Goal: Task Accomplishment & Management: Manage account settings

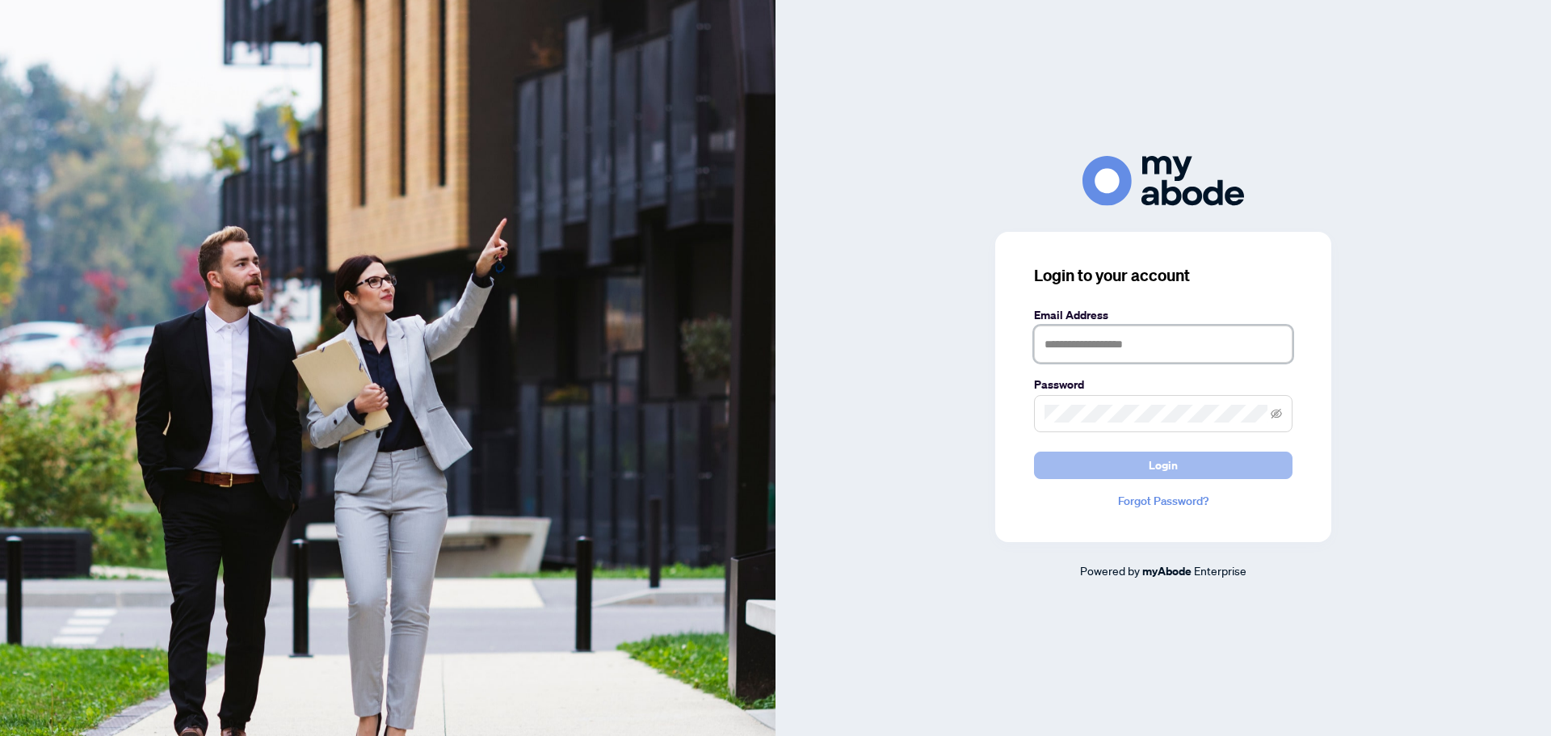
type input "**********"
click at [1160, 466] on span "Login" at bounding box center [1163, 465] width 29 height 26
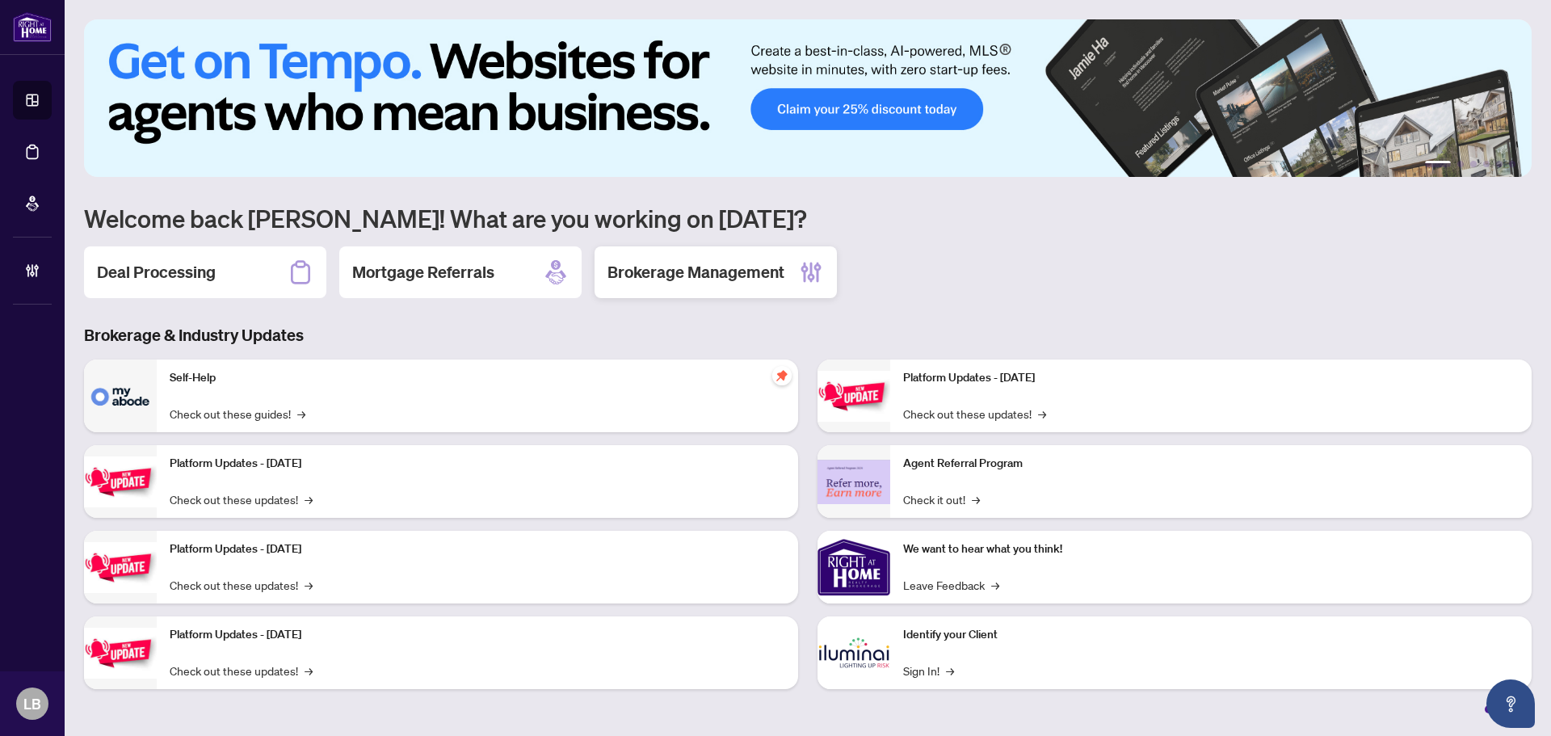
click at [721, 263] on h2 "Brokerage Management" at bounding box center [696, 272] width 177 height 23
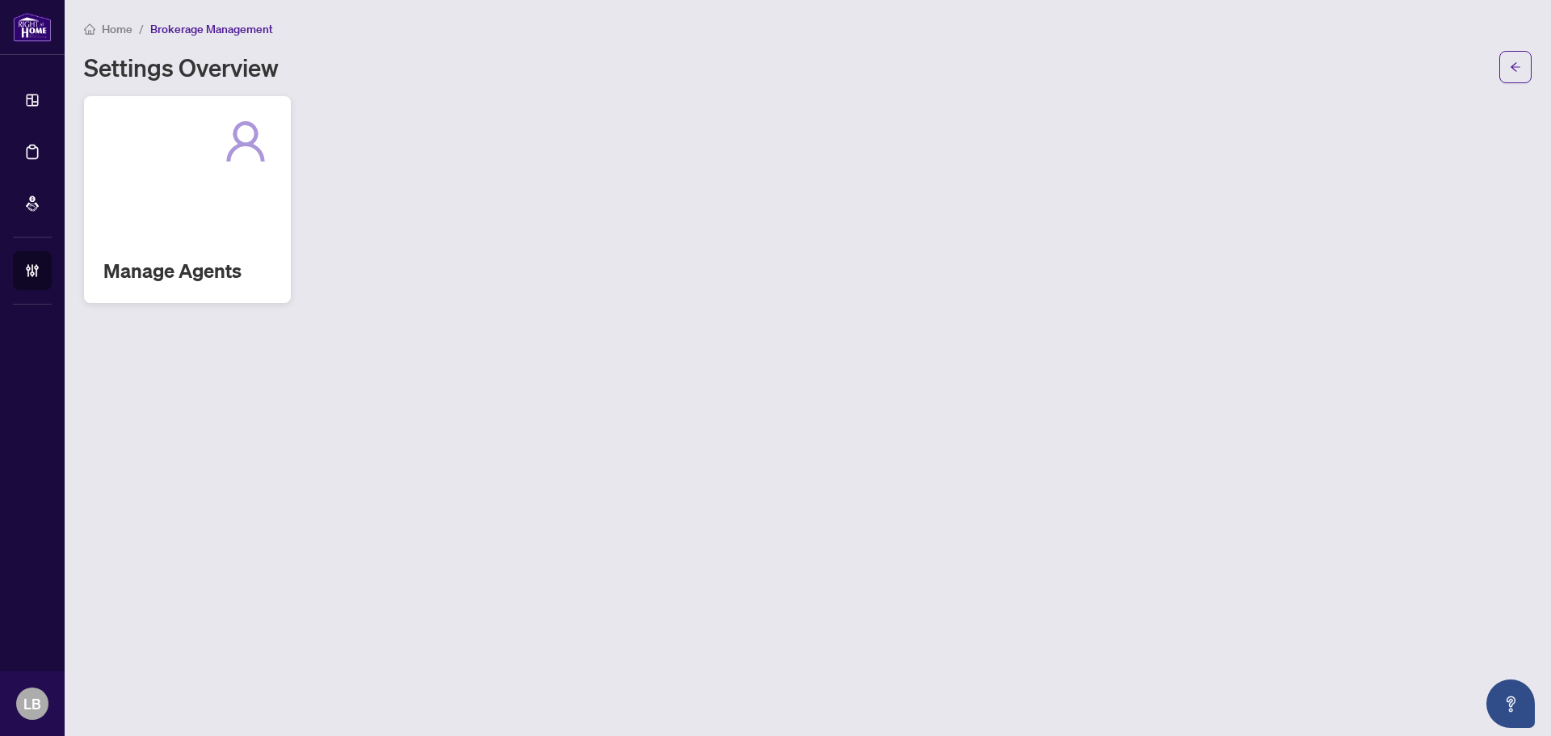
click at [215, 265] on h2 "Manage Agents" at bounding box center [187, 271] width 168 height 26
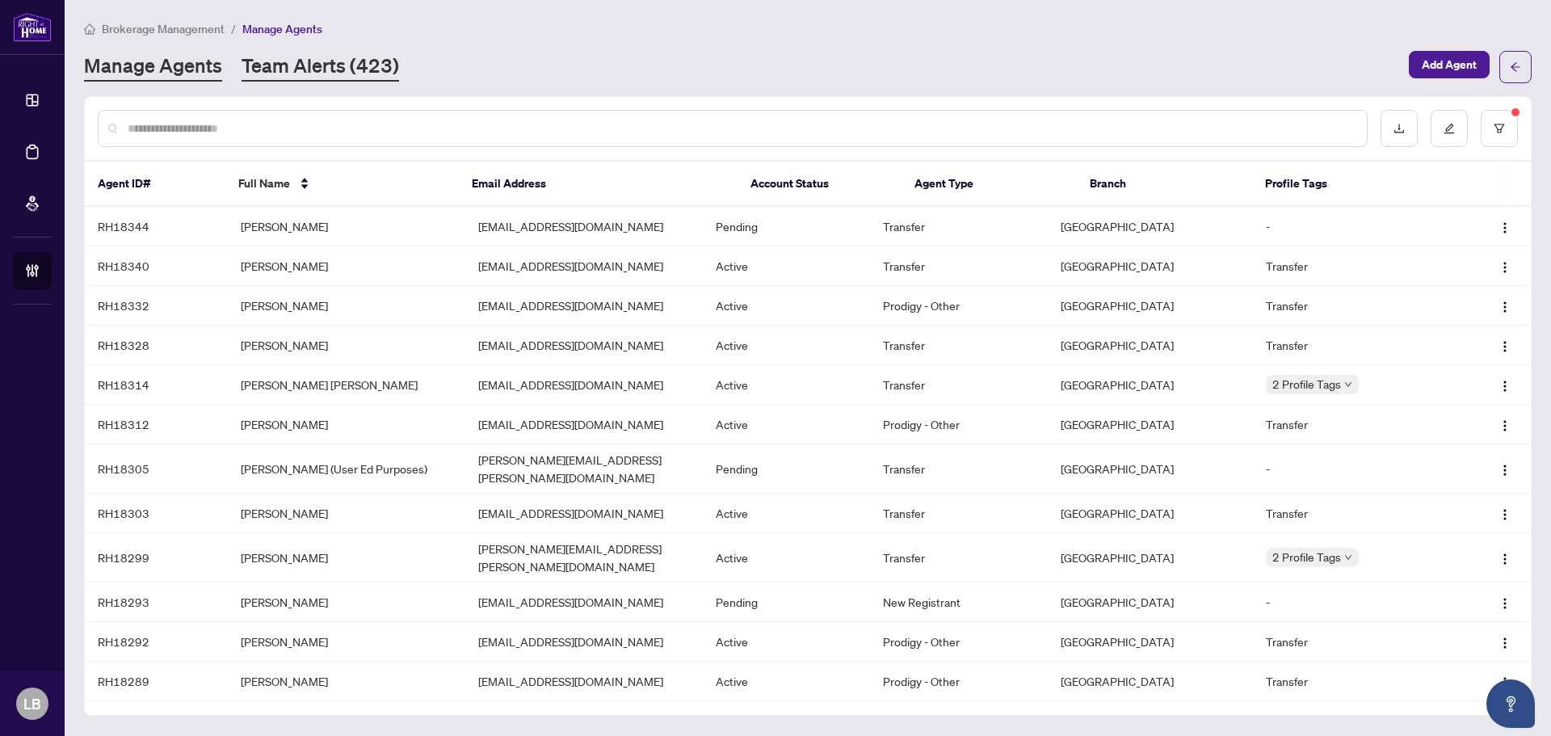
click at [322, 58] on link "Team Alerts (423)" at bounding box center [321, 67] width 158 height 29
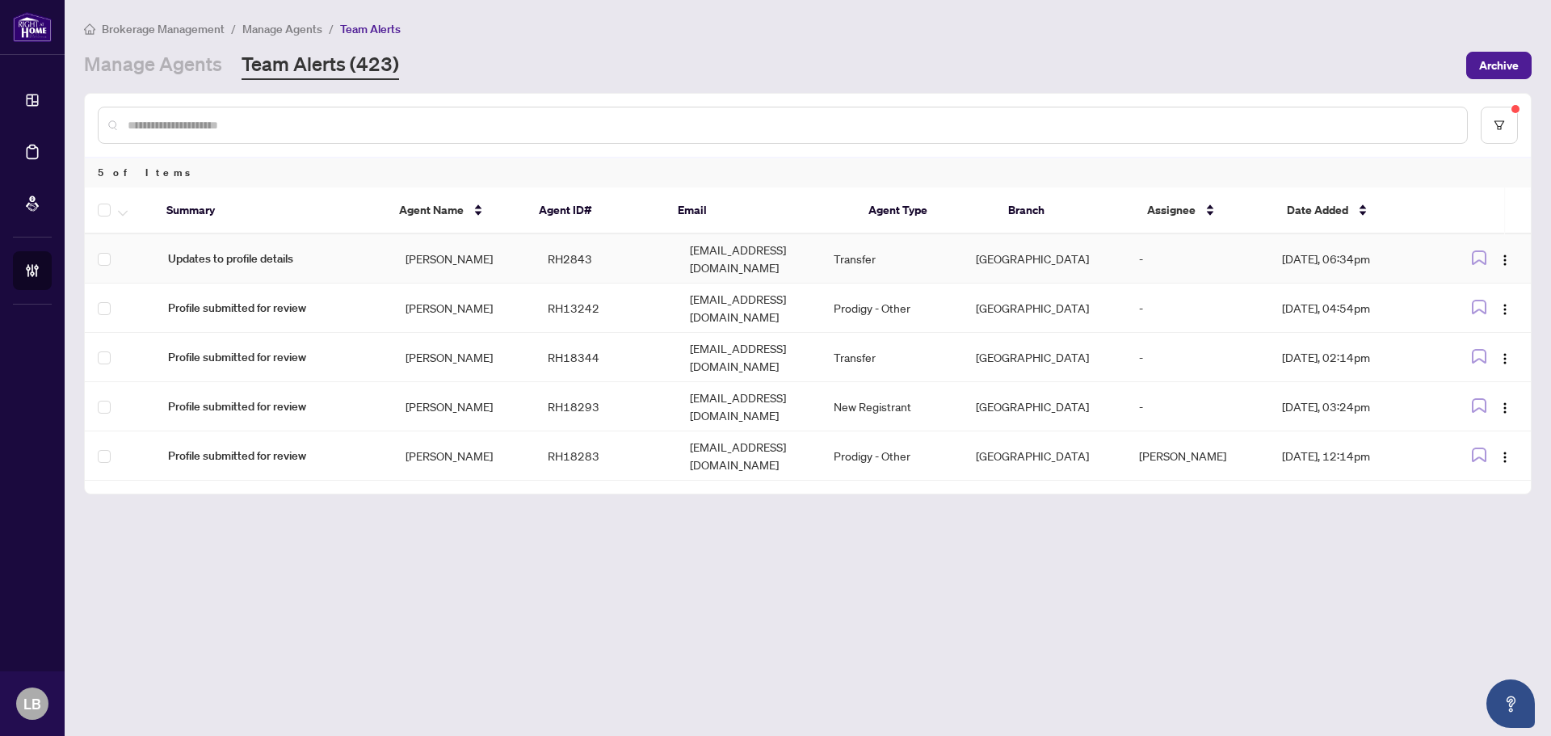
click at [267, 252] on span "Updates to profile details" at bounding box center [274, 259] width 212 height 18
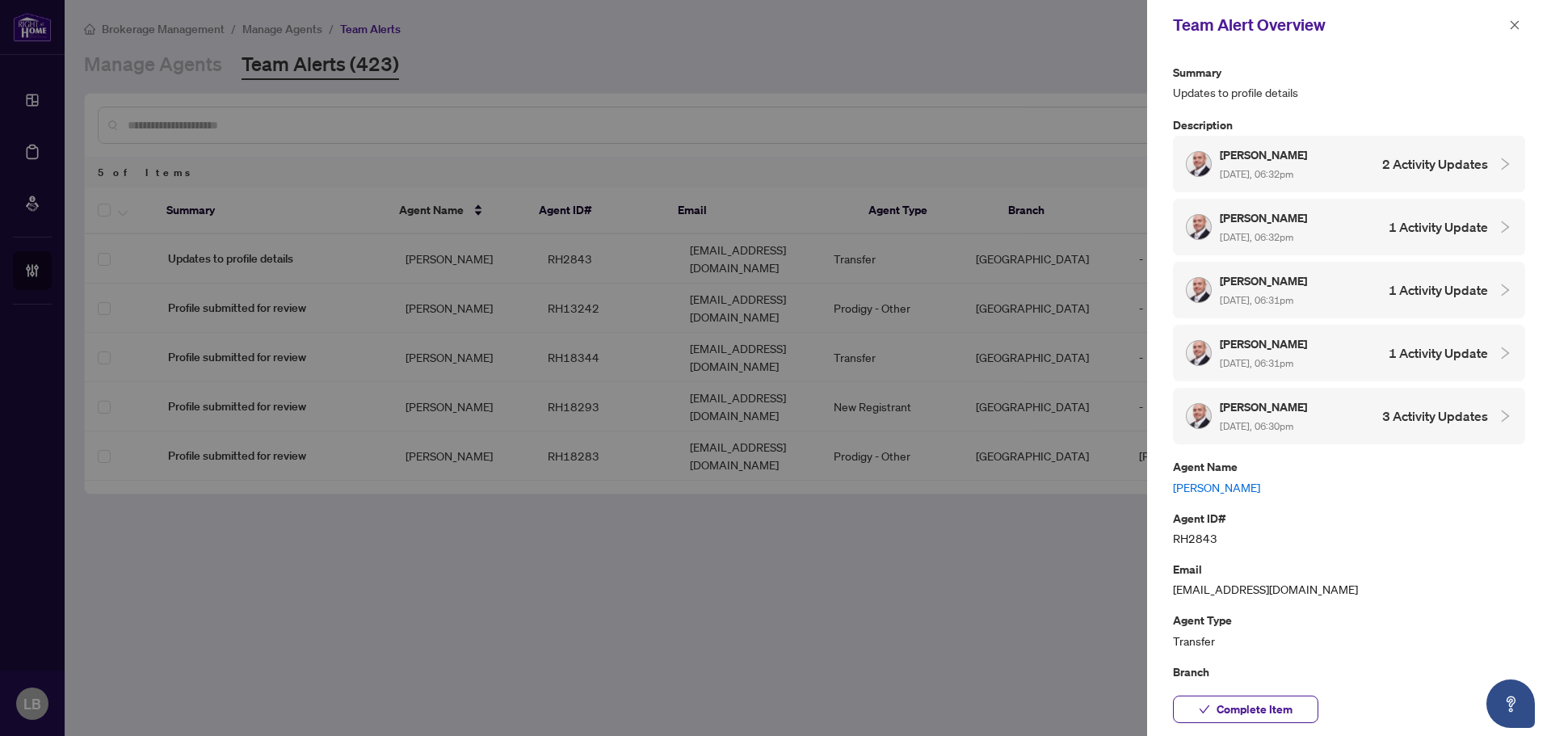
click at [1293, 420] on span "Oct/02/2025, 06:30pm" at bounding box center [1257, 426] width 74 height 12
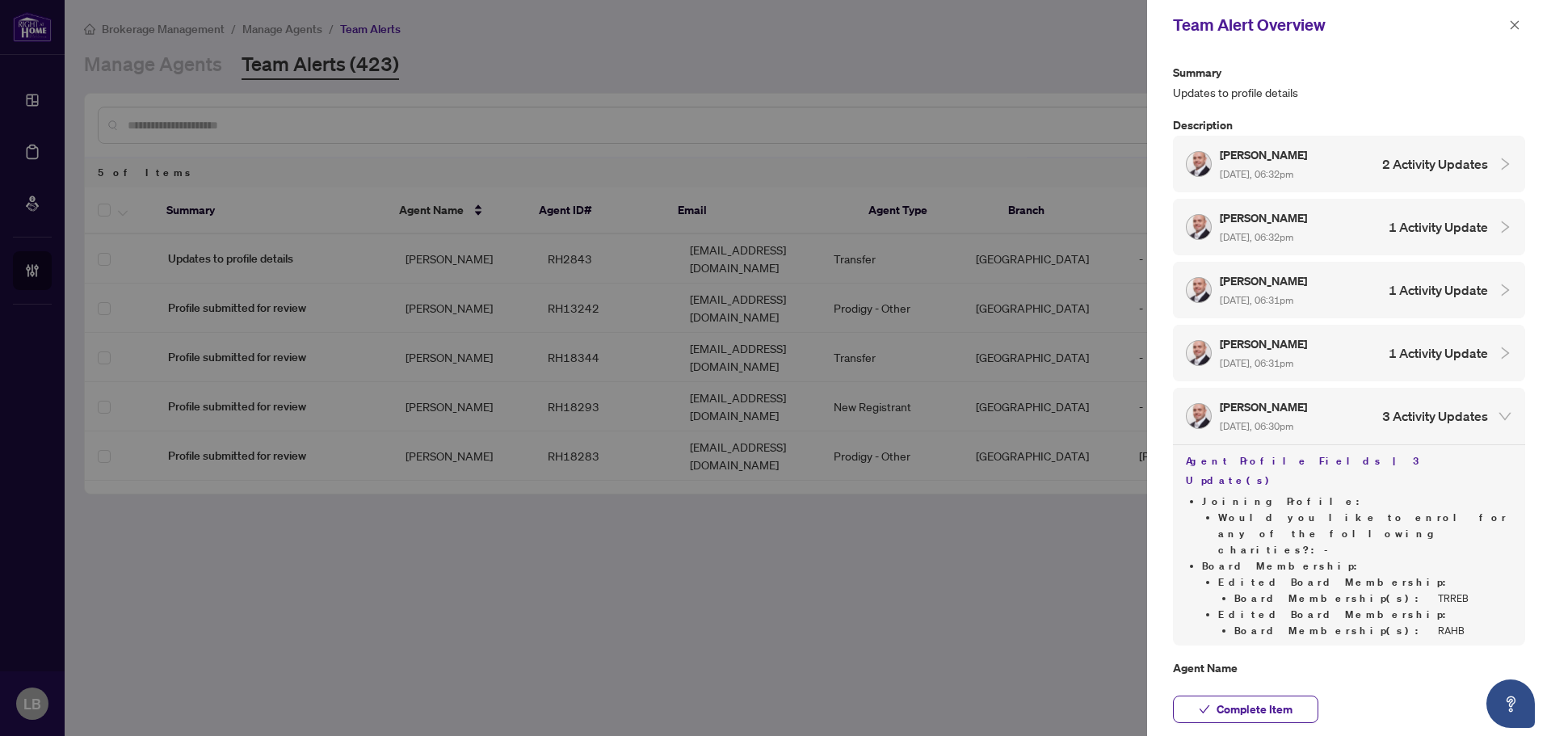
click at [1293, 420] on span "Oct/02/2025, 06:30pm" at bounding box center [1257, 426] width 74 height 12
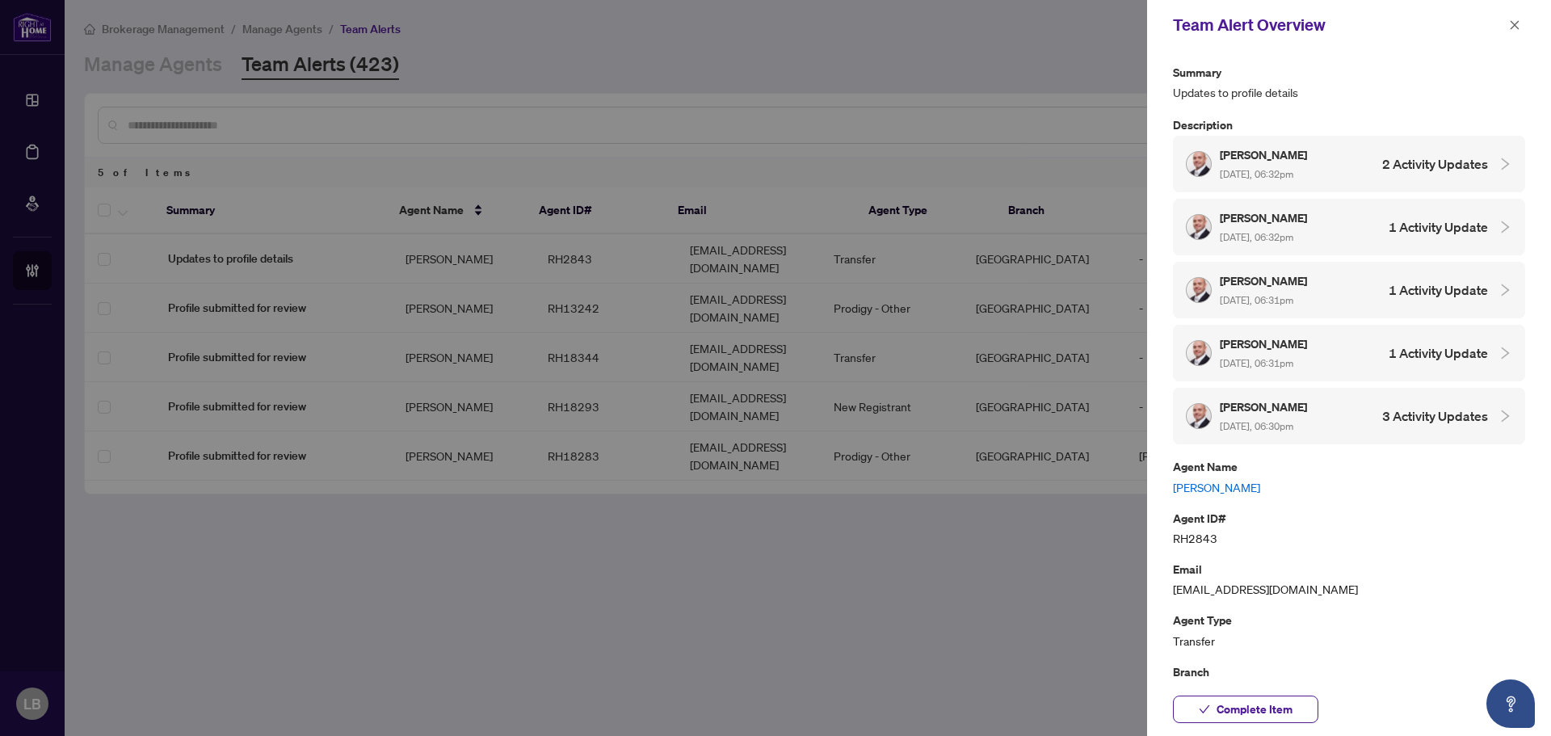
click at [1310, 338] on h5 "Angel Variyski" at bounding box center [1265, 343] width 90 height 19
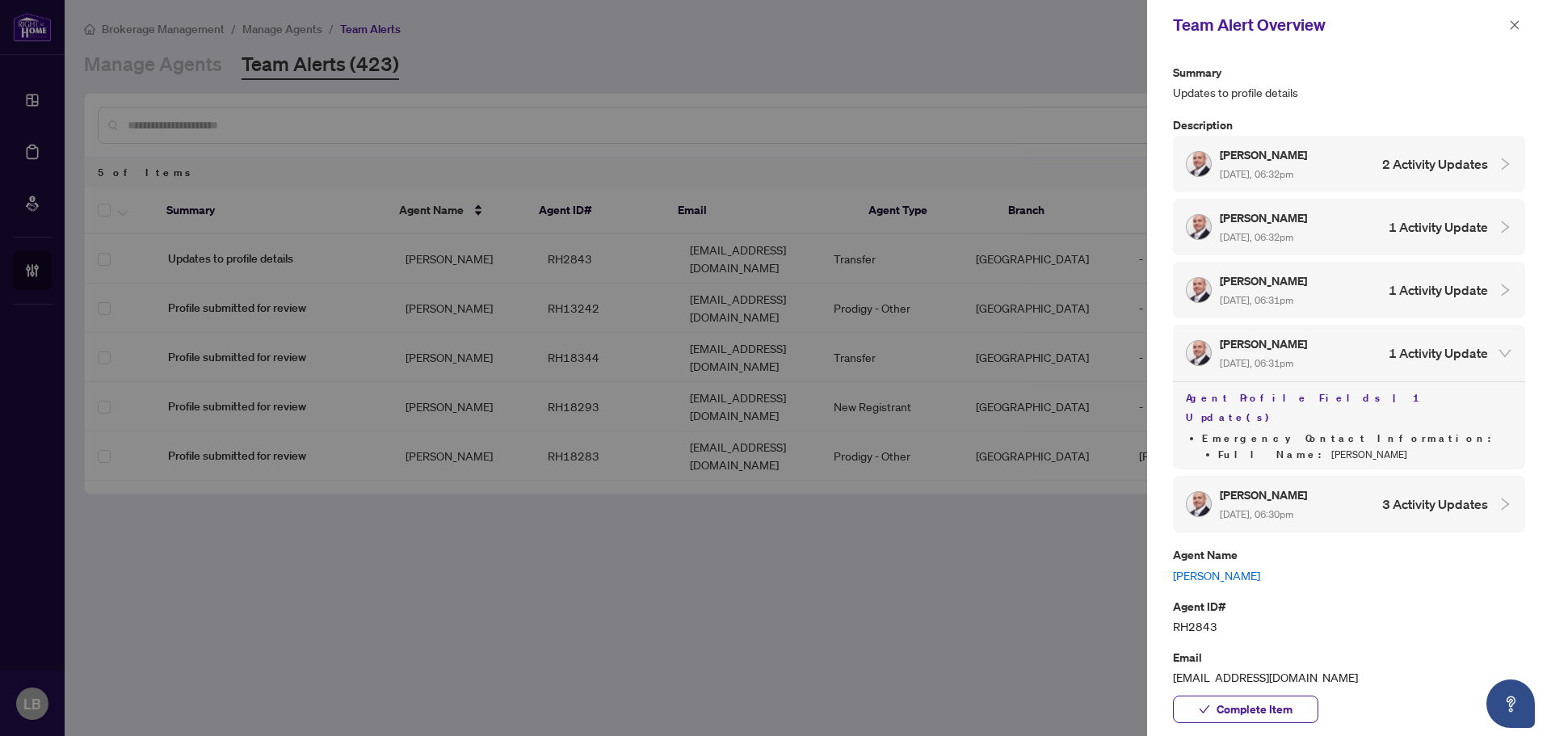
click at [1310, 338] on h5 "Angel Variyski" at bounding box center [1265, 343] width 90 height 19
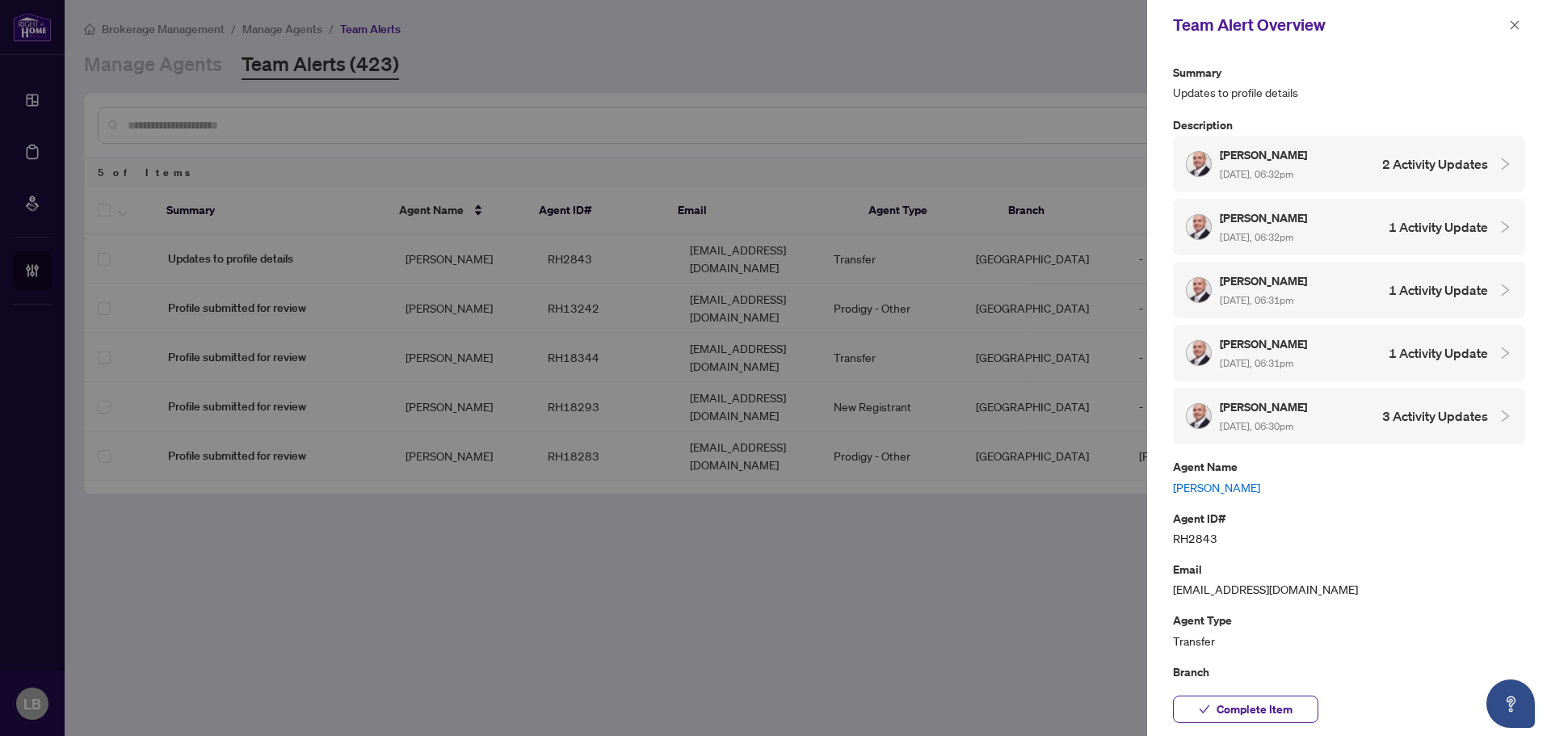
click at [1310, 283] on h5 "Angel Variyski" at bounding box center [1265, 280] width 90 height 19
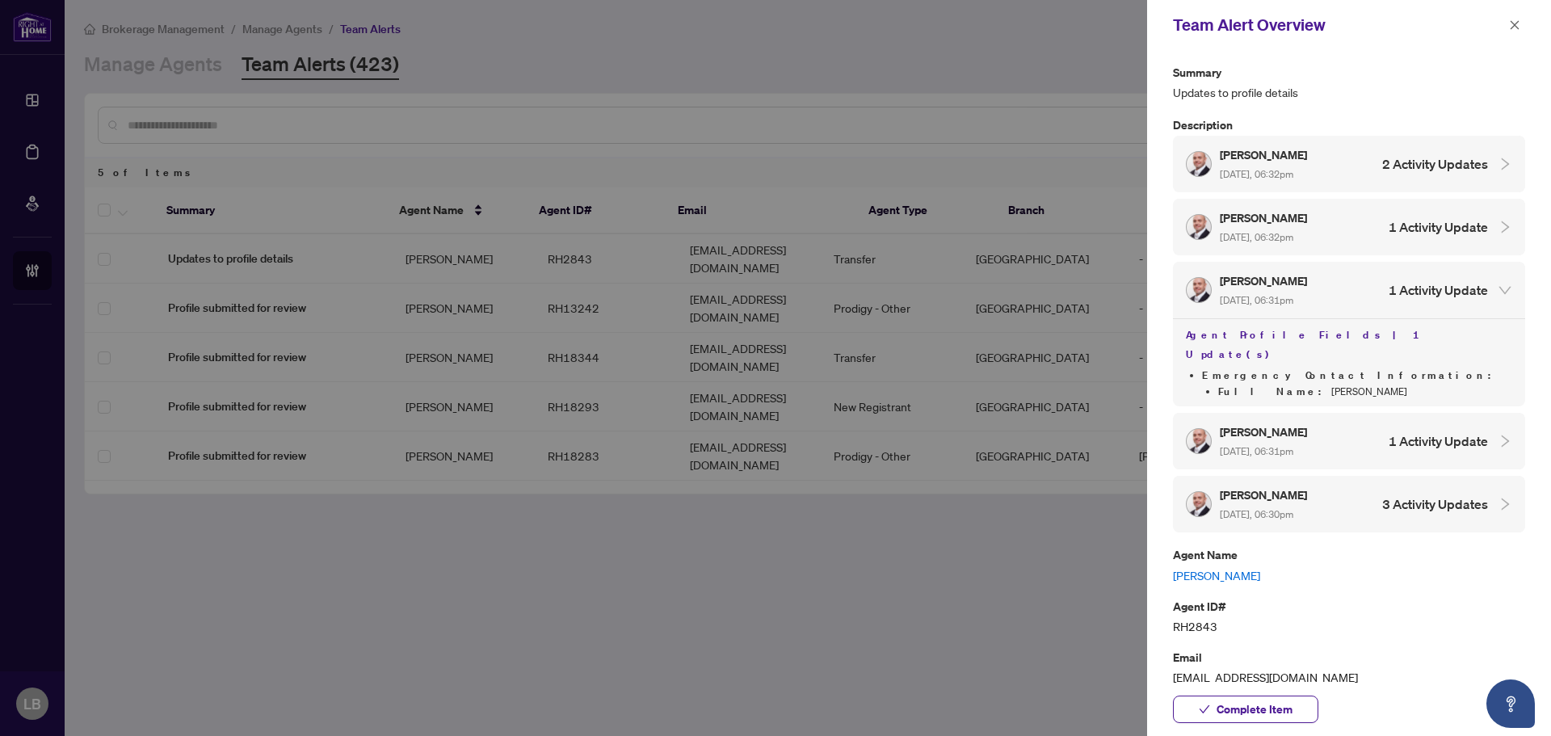
click at [1310, 283] on h5 "Angel Variyski" at bounding box center [1265, 280] width 90 height 19
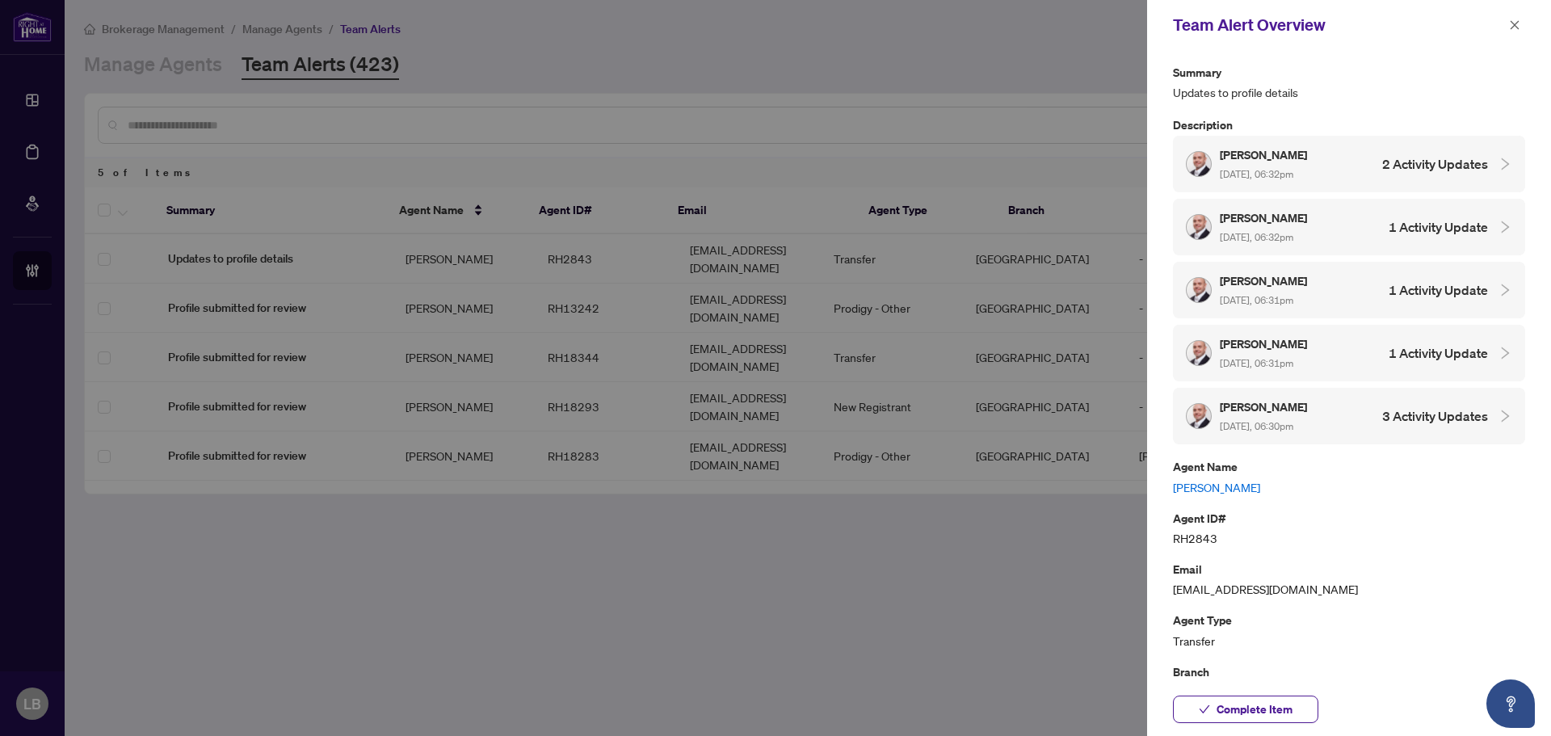
click at [1310, 211] on h5 "Angel Variyski" at bounding box center [1265, 217] width 90 height 19
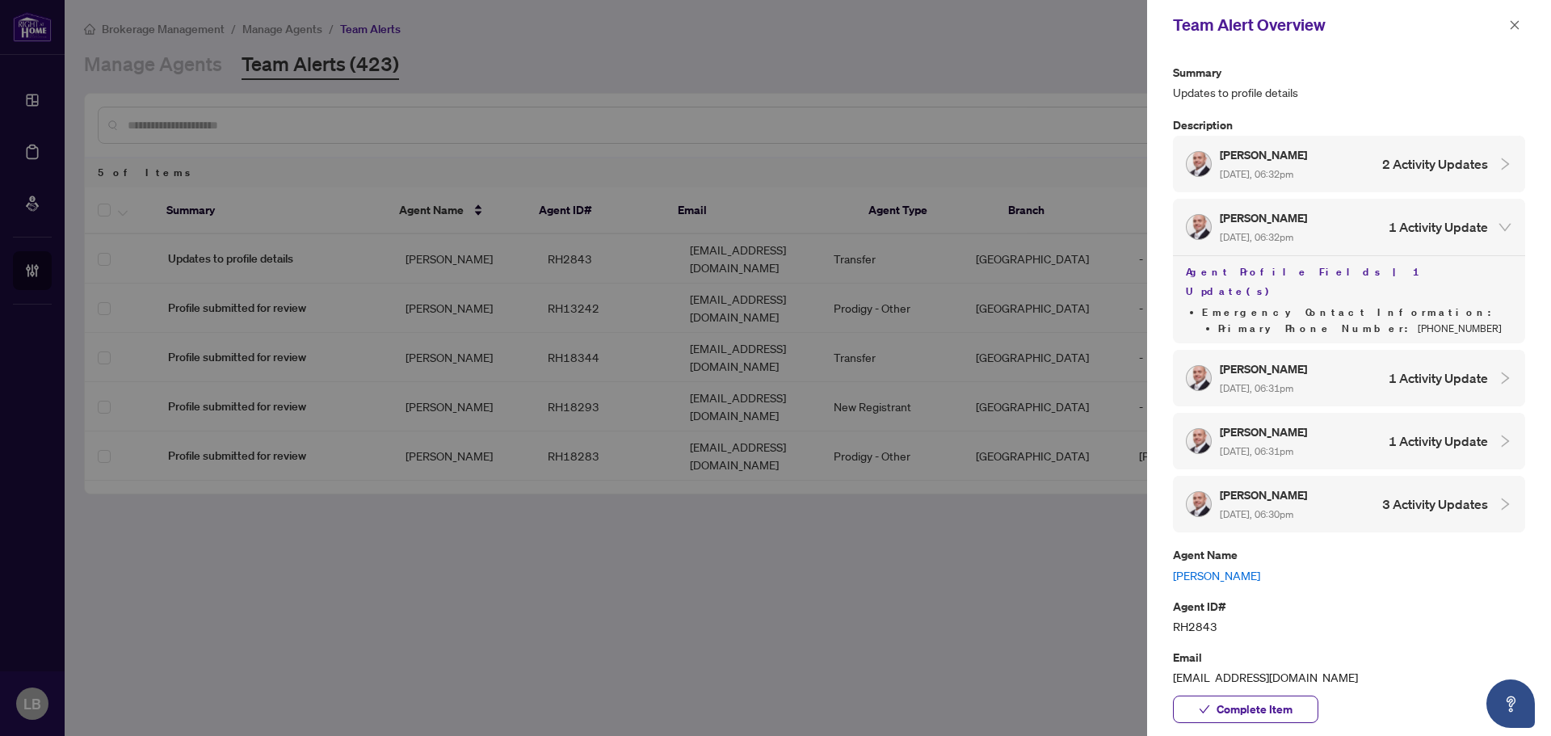
click at [1310, 211] on h5 "Angel Variyski" at bounding box center [1265, 217] width 90 height 19
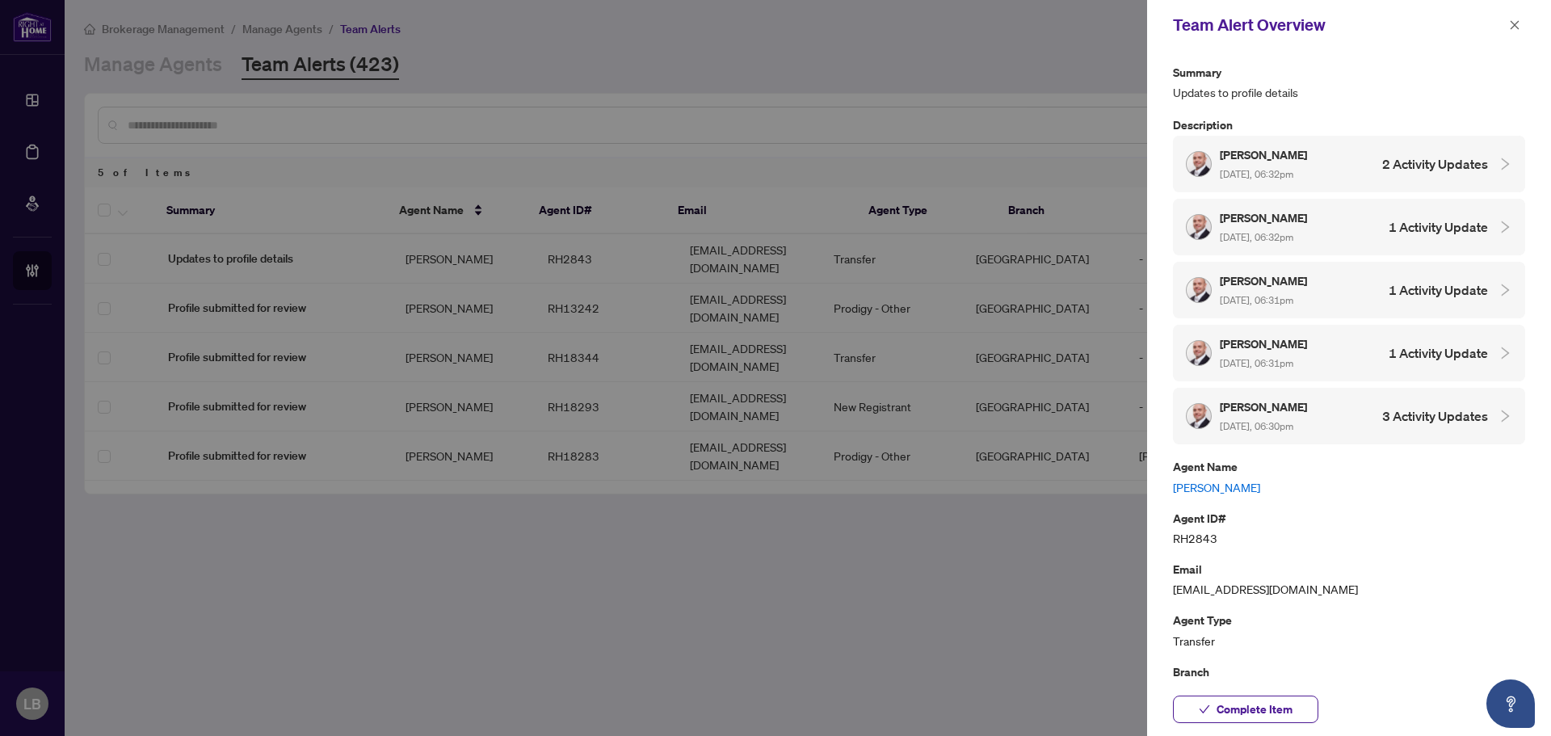
click at [1293, 168] on span "Oct/02/2025, 06:32pm" at bounding box center [1257, 174] width 74 height 12
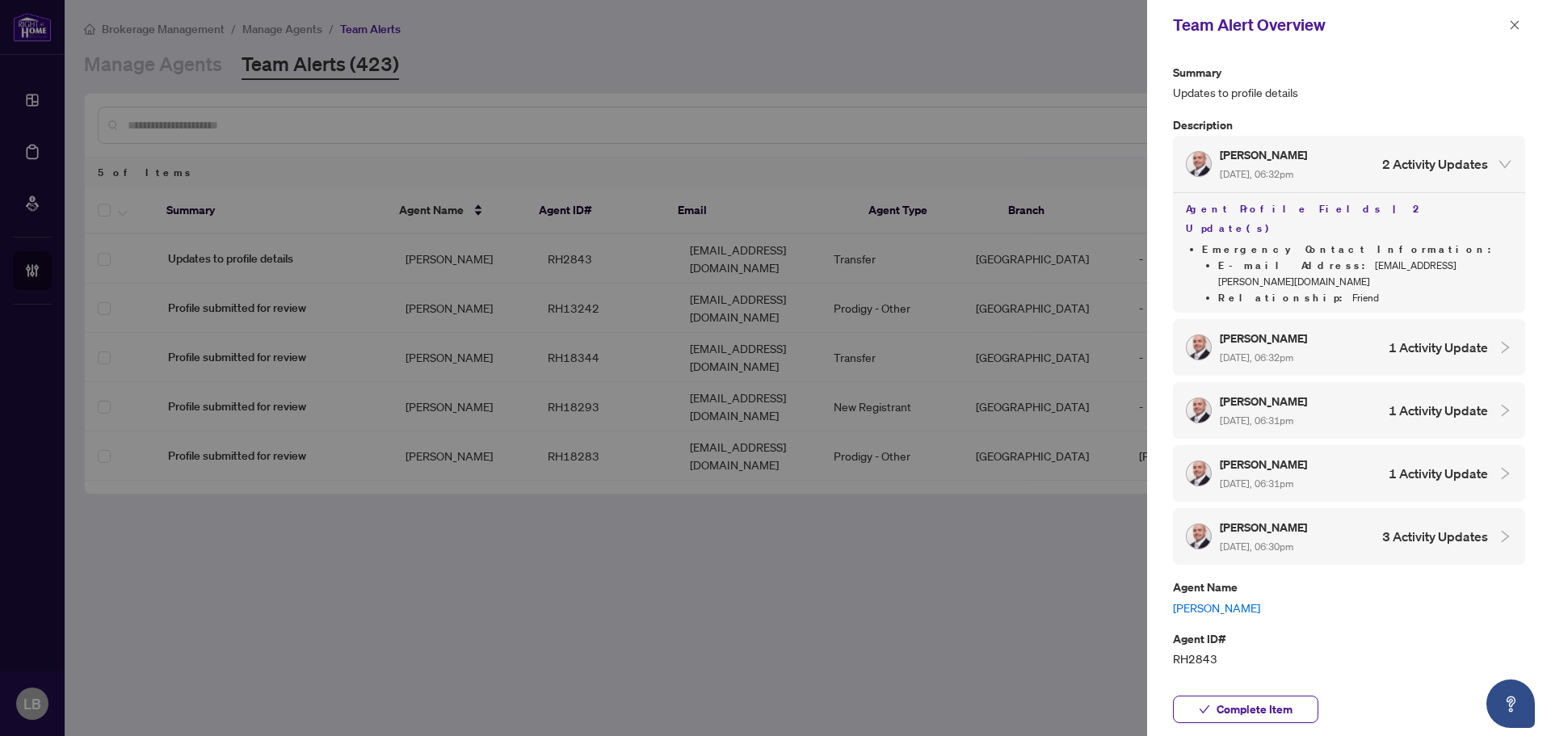
click at [1293, 168] on span "Oct/02/2025, 06:32pm" at bounding box center [1257, 174] width 74 height 12
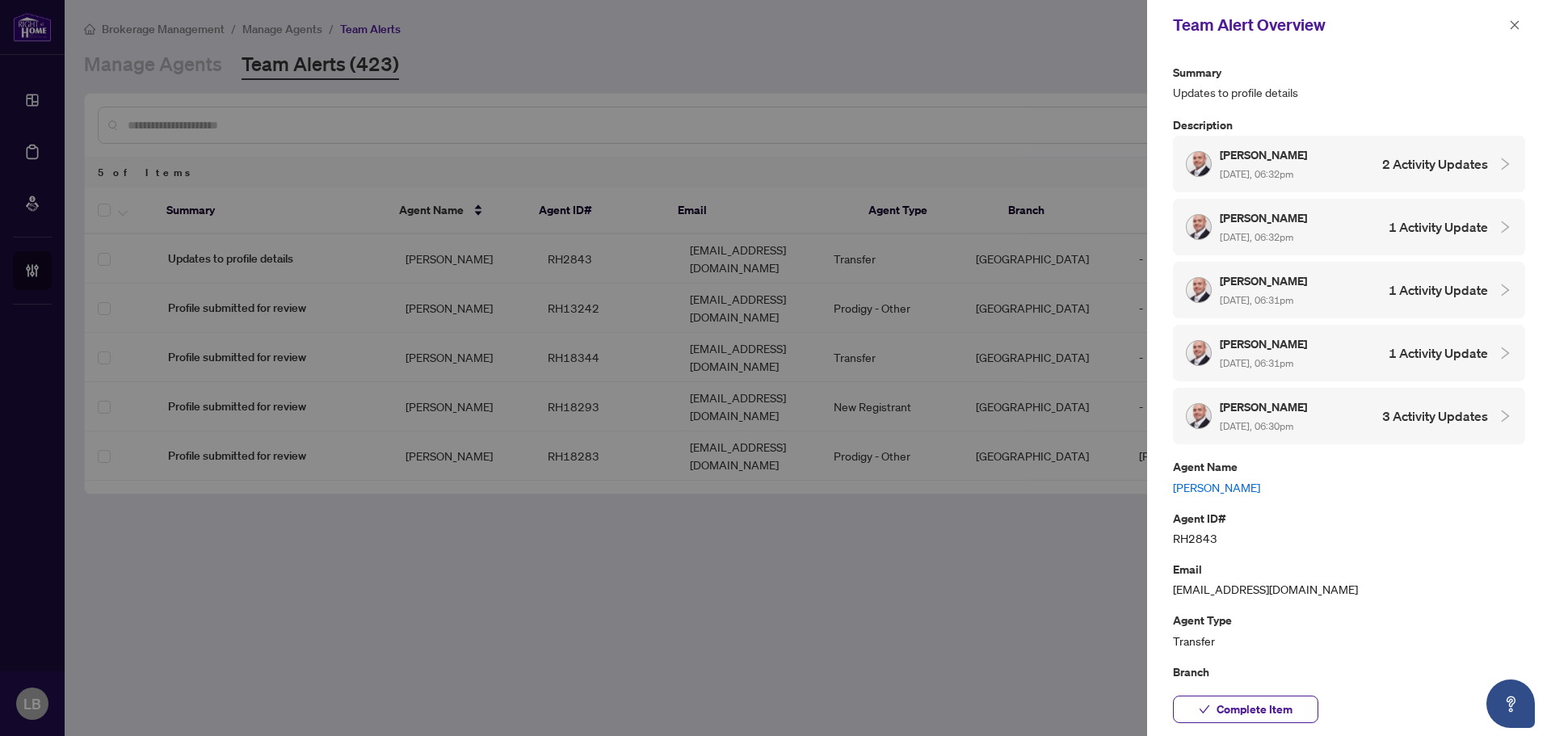
click at [1283, 409] on h5 "Angel Variyski" at bounding box center [1265, 406] width 90 height 19
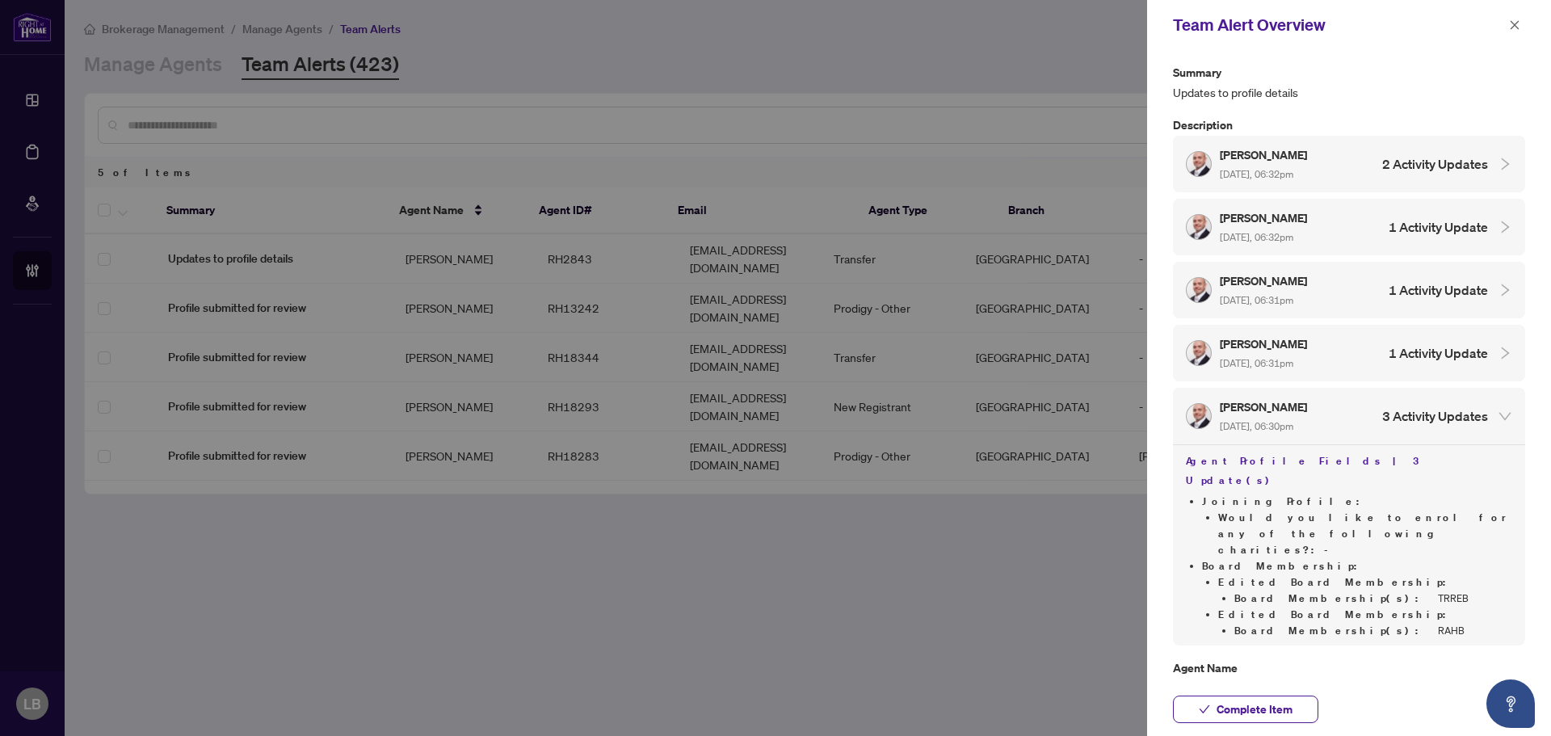
click at [1224, 679] on link "Angel Variyski" at bounding box center [1349, 688] width 352 height 18
click at [1257, 712] on span "Complete Item" at bounding box center [1255, 709] width 76 height 26
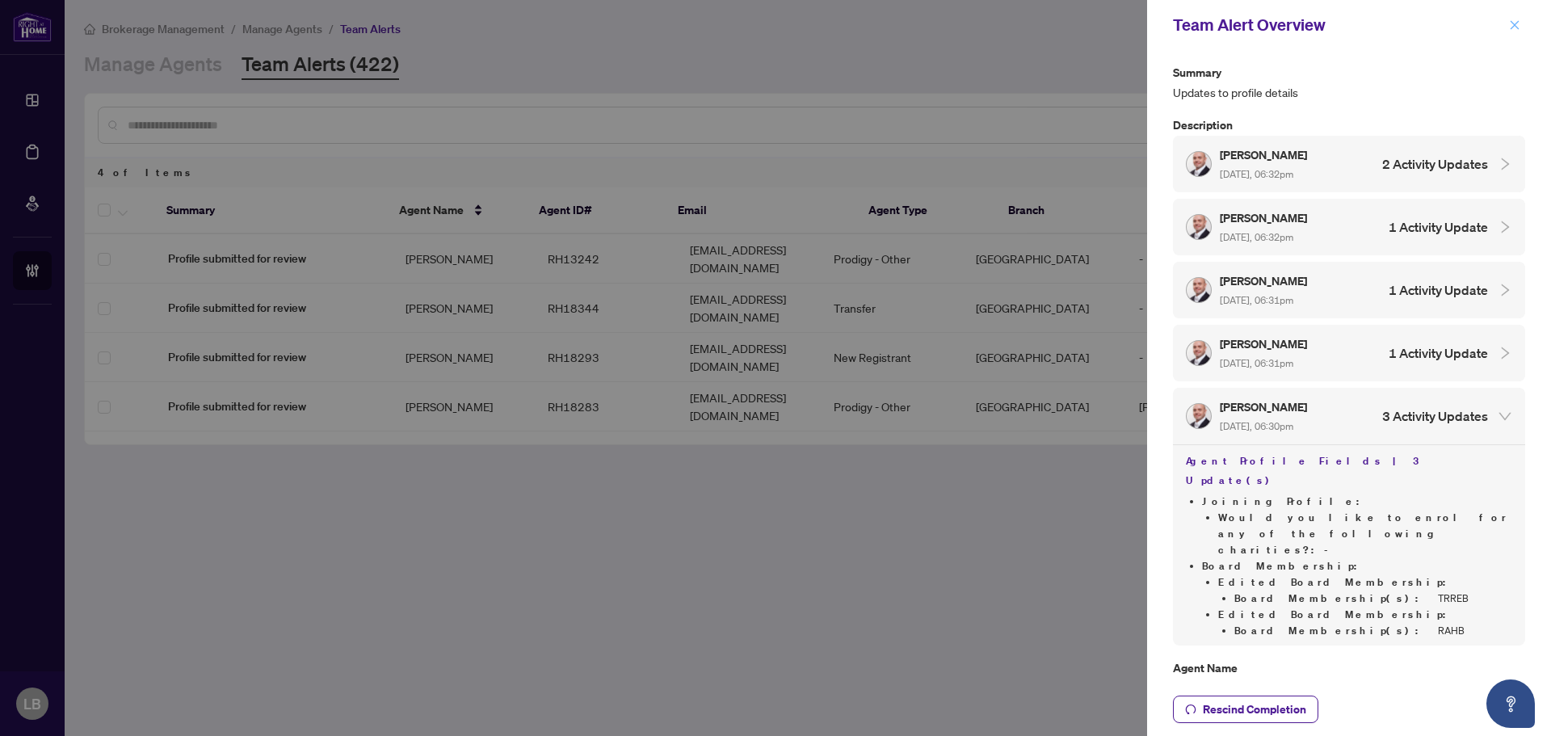
click at [1509, 24] on icon "close" at bounding box center [1514, 24] width 11 height 11
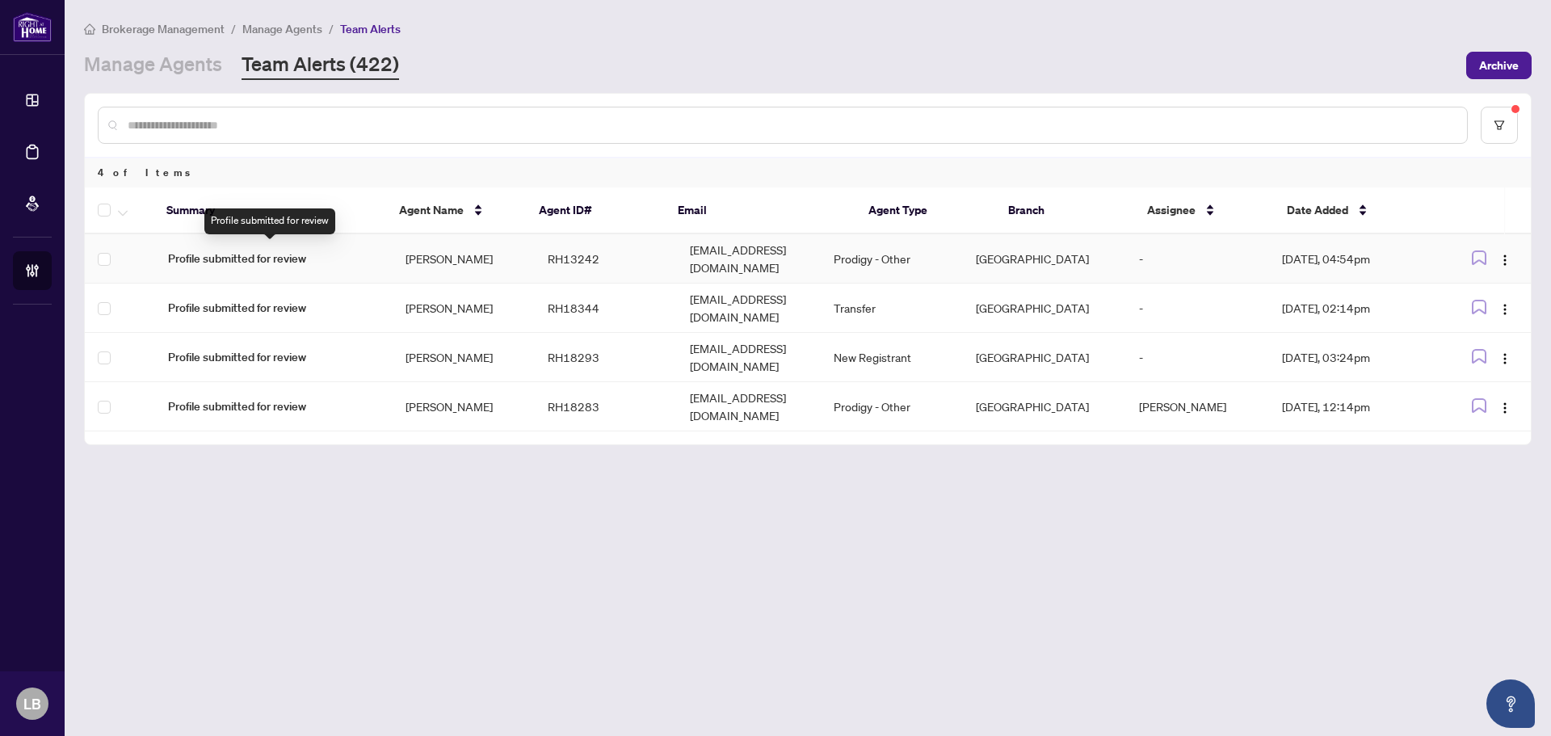
click at [262, 251] on span "Profile submitted for review" at bounding box center [274, 259] width 212 height 18
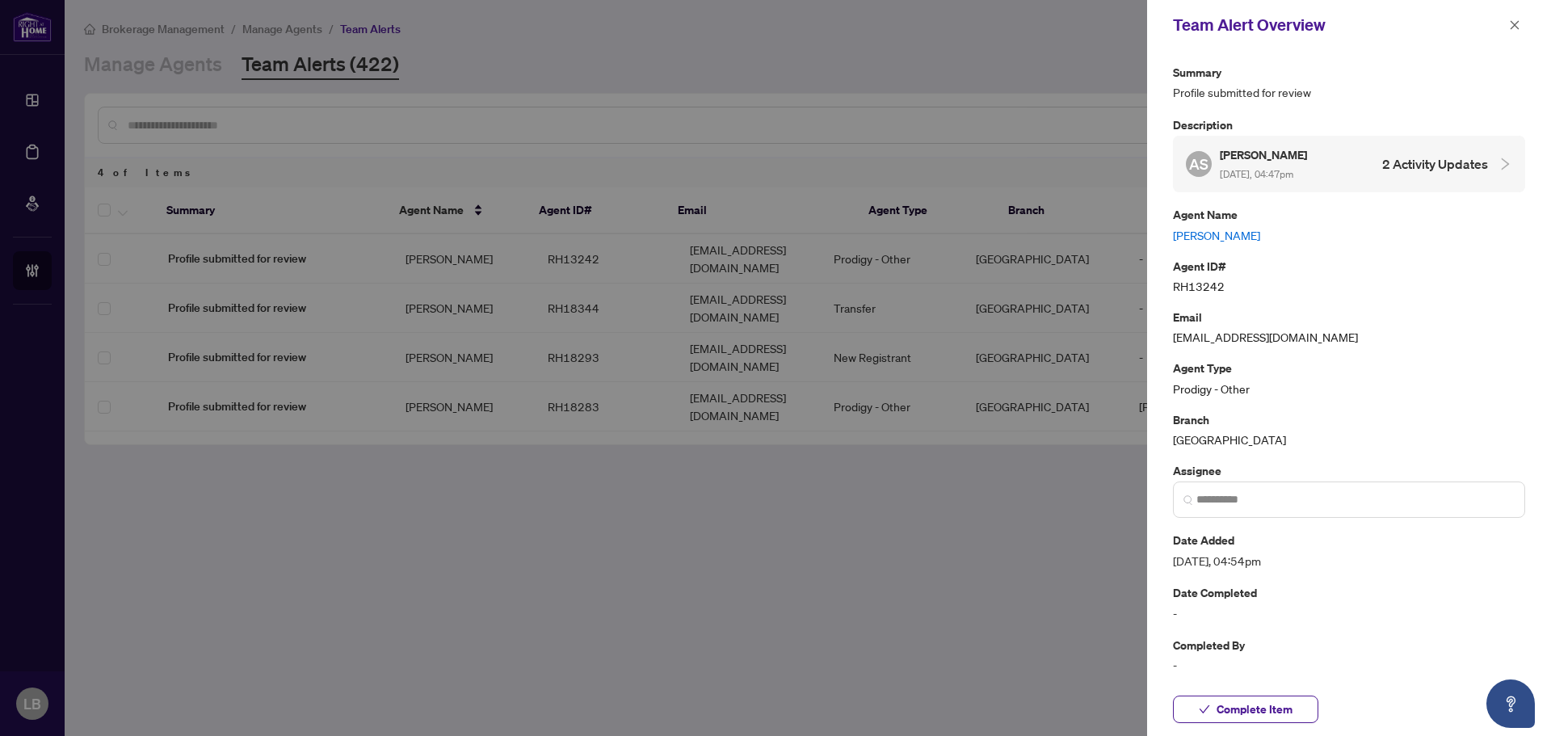
click at [1215, 229] on link "Ali Sheikh" at bounding box center [1349, 235] width 352 height 18
click at [1512, 21] on icon "close" at bounding box center [1514, 24] width 11 height 11
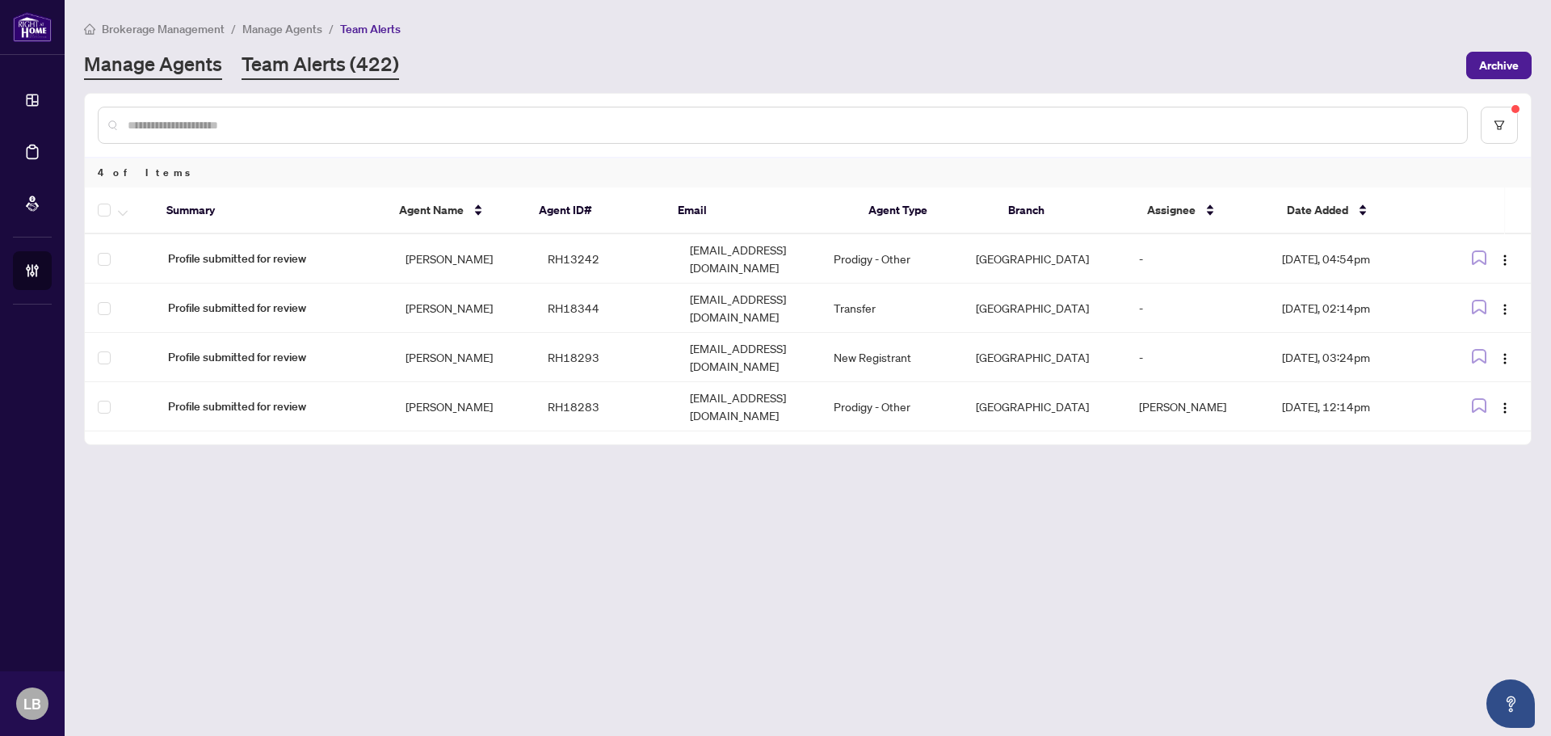
click at [181, 65] on link "Manage Agents" at bounding box center [153, 65] width 138 height 29
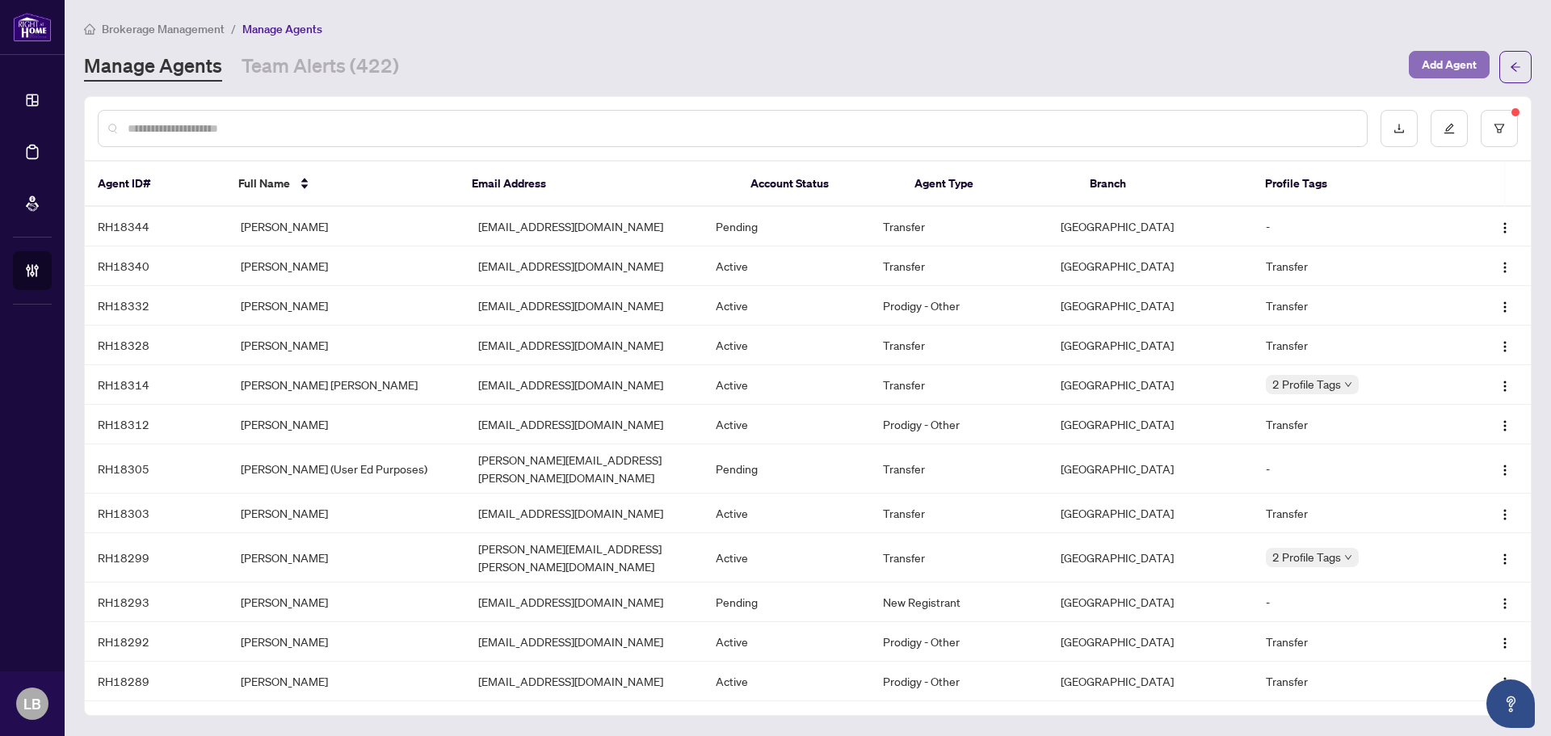
click at [1463, 72] on span "Add Agent" at bounding box center [1449, 65] width 55 height 26
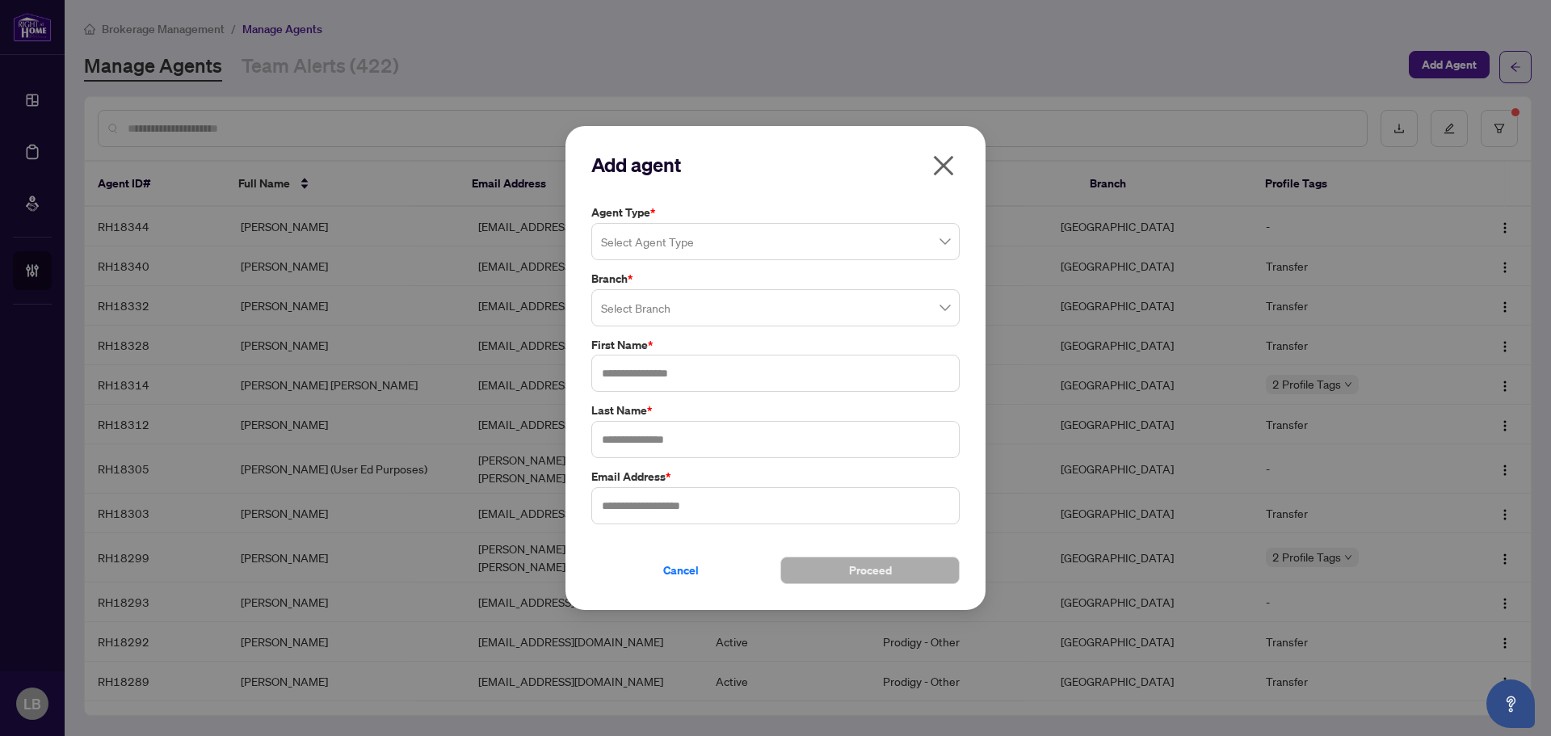
click at [713, 239] on input "search" at bounding box center [768, 244] width 334 height 36
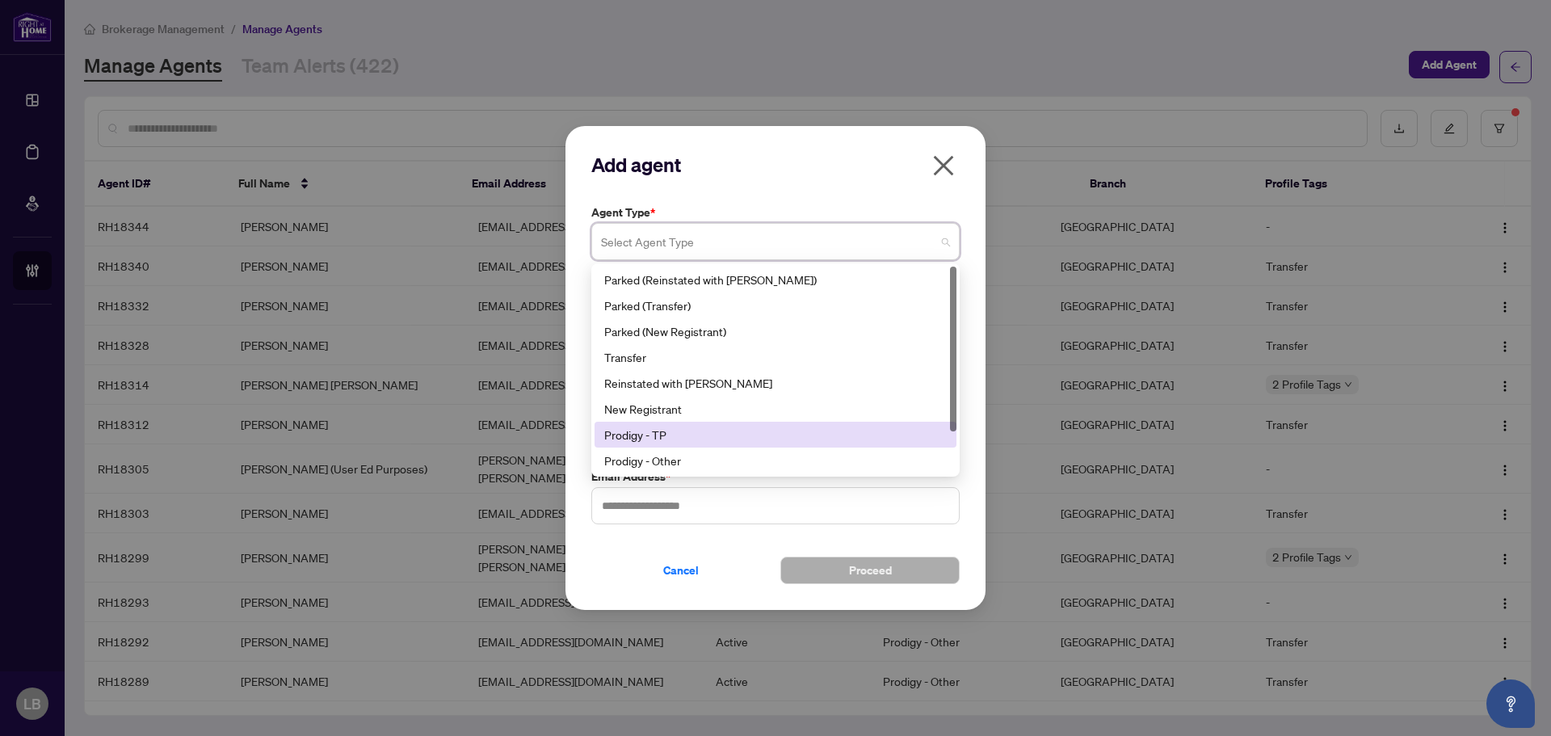
scroll to position [52, 0]
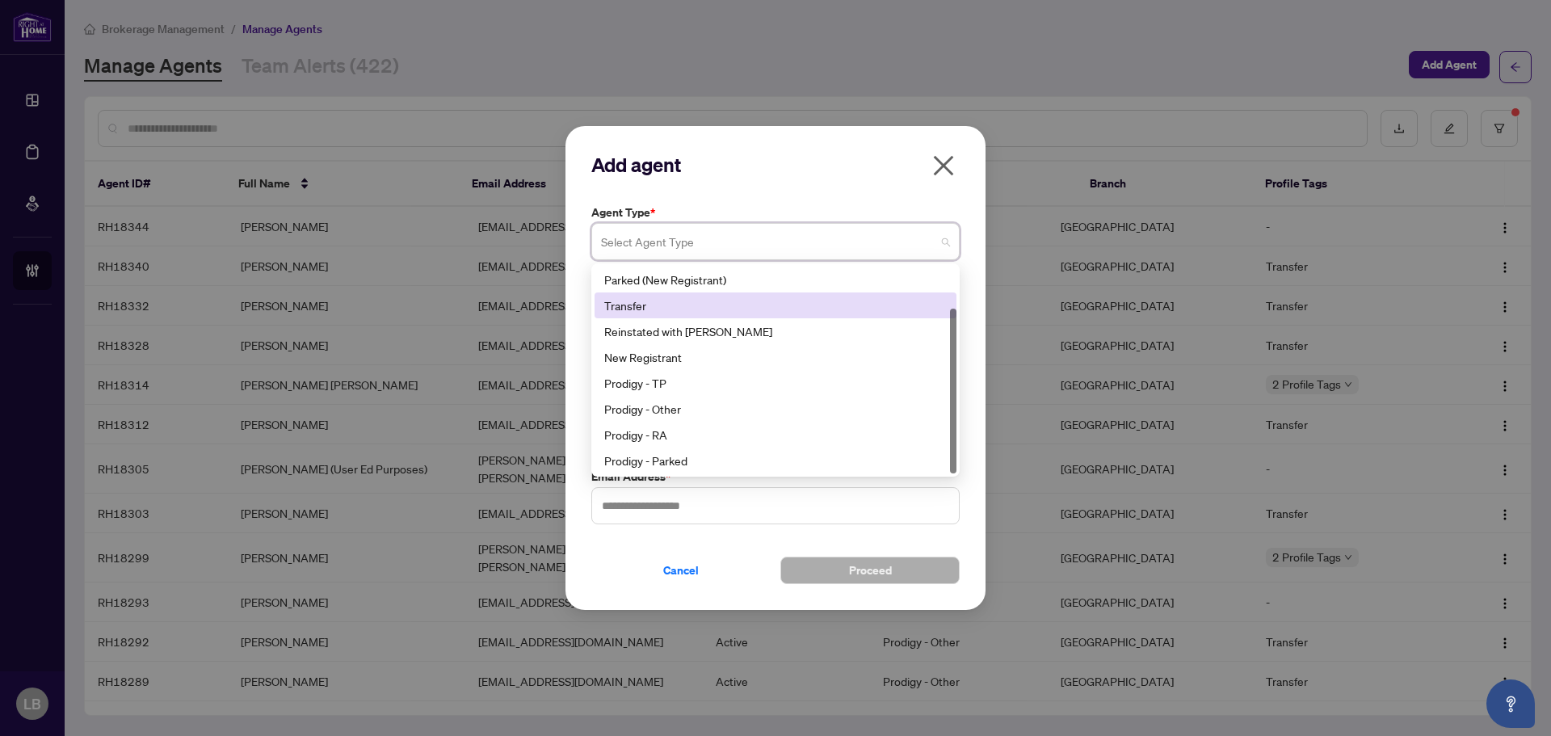
click at [644, 301] on div "Transfer" at bounding box center [775, 306] width 343 height 18
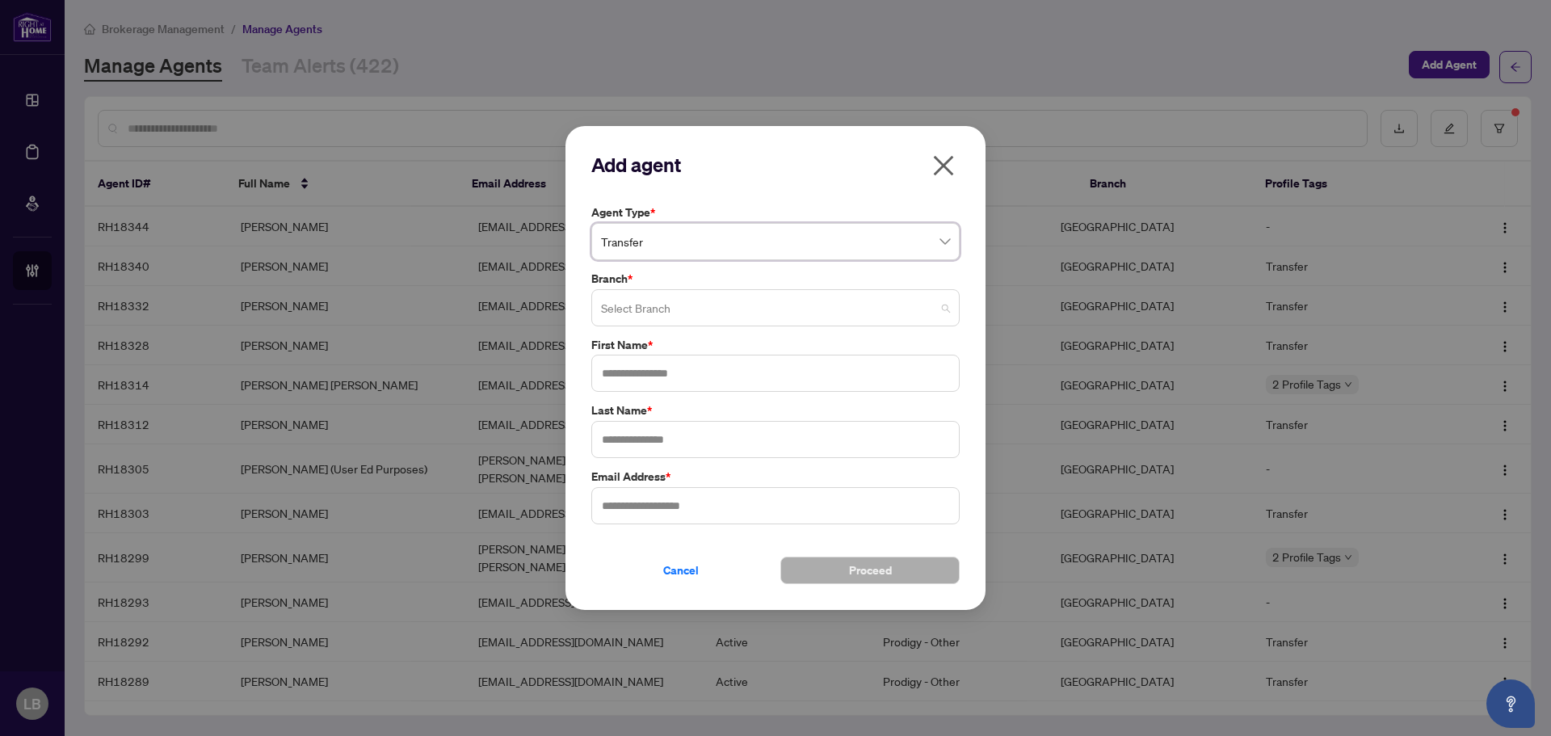
click at [645, 303] on input "search" at bounding box center [768, 310] width 334 height 36
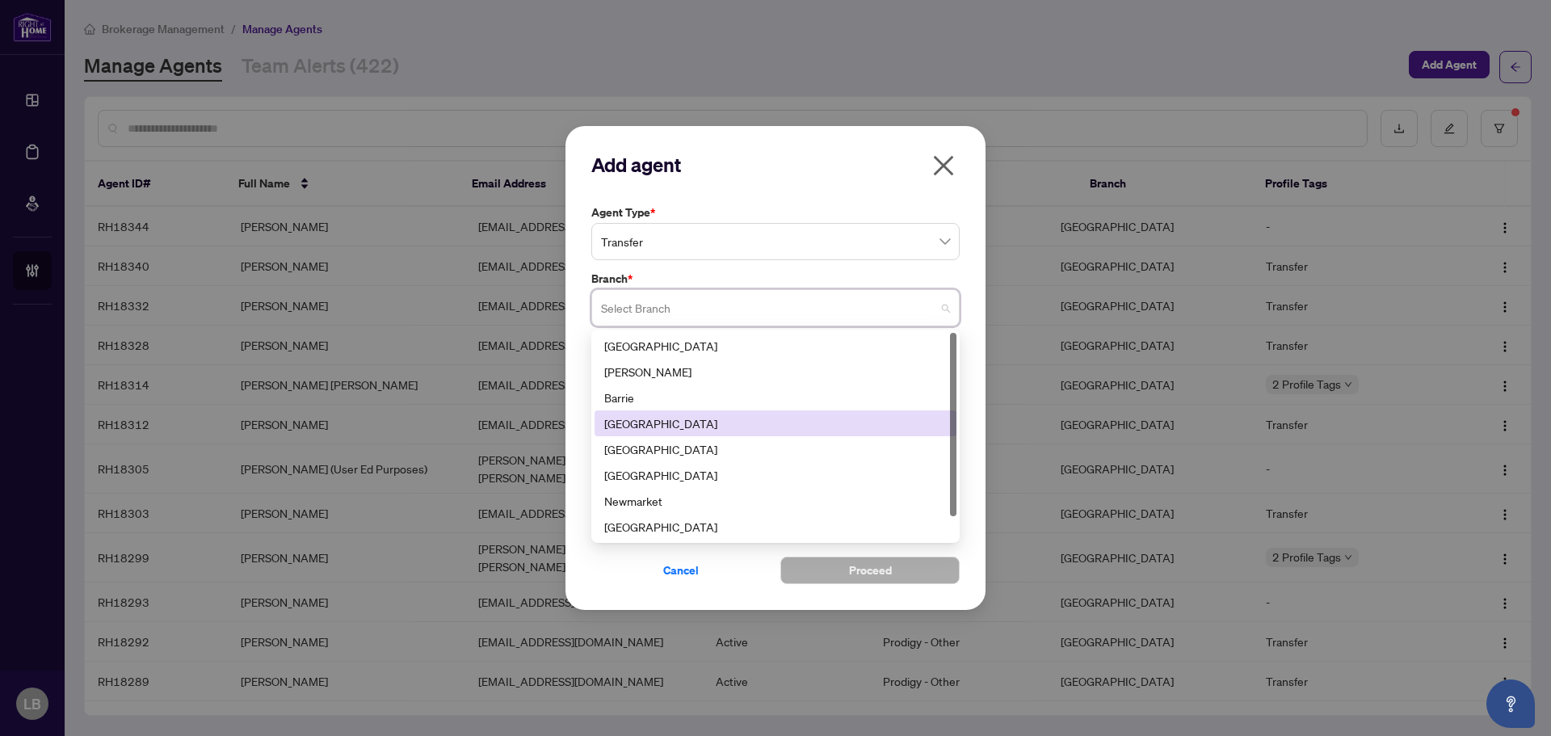
click at [646, 428] on div "Burlington" at bounding box center [775, 423] width 343 height 18
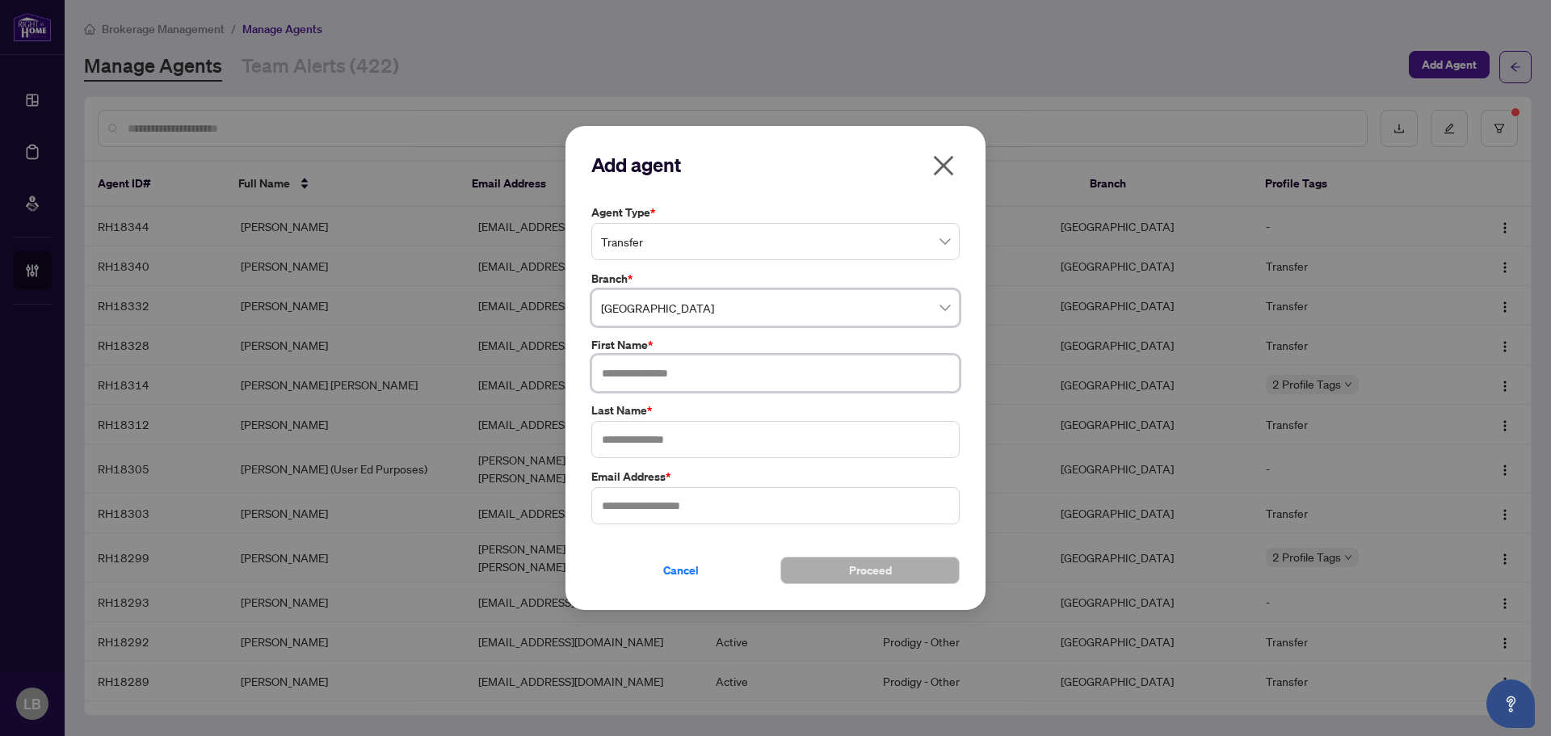
click at [646, 364] on input "text" at bounding box center [775, 373] width 368 height 37
type input "******"
type input "*****"
click at [615, 507] on input "text" at bounding box center [775, 505] width 368 height 37
paste input "**********"
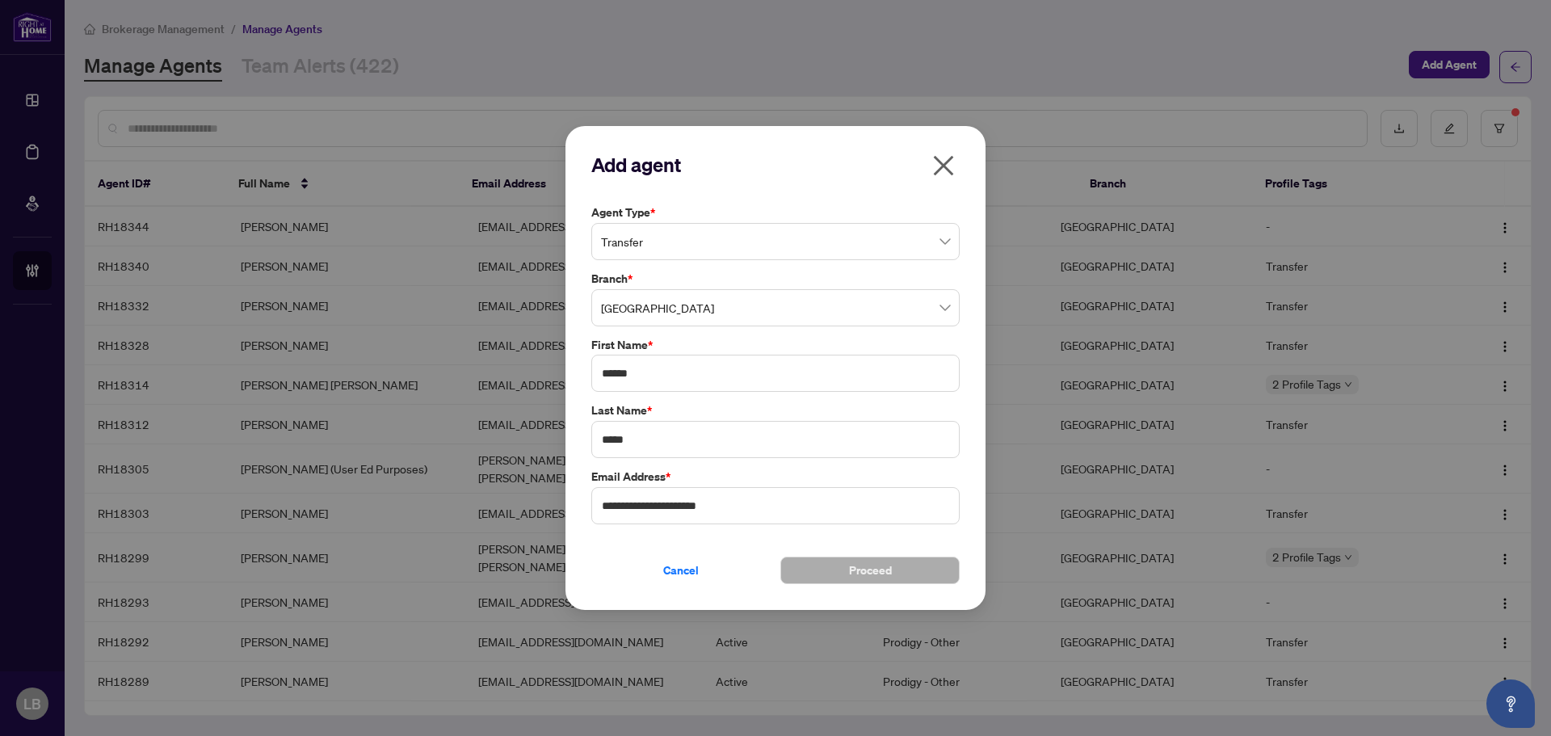
click at [795, 465] on div "**********" at bounding box center [776, 365] width 378 height 322
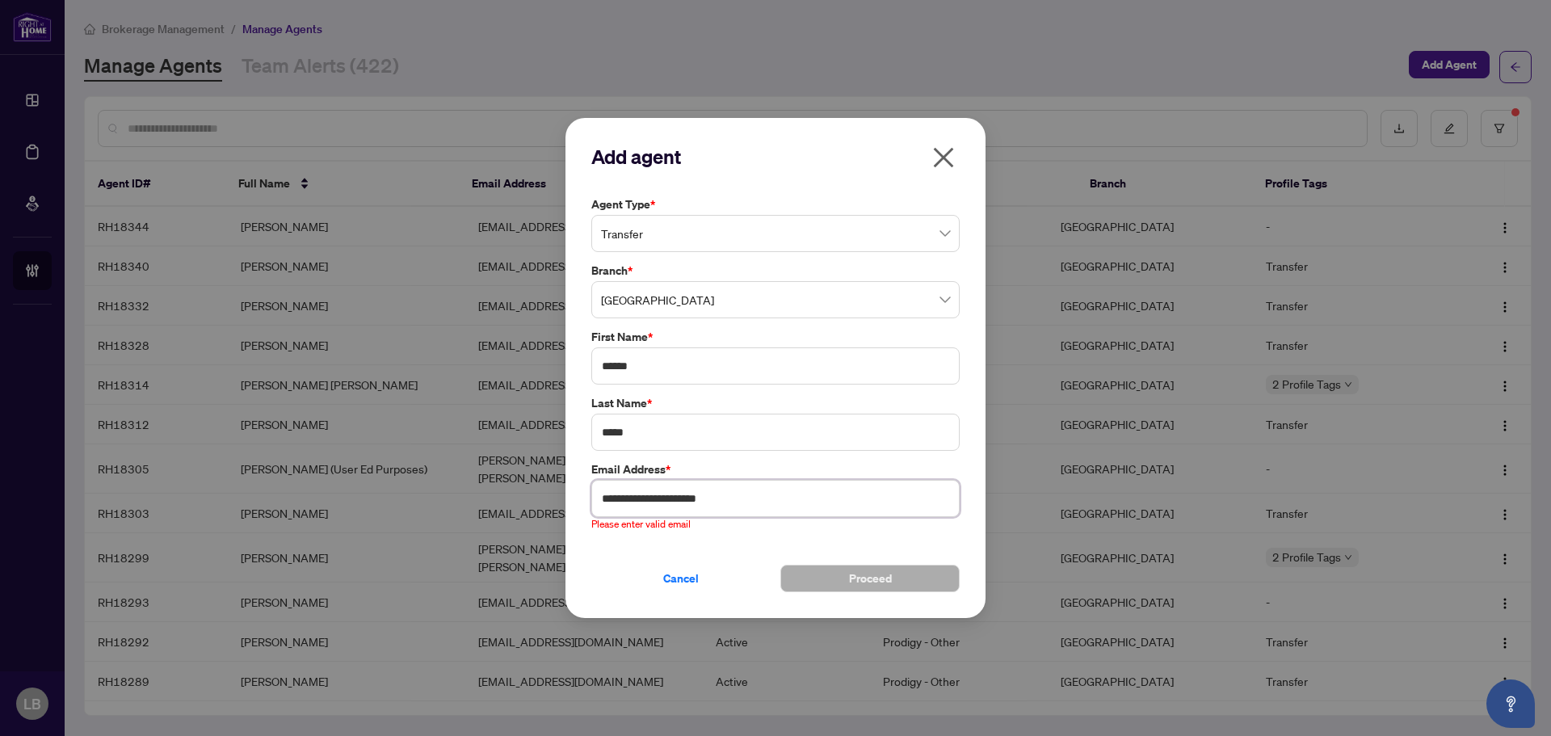
click at [754, 510] on input "**********" at bounding box center [775, 498] width 368 height 37
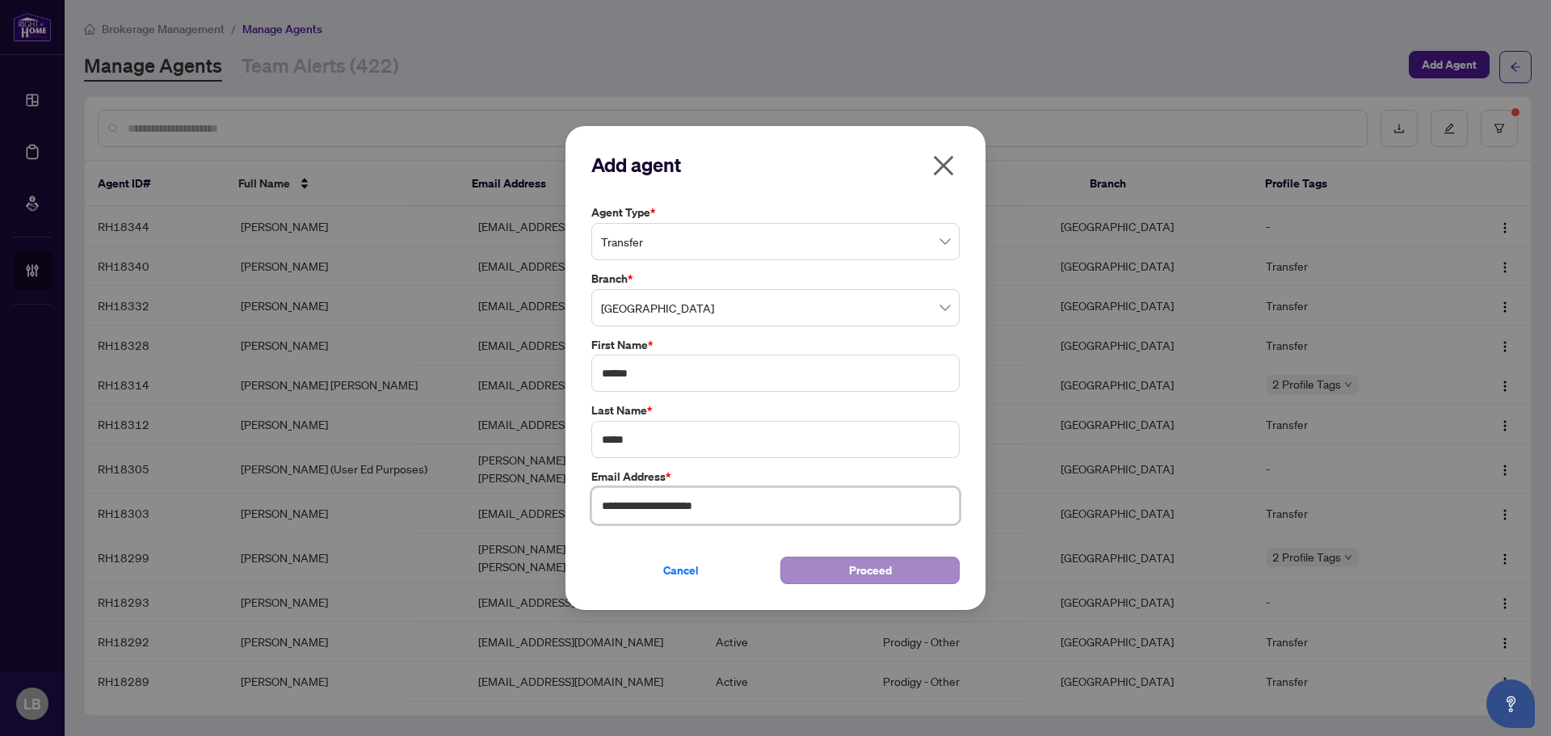
type input "**********"
click at [845, 574] on button "Proceed" at bounding box center [869, 570] width 179 height 27
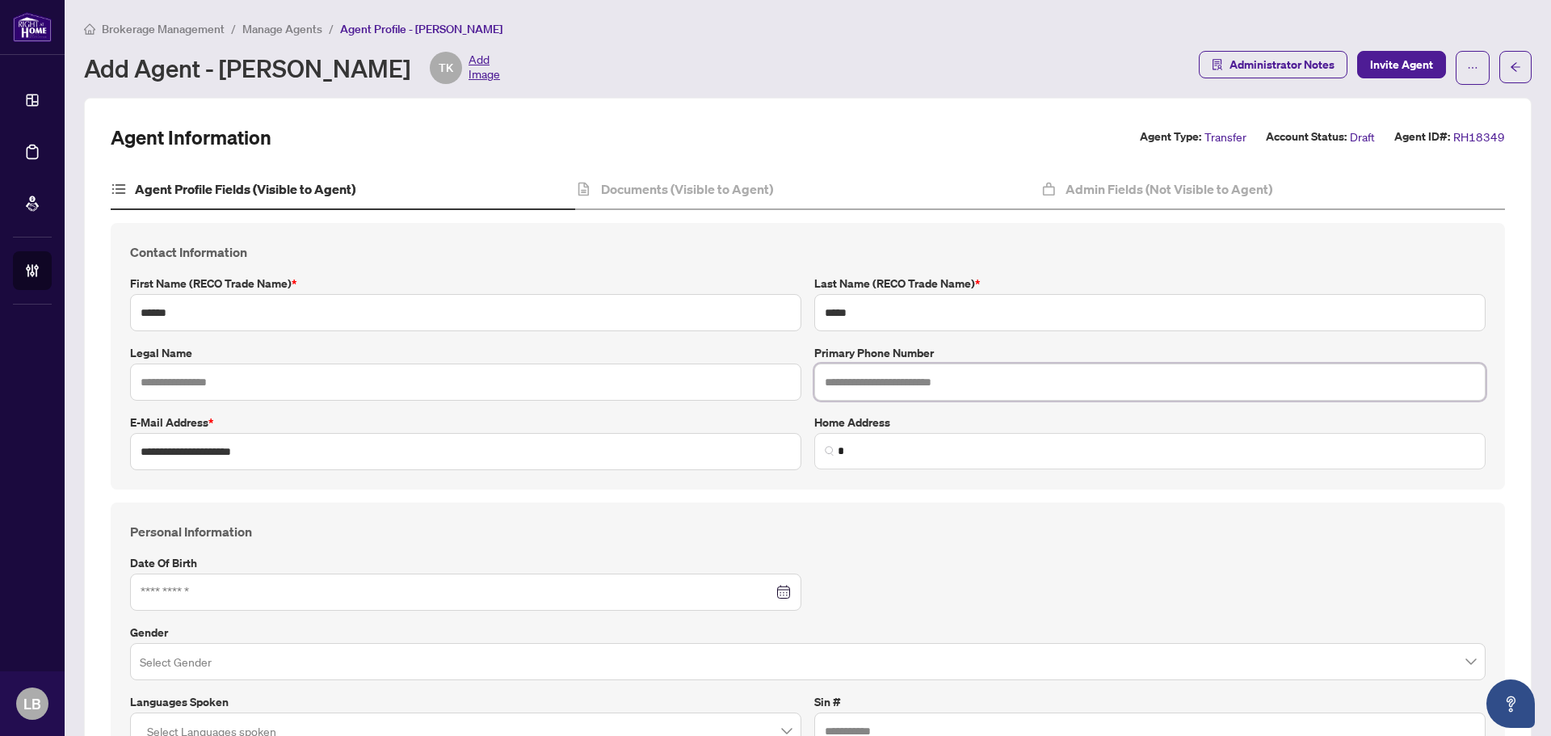
click at [864, 377] on input "text" at bounding box center [1149, 382] width 671 height 37
paste input "**********"
type input "**********"
click at [635, 191] on h4 "Documents (Visible to Agent)" at bounding box center [687, 188] width 172 height 19
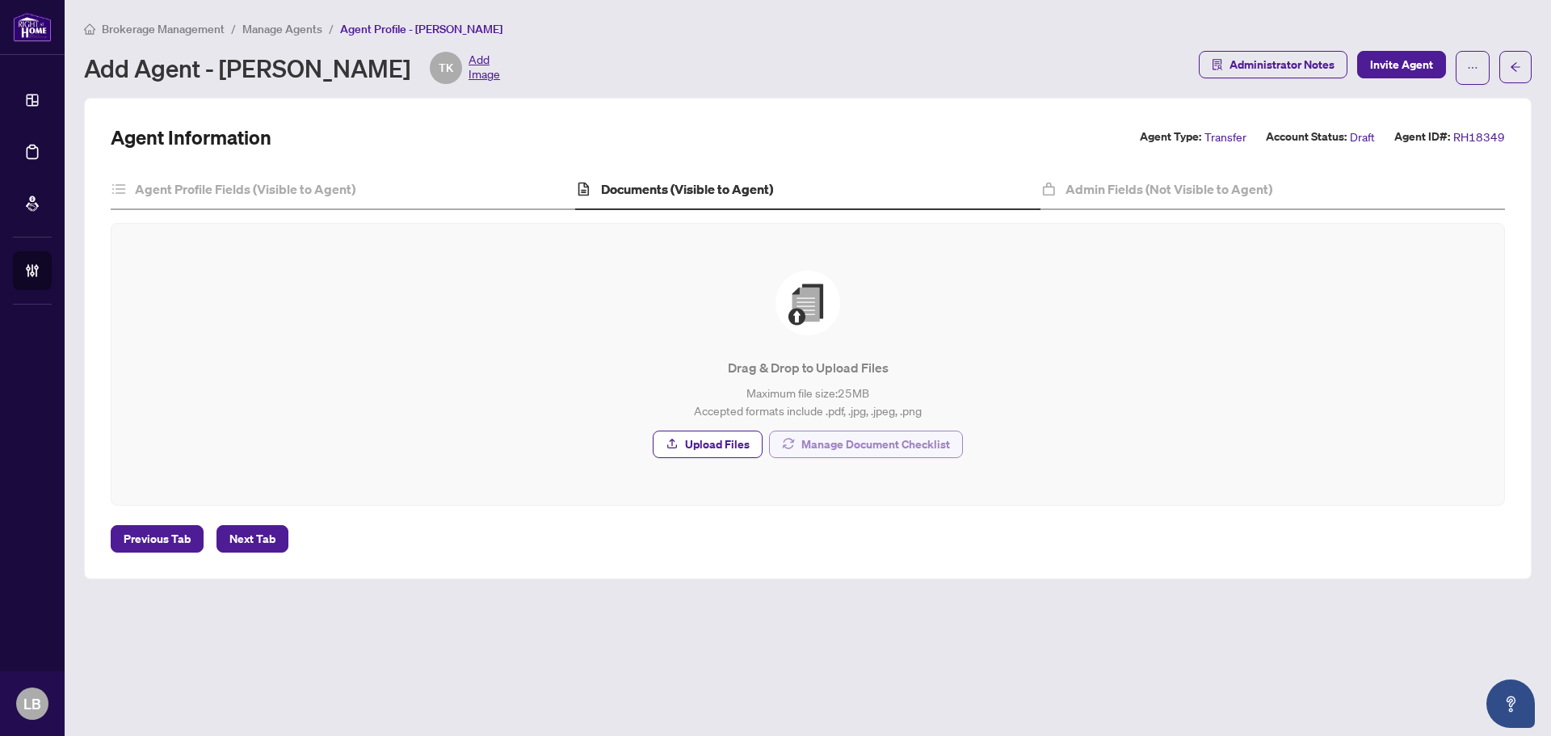
click at [852, 448] on span "Manage Document Checklist" at bounding box center [875, 444] width 149 height 26
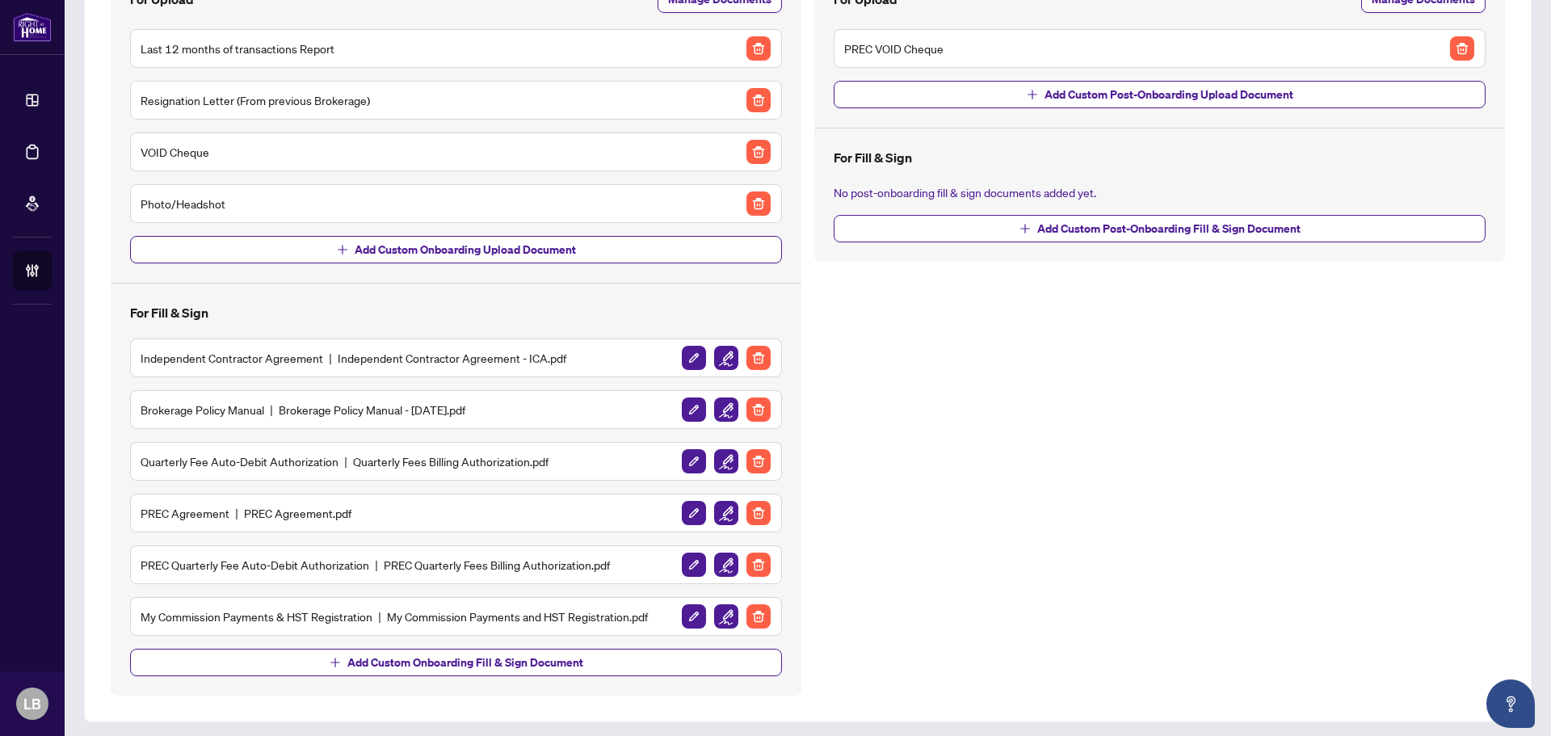
scroll to position [221, 0]
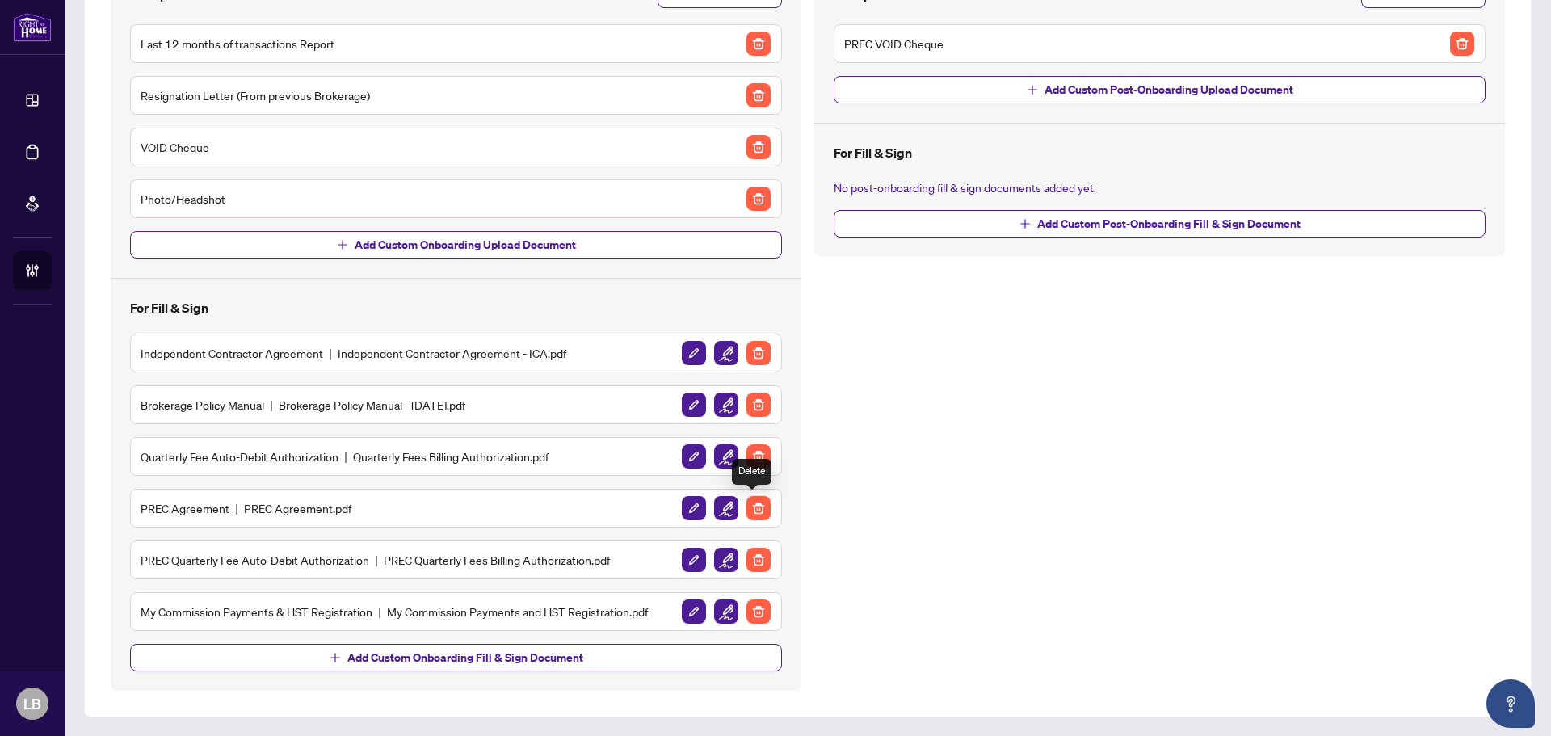
click at [752, 507] on img "button" at bounding box center [759, 508] width 24 height 24
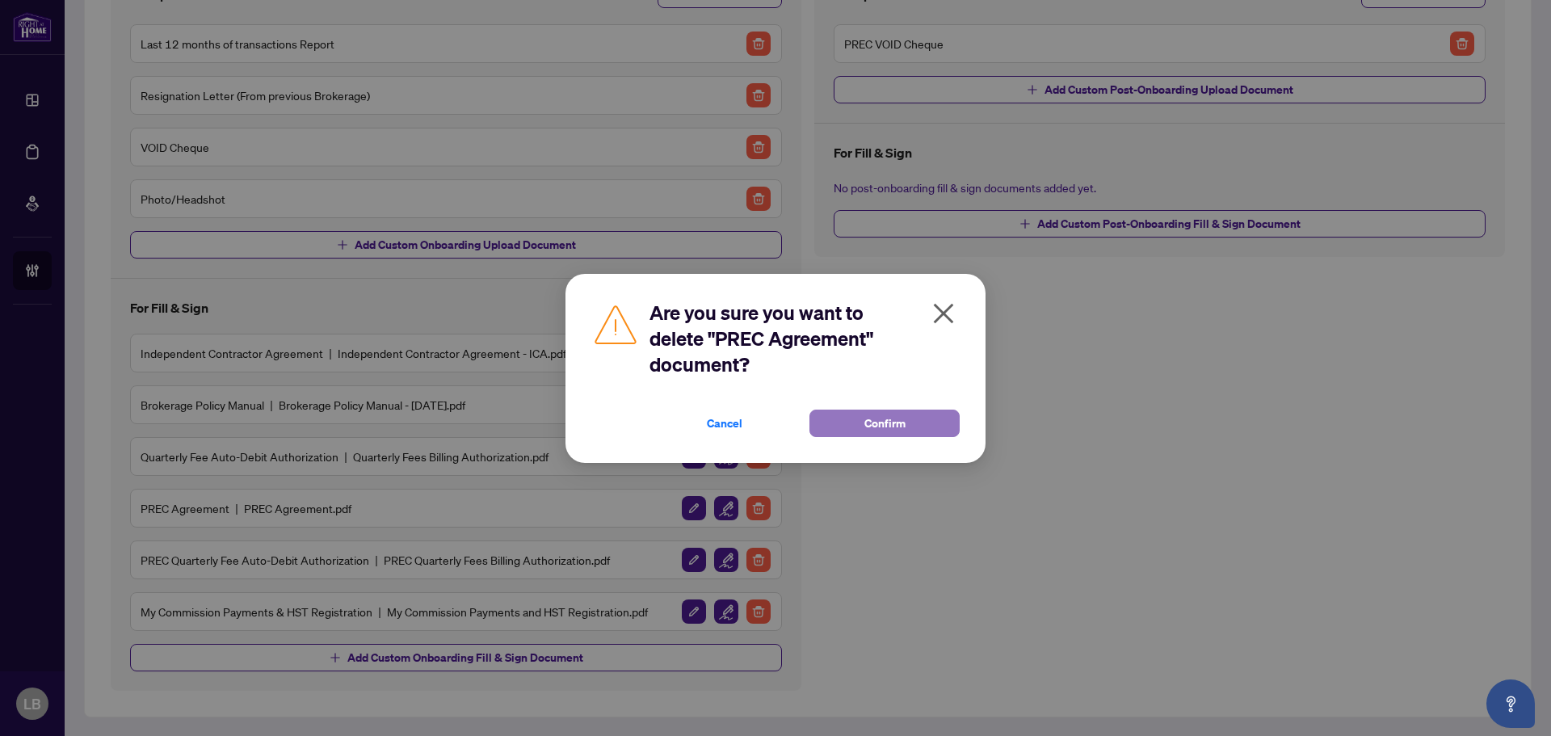
click at [856, 422] on button "Confirm" at bounding box center [885, 423] width 150 height 27
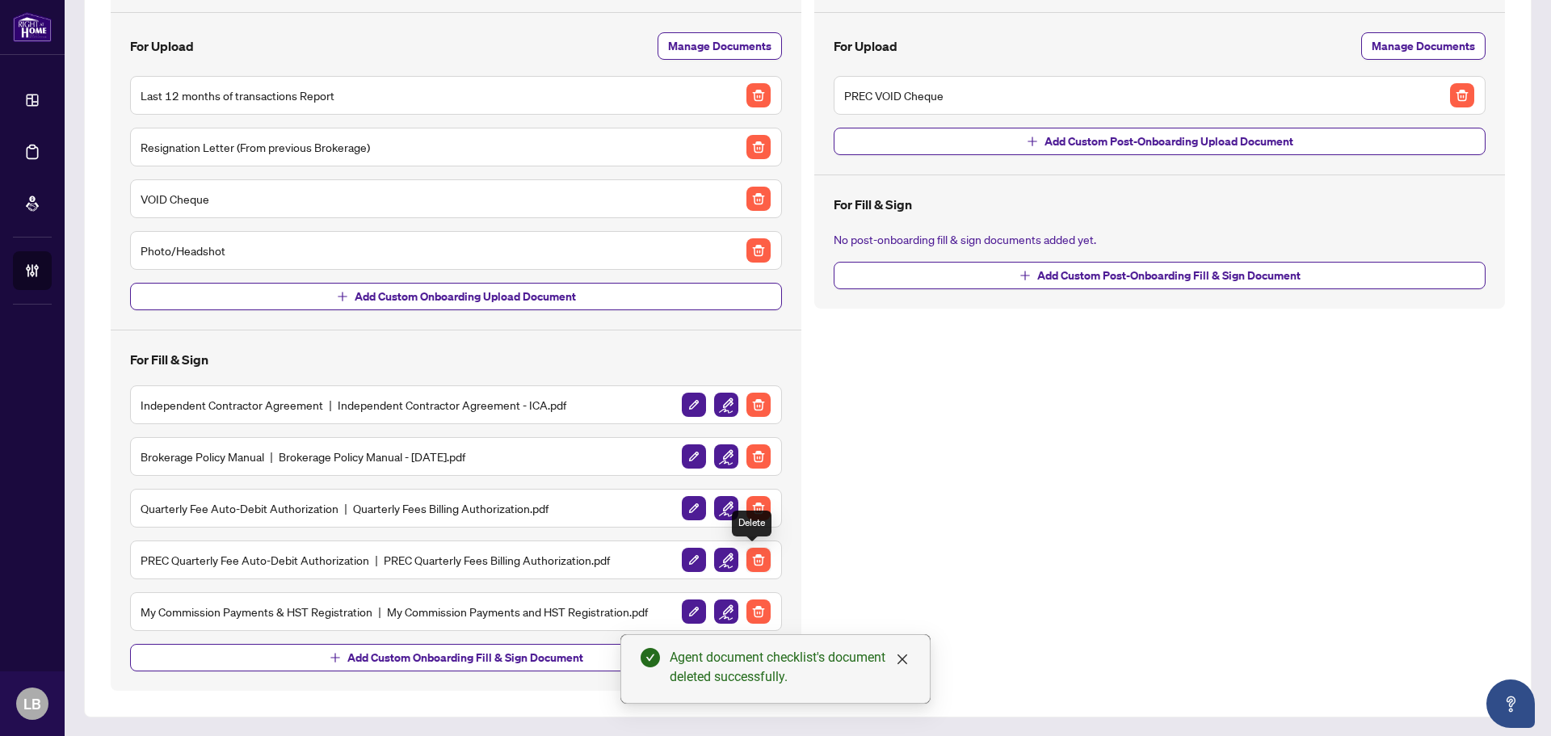
click at [759, 557] on img "button" at bounding box center [759, 560] width 24 height 24
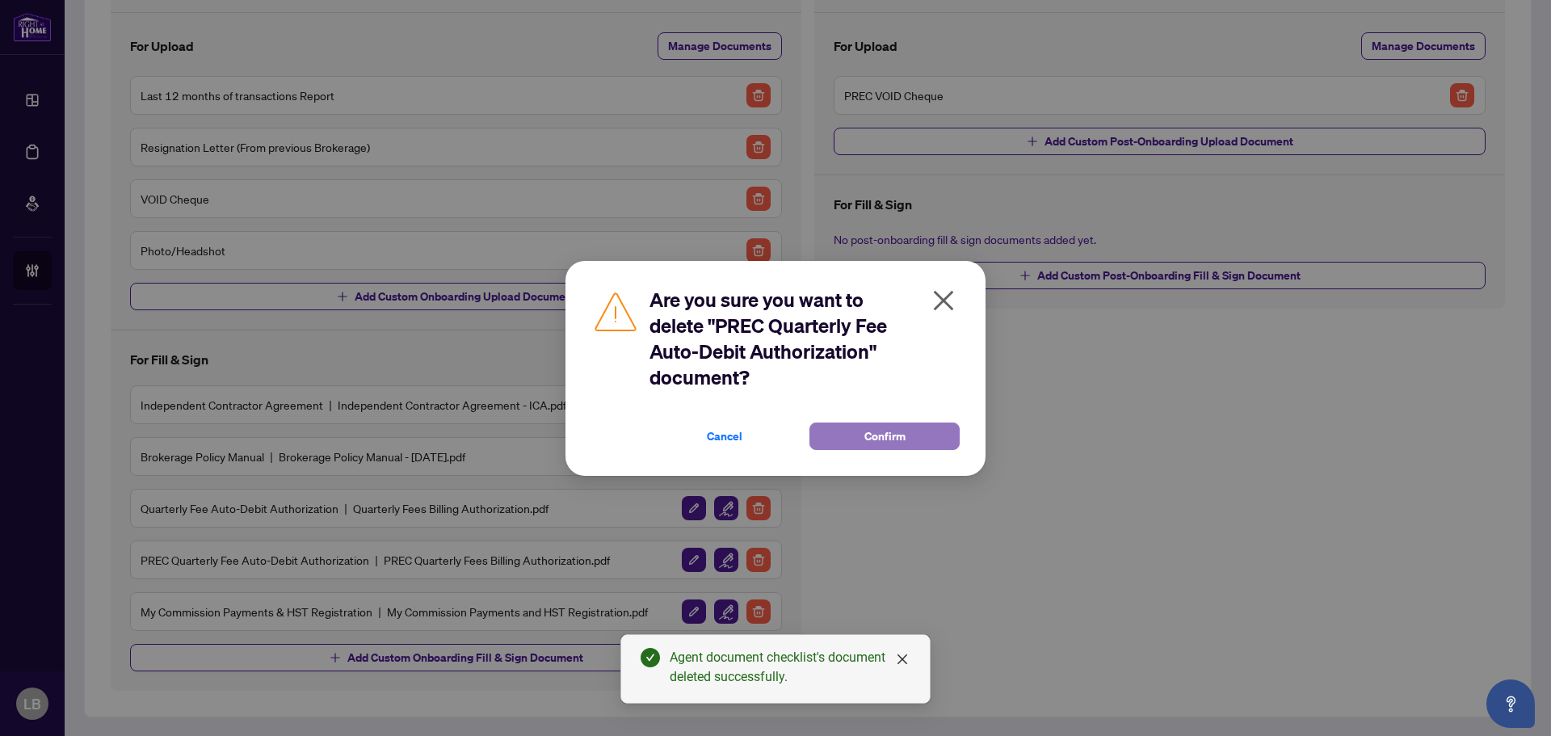
drag, startPoint x: 852, startPoint y: 436, endPoint x: 834, endPoint y: 444, distance: 19.2
click at [852, 436] on button "Confirm" at bounding box center [885, 436] width 150 height 27
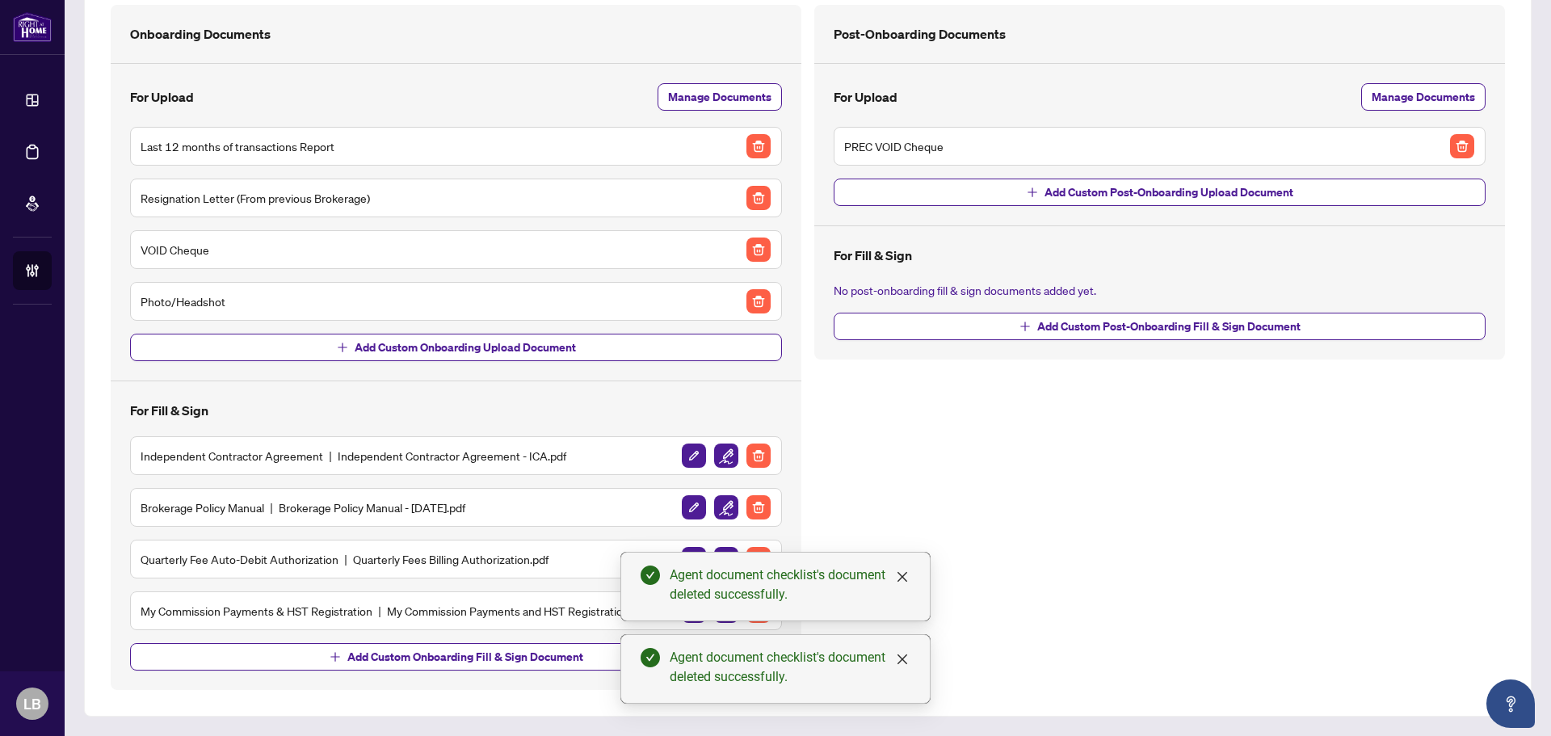
scroll to position [117, 0]
click at [756, 457] on img "button" at bounding box center [759, 456] width 24 height 24
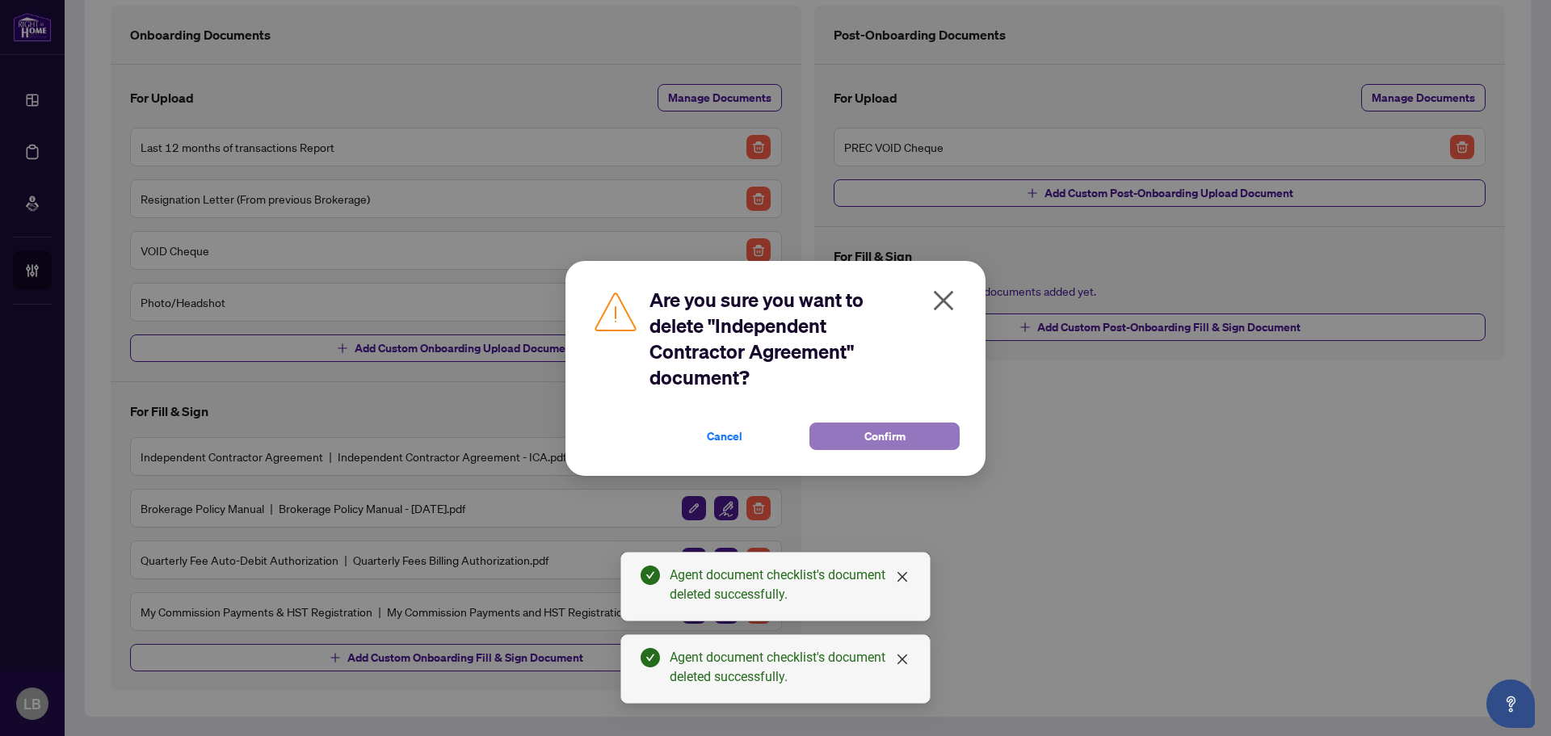
click at [854, 431] on button "Confirm" at bounding box center [885, 436] width 150 height 27
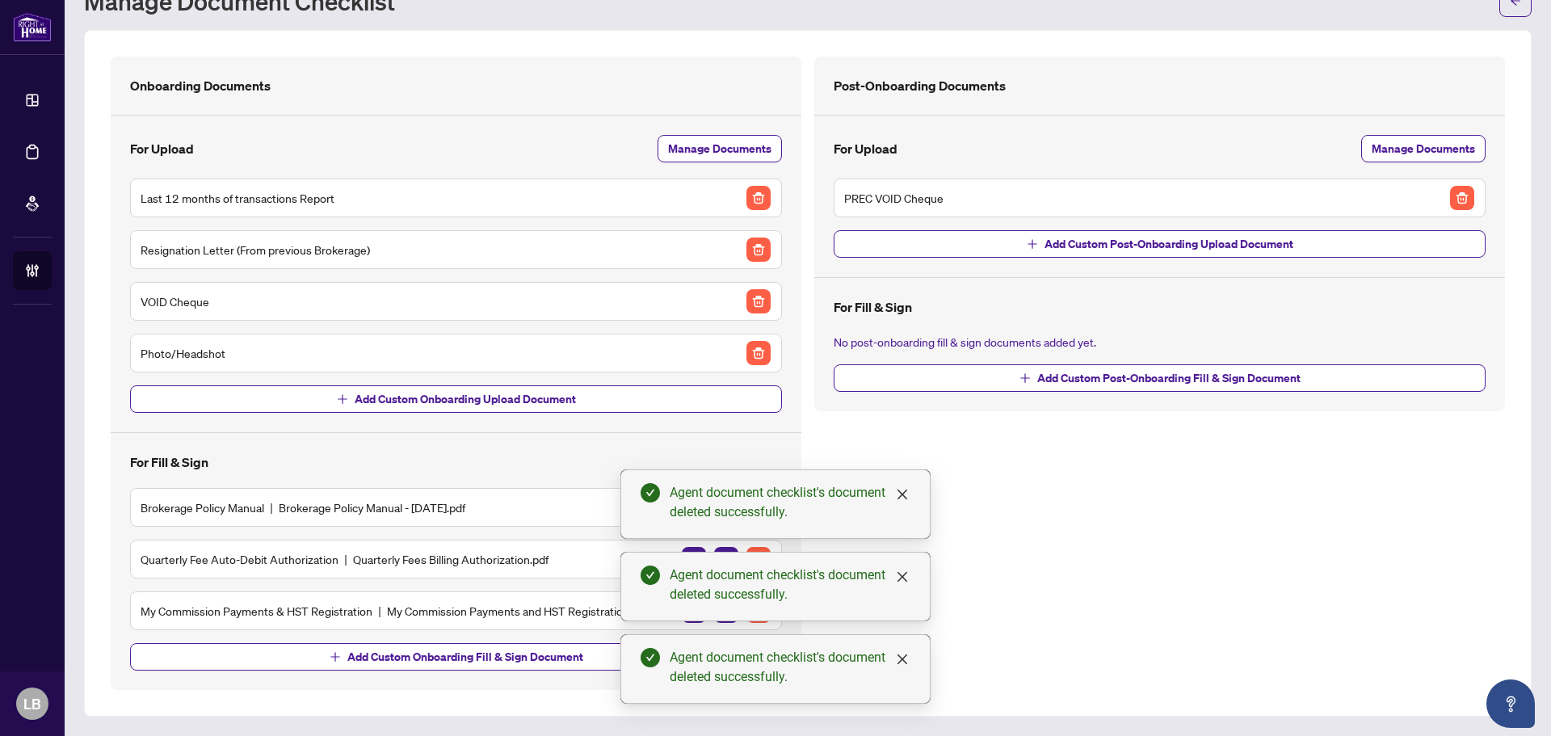
scroll to position [65, 0]
click at [898, 490] on icon "close" at bounding box center [903, 495] width 10 height 10
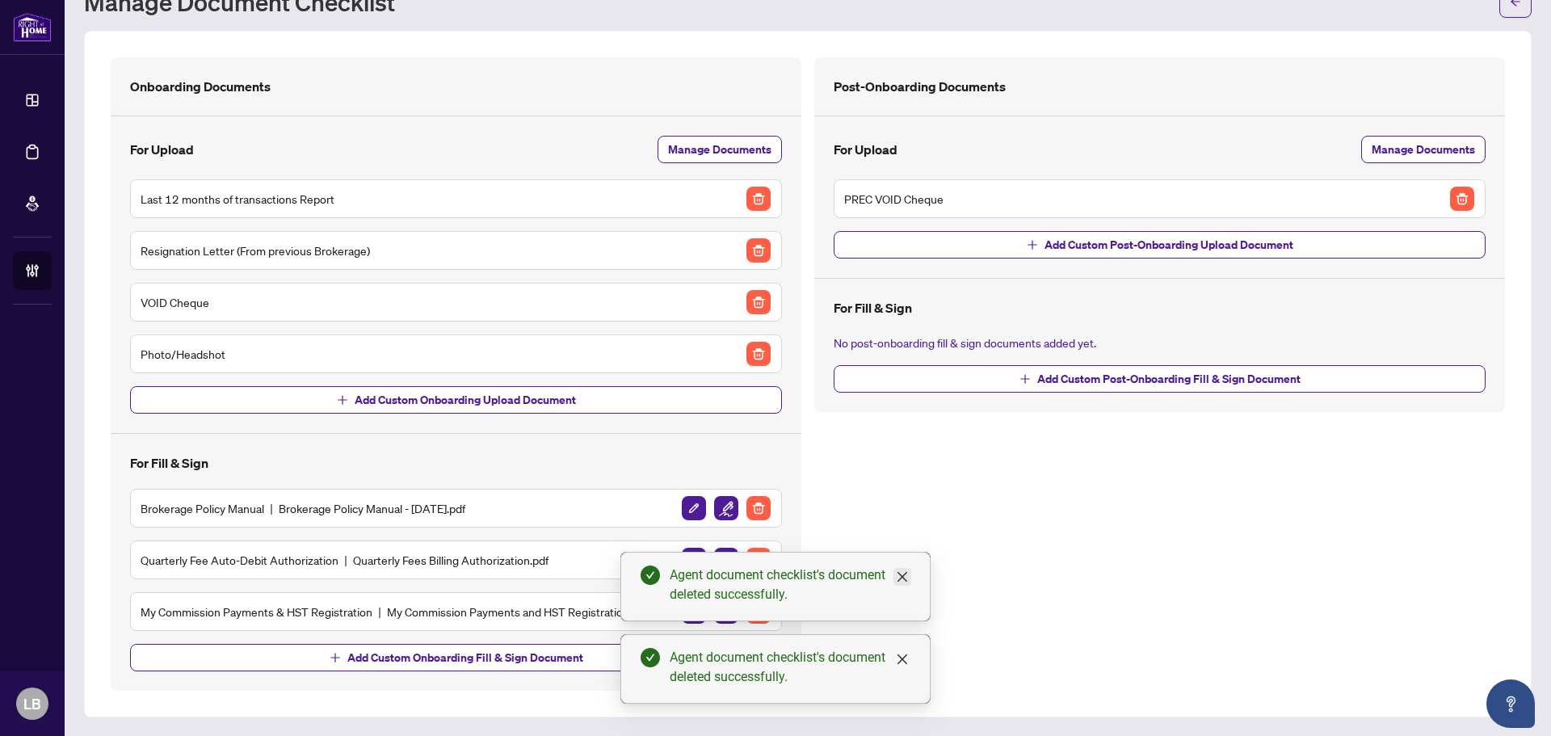
click at [906, 579] on icon "close" at bounding box center [902, 576] width 13 height 13
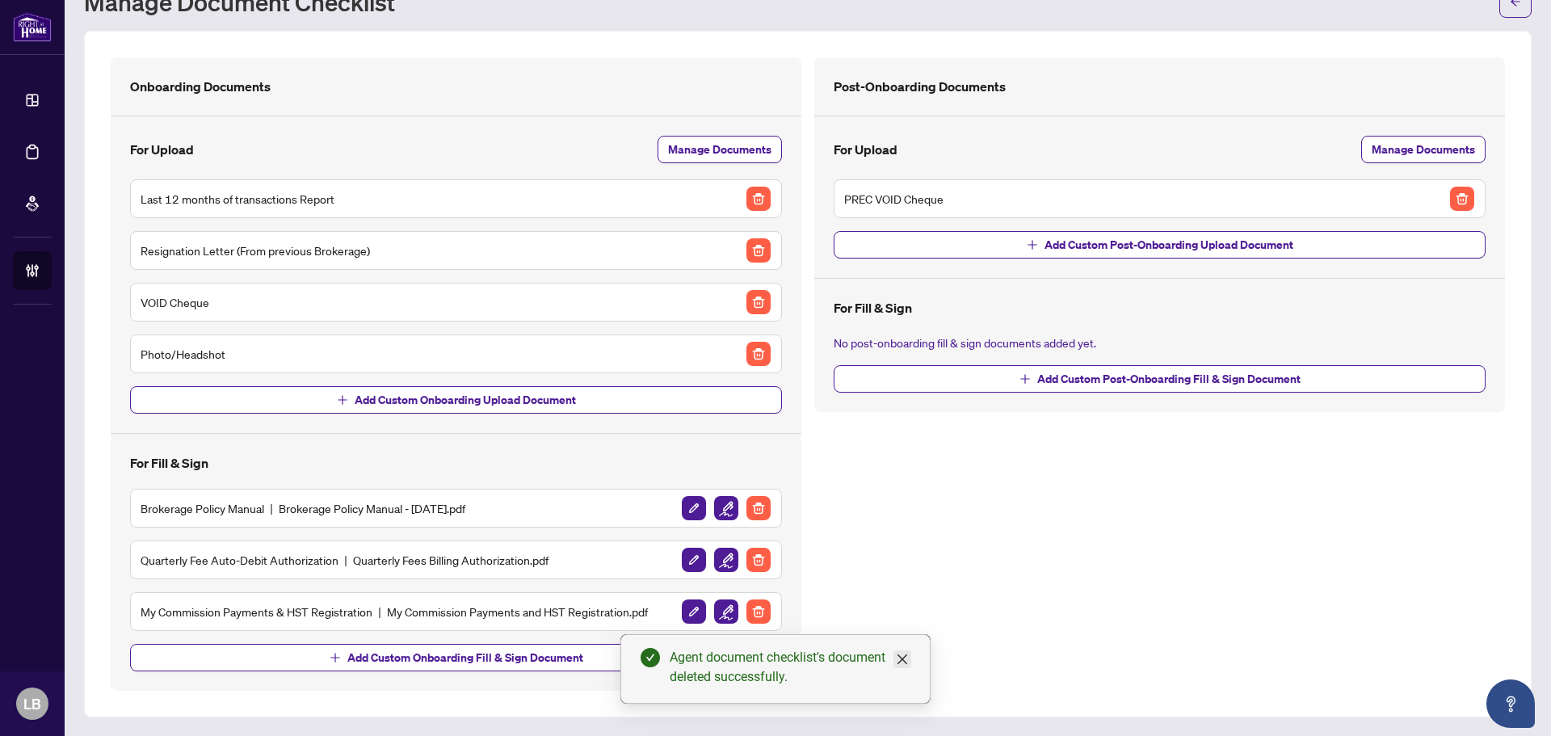
click at [899, 663] on icon "close" at bounding box center [903, 659] width 10 height 10
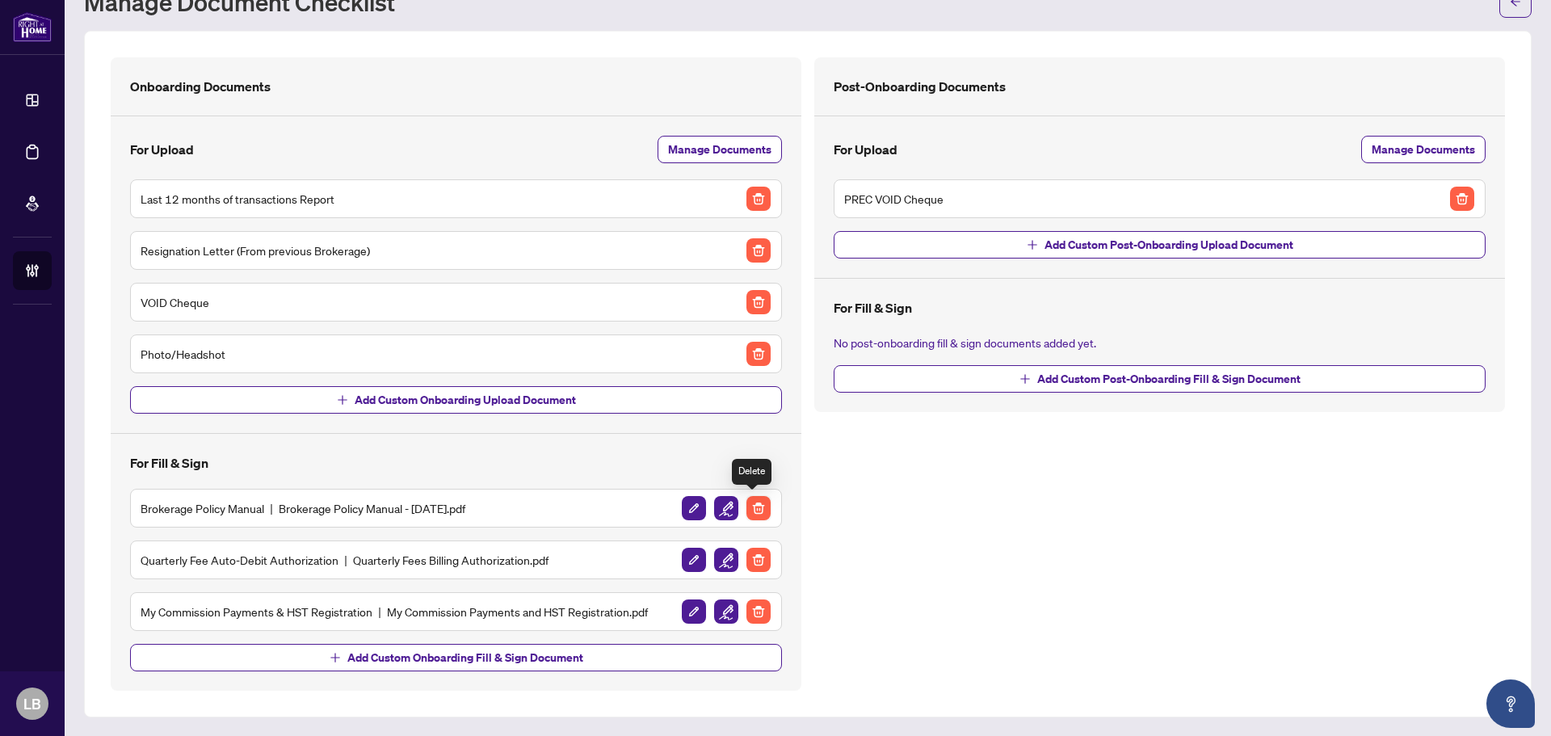
click at [749, 511] on img "button" at bounding box center [759, 508] width 24 height 24
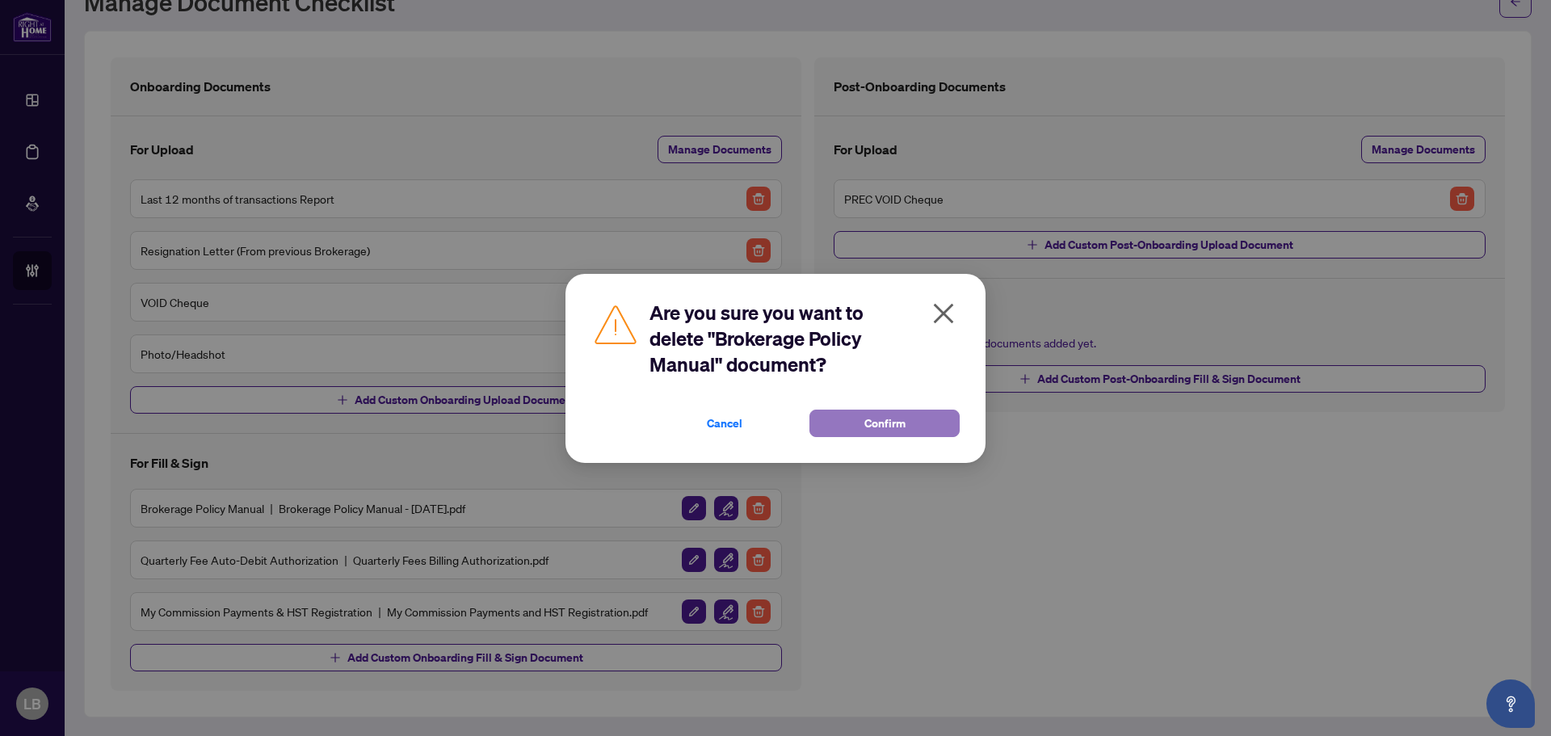
click at [841, 430] on button "Confirm" at bounding box center [885, 423] width 150 height 27
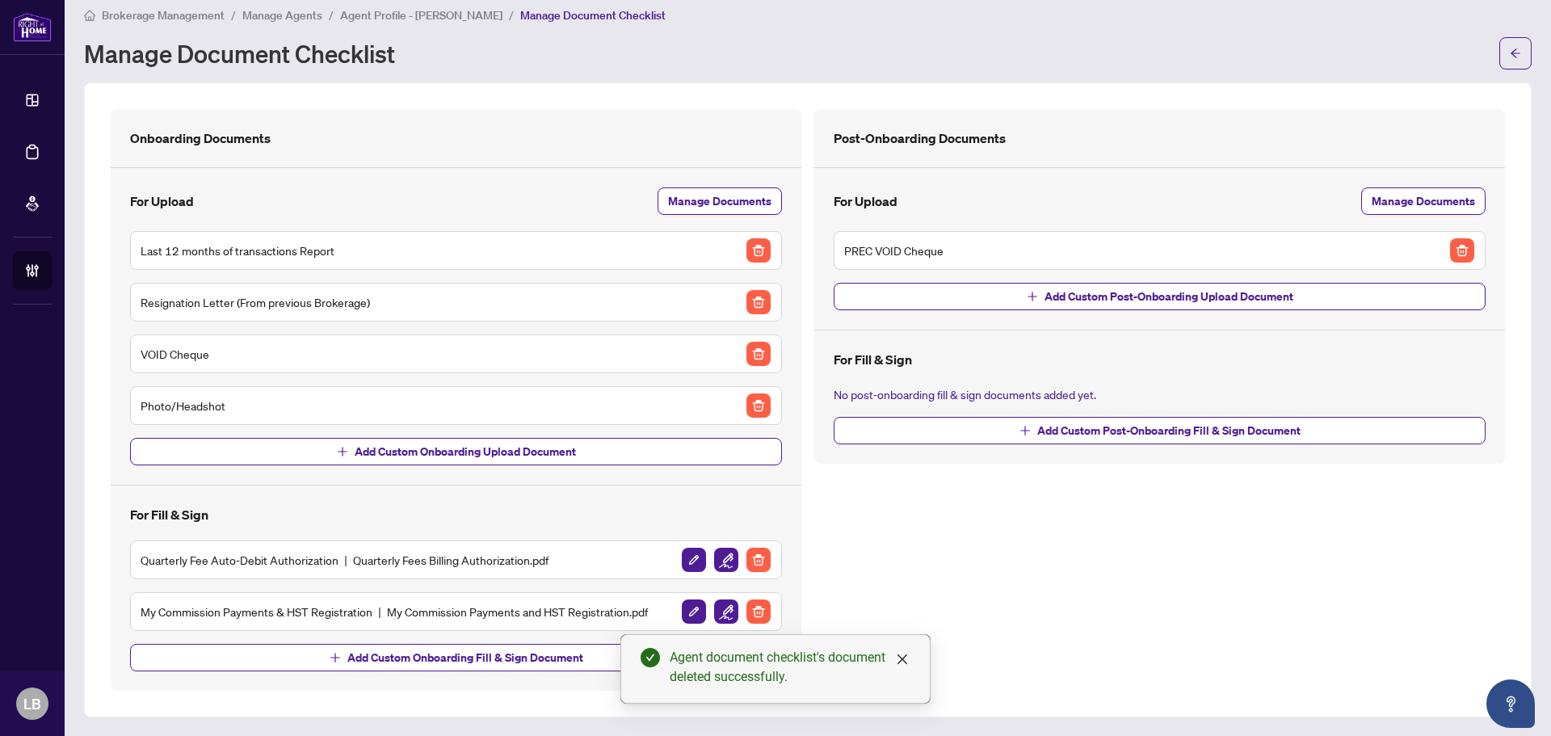
click at [751, 552] on img "button" at bounding box center [759, 560] width 24 height 24
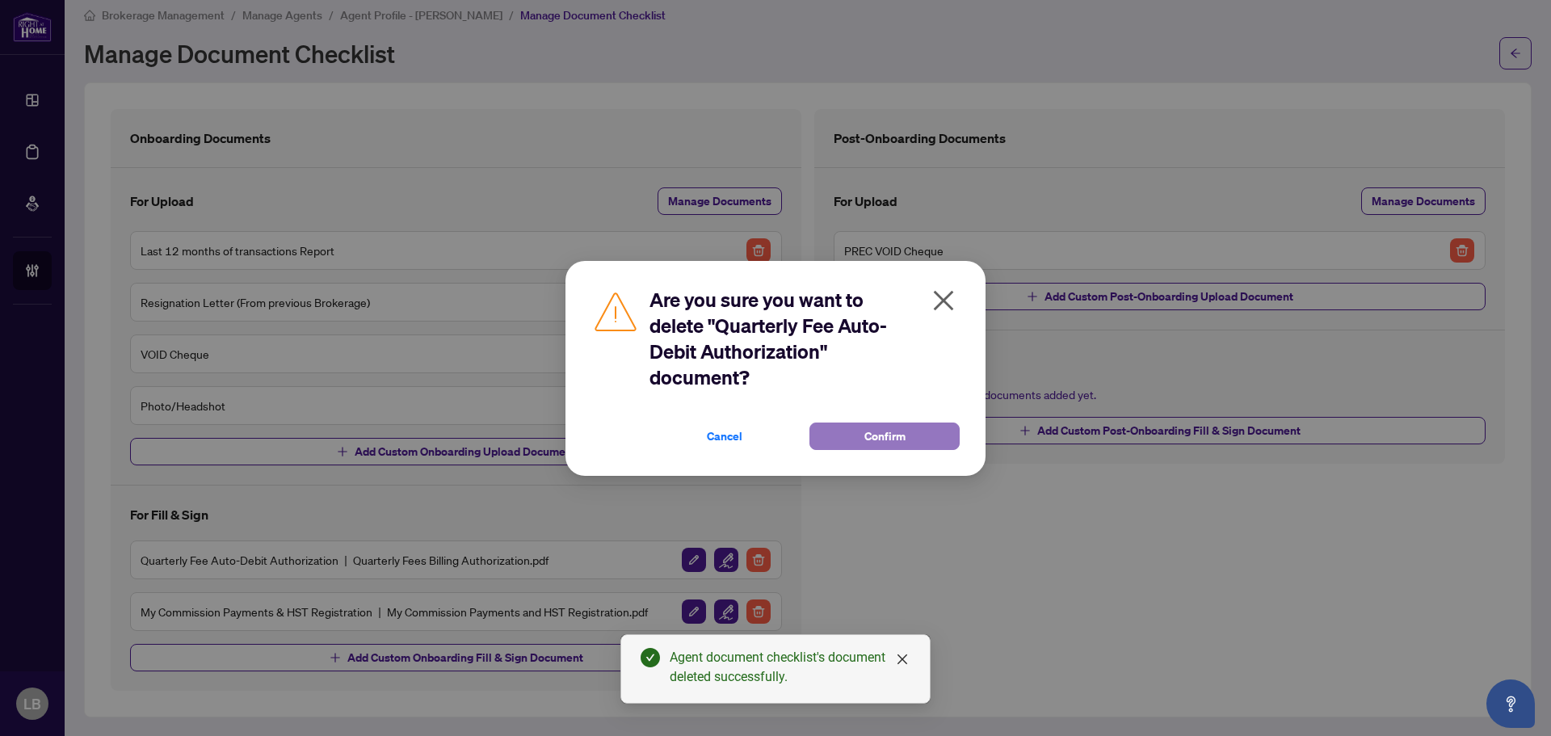
click at [840, 432] on button "Confirm" at bounding box center [885, 436] width 150 height 27
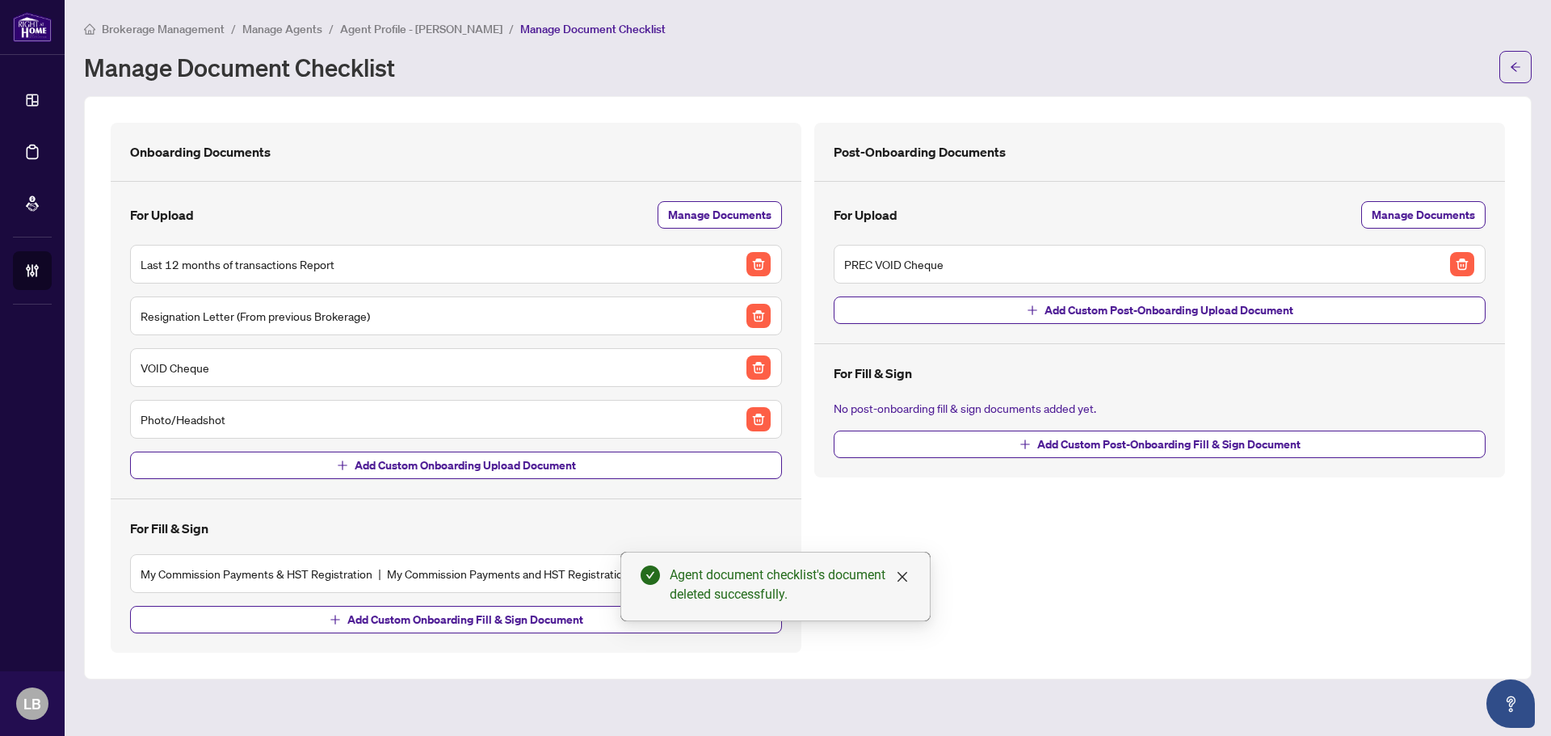
scroll to position [0, 0]
click at [829, 498] on div "Post-Onboarding Documents For Upload Manage Documents PREC VOID Cheque Add Cust…" at bounding box center [1160, 388] width 704 height 530
click at [904, 574] on icon "close" at bounding box center [903, 577] width 10 height 10
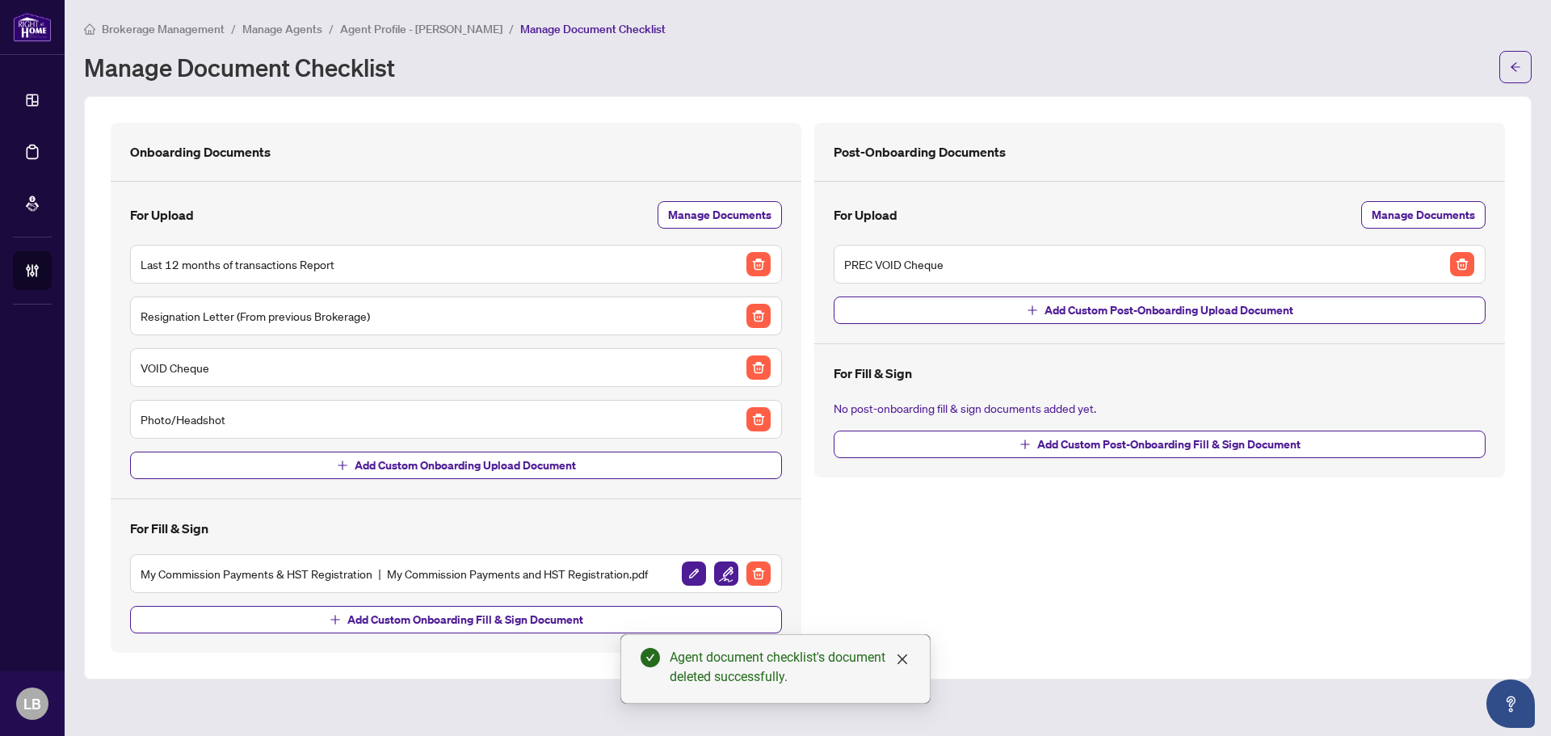
click at [753, 578] on img "button" at bounding box center [759, 574] width 24 height 24
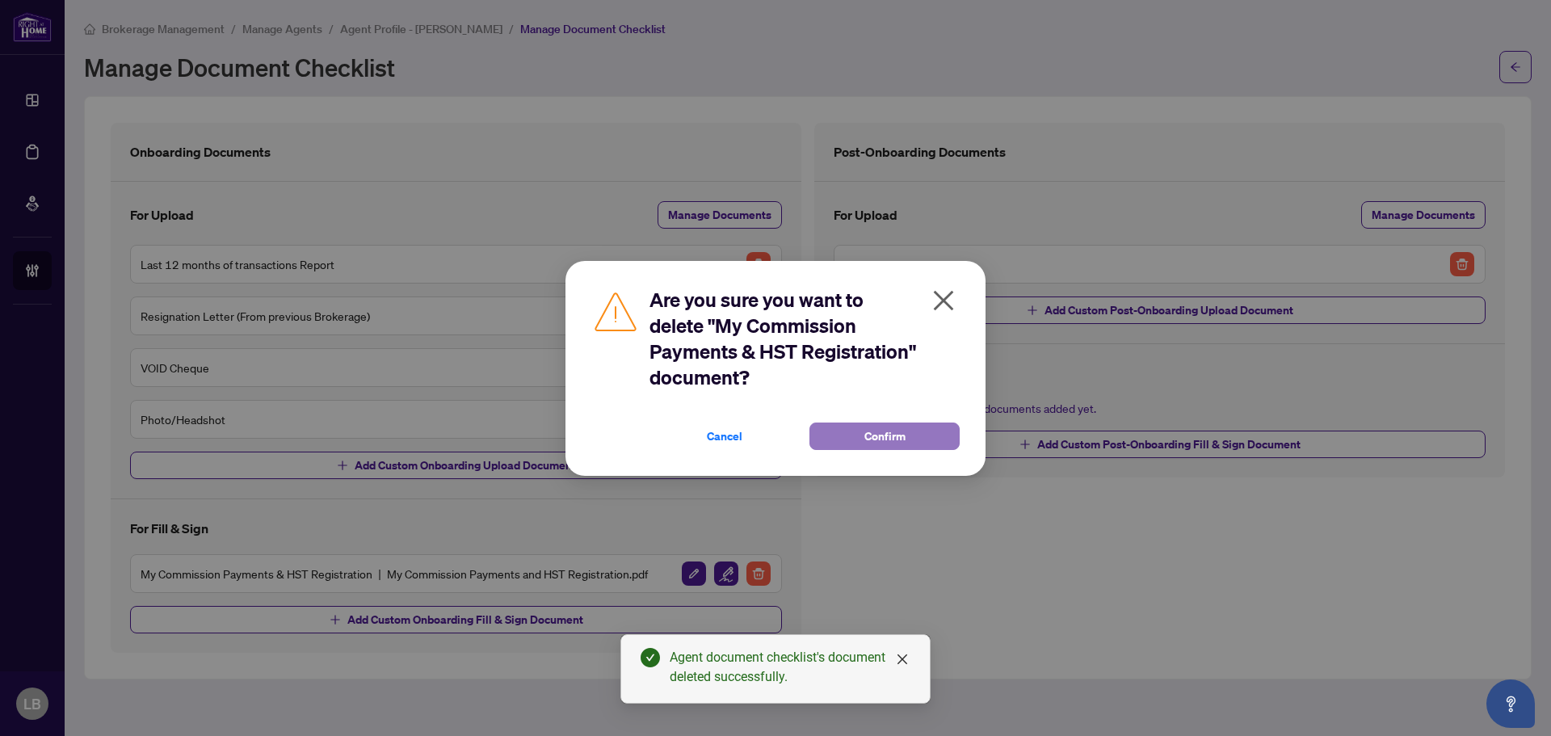
click at [843, 444] on button "Confirm" at bounding box center [885, 436] width 150 height 27
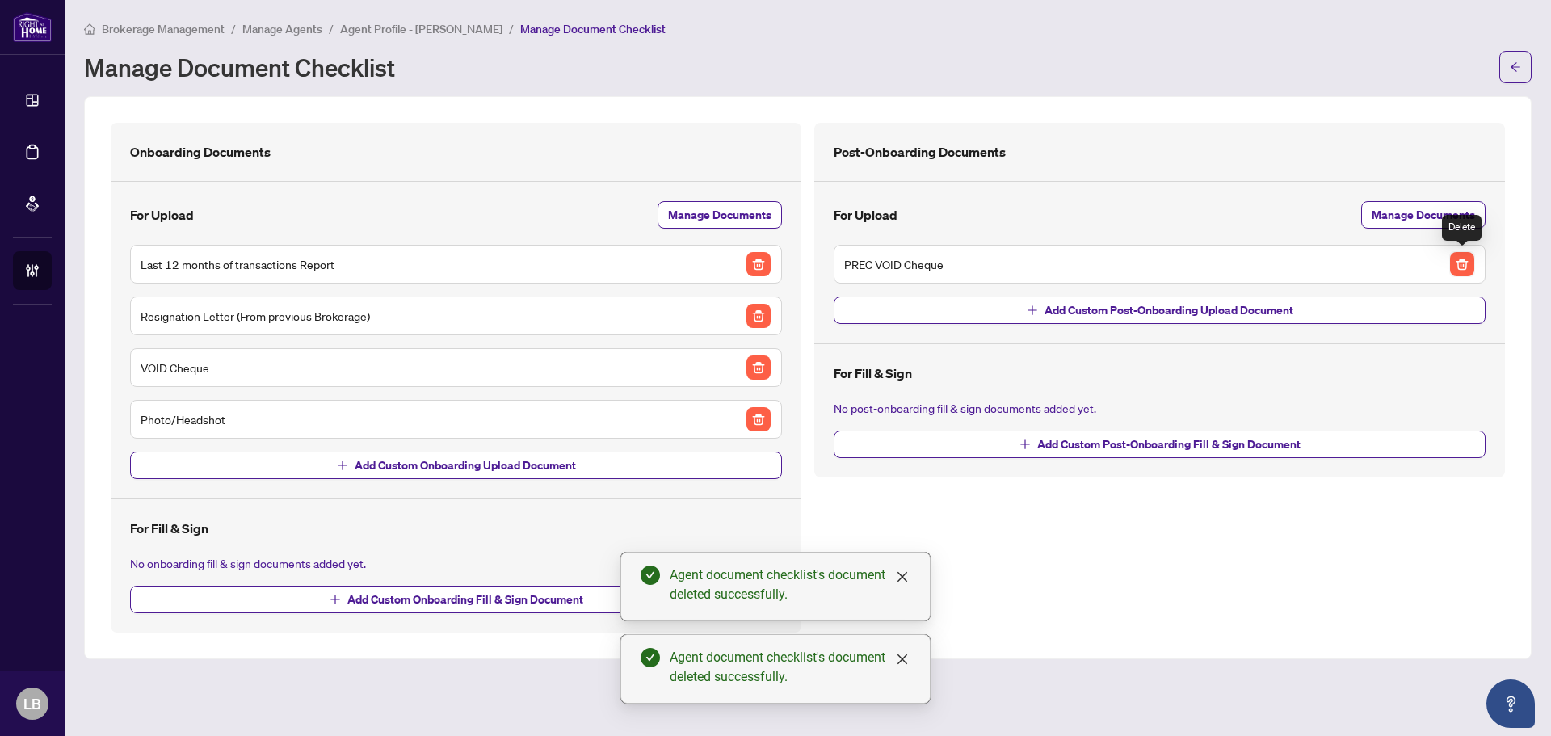
click at [1457, 259] on img "button" at bounding box center [1462, 264] width 24 height 24
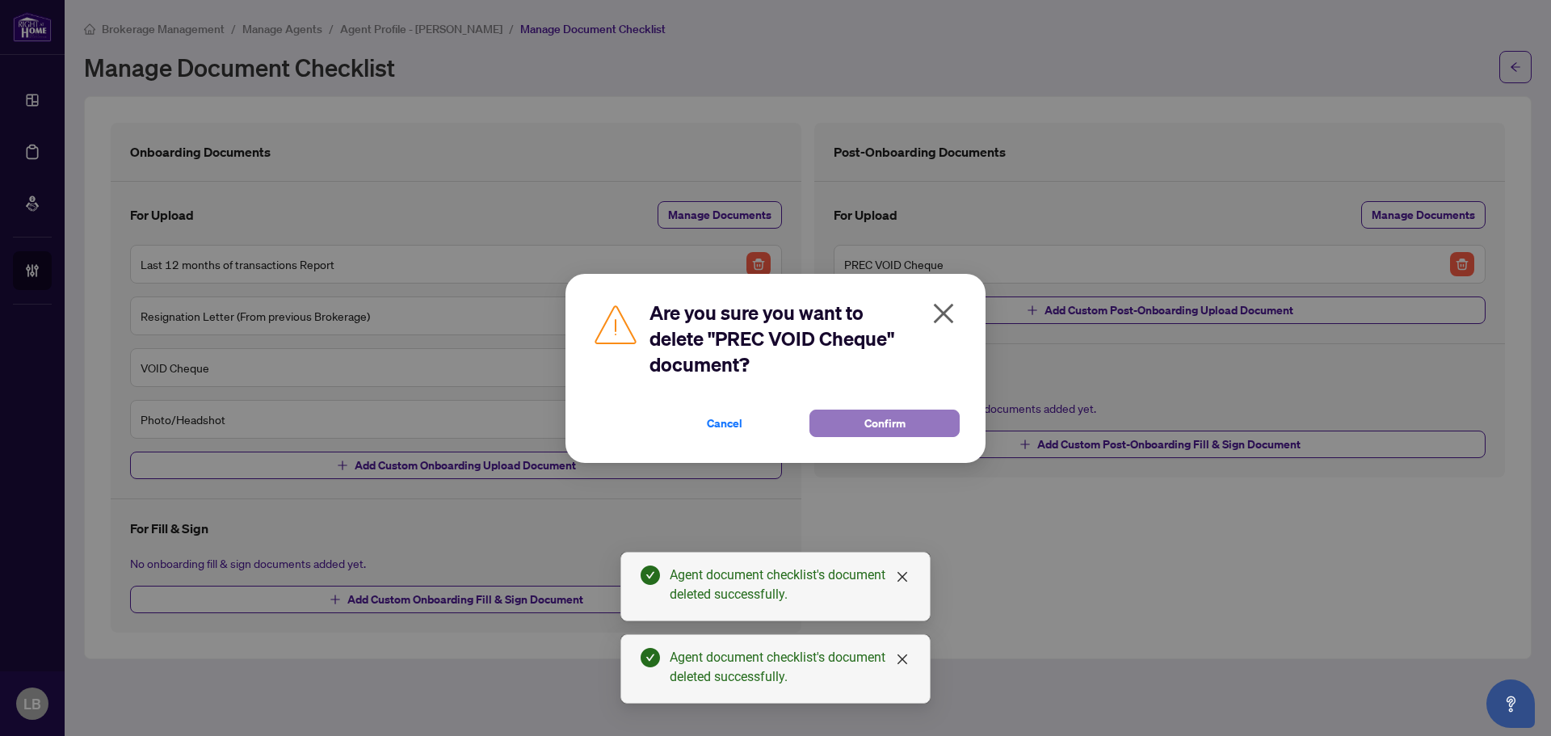
click at [868, 418] on span "Confirm" at bounding box center [884, 423] width 41 height 26
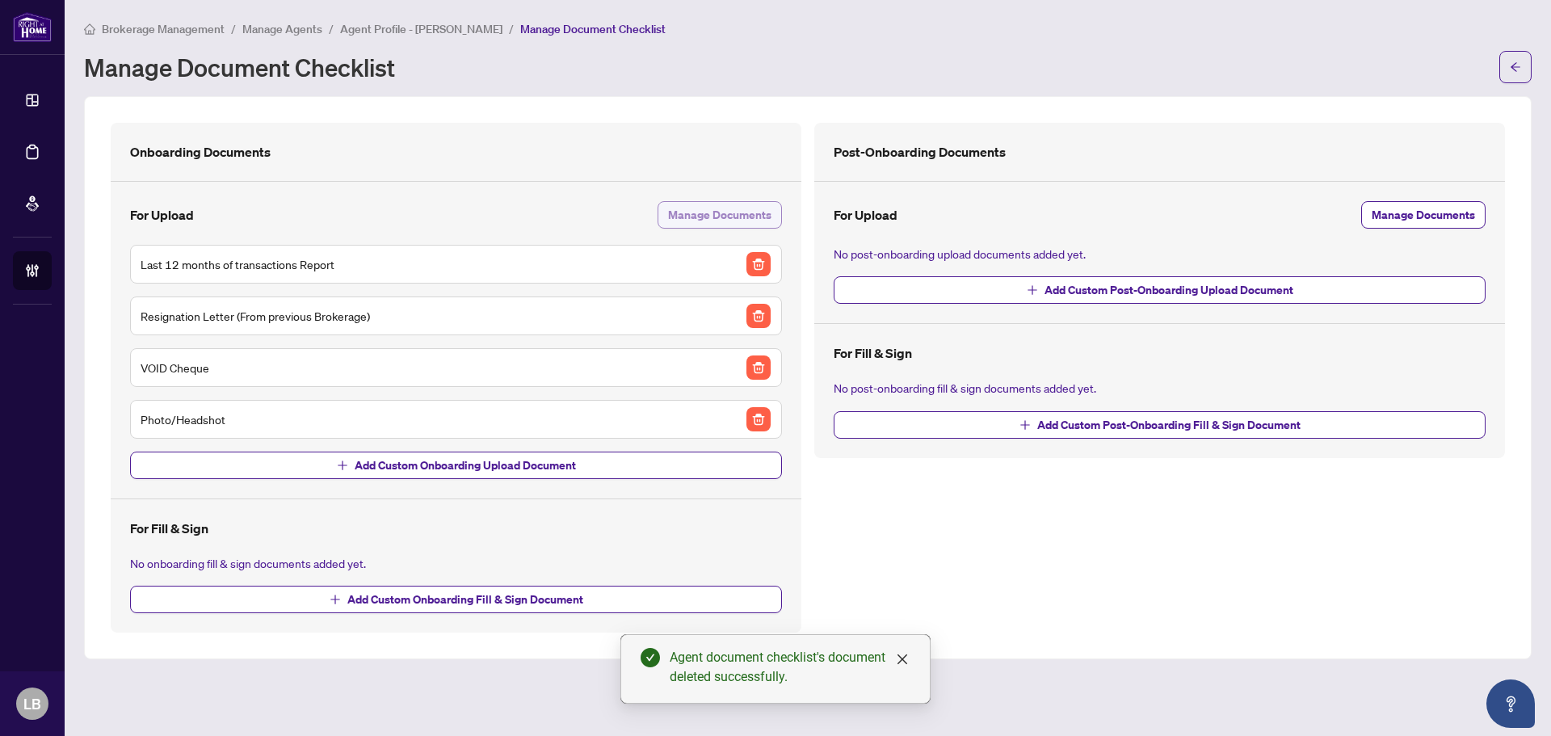
click at [724, 208] on span "Manage Documents" at bounding box center [719, 215] width 103 height 26
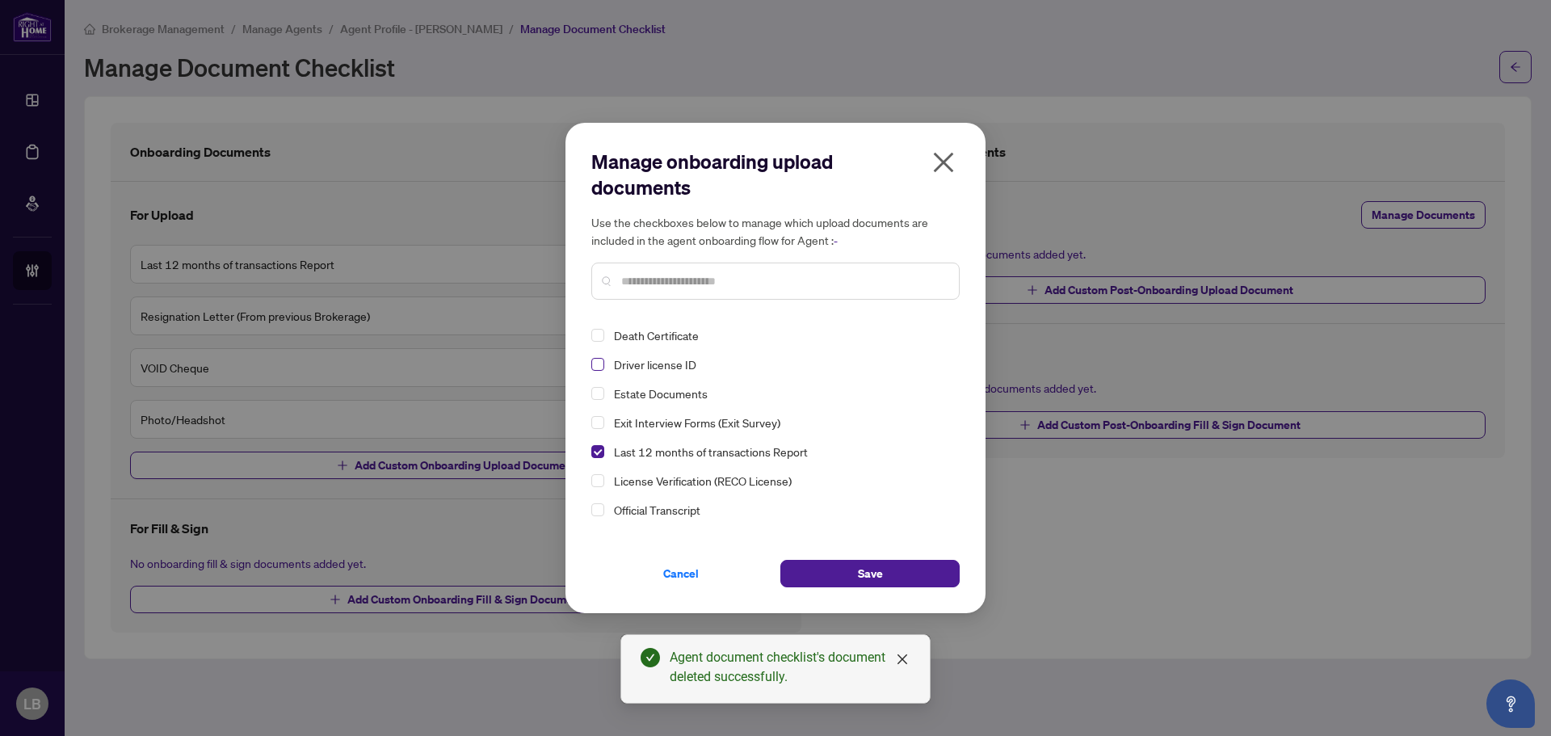
click at [595, 365] on span "Select Driver license ID" at bounding box center [597, 364] width 13 height 13
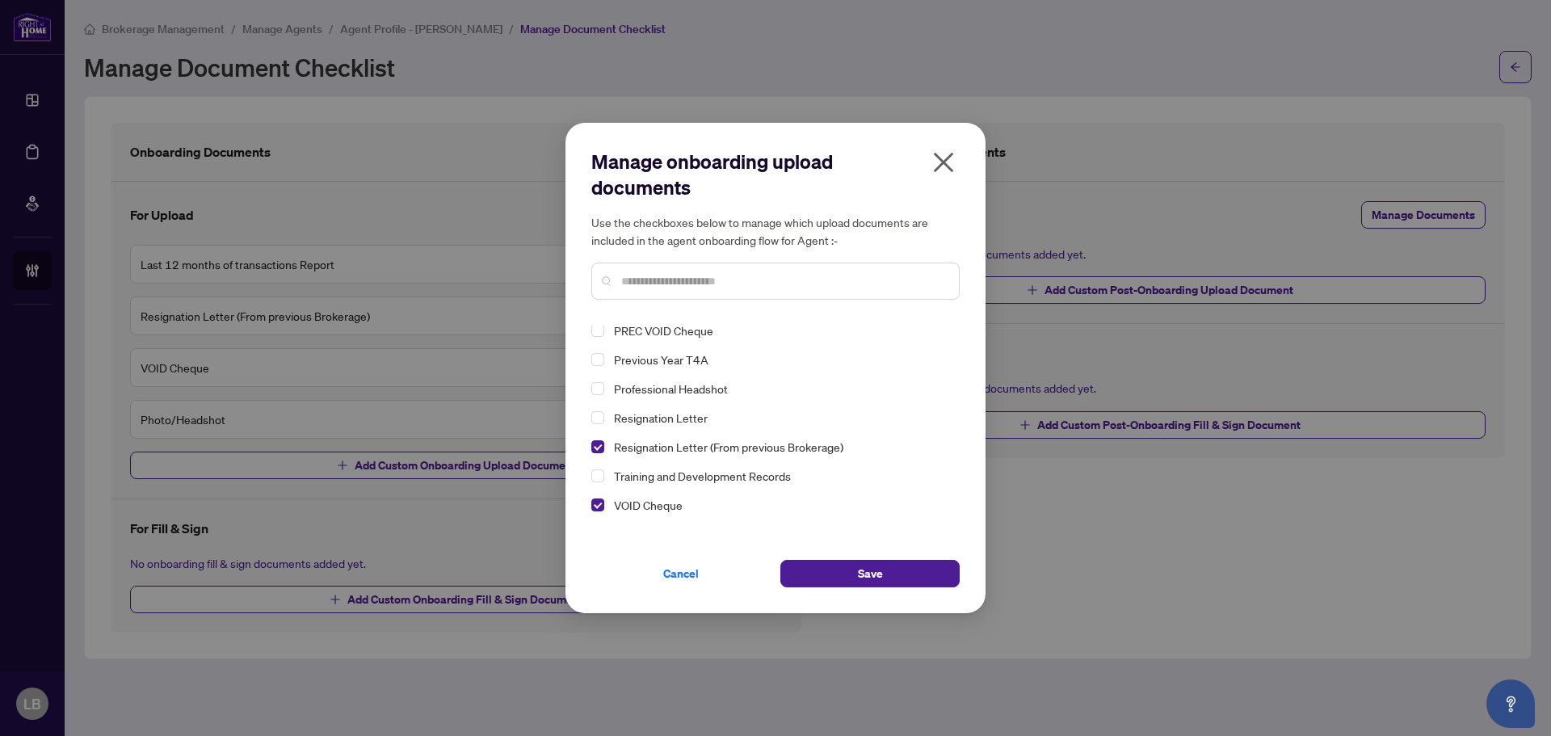
scroll to position [315, 0]
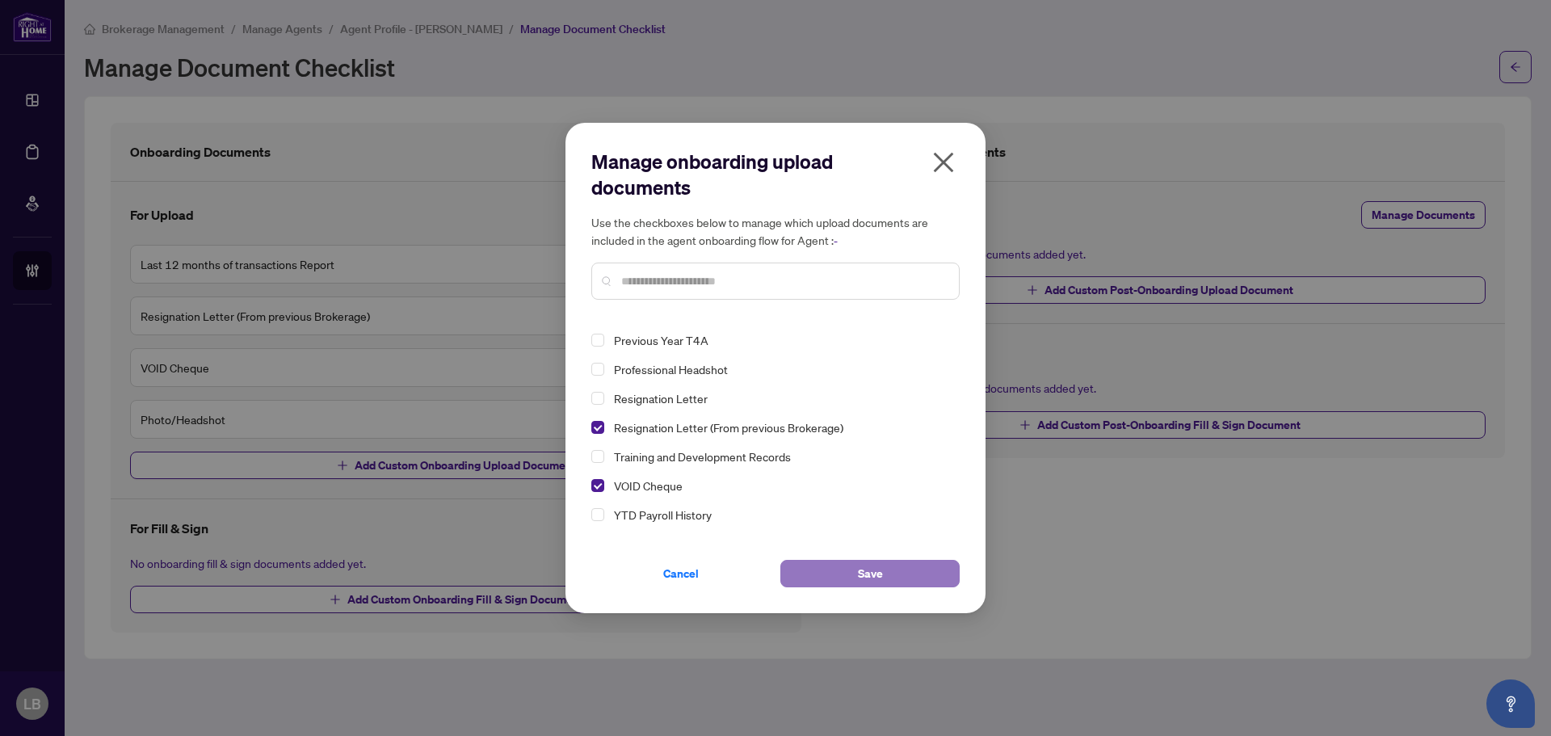
click at [864, 571] on span "Save" at bounding box center [870, 574] width 25 height 26
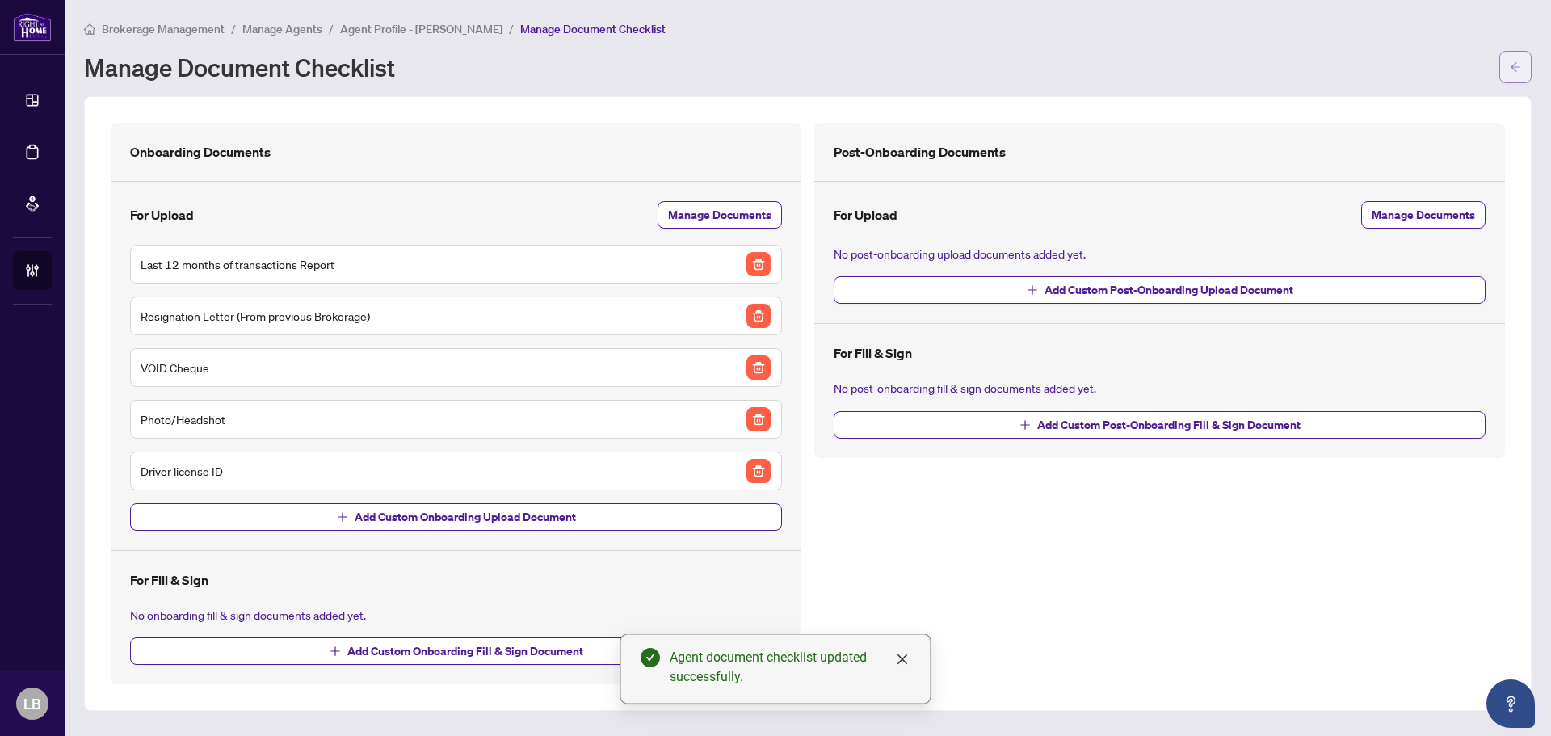
click at [1517, 61] on icon "arrow-left" at bounding box center [1515, 66] width 11 height 11
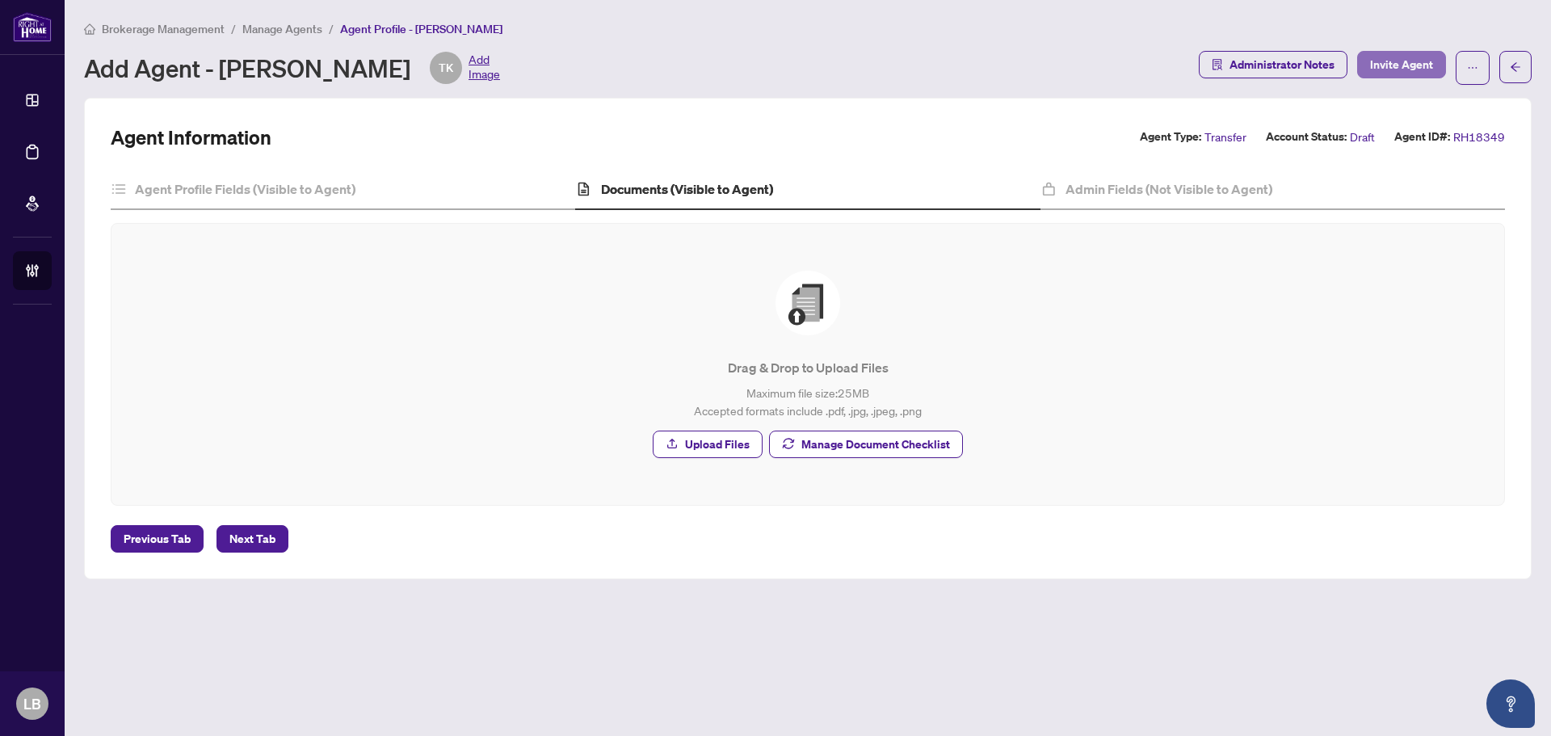
click at [1403, 62] on span "Invite Agent" at bounding box center [1401, 65] width 63 height 26
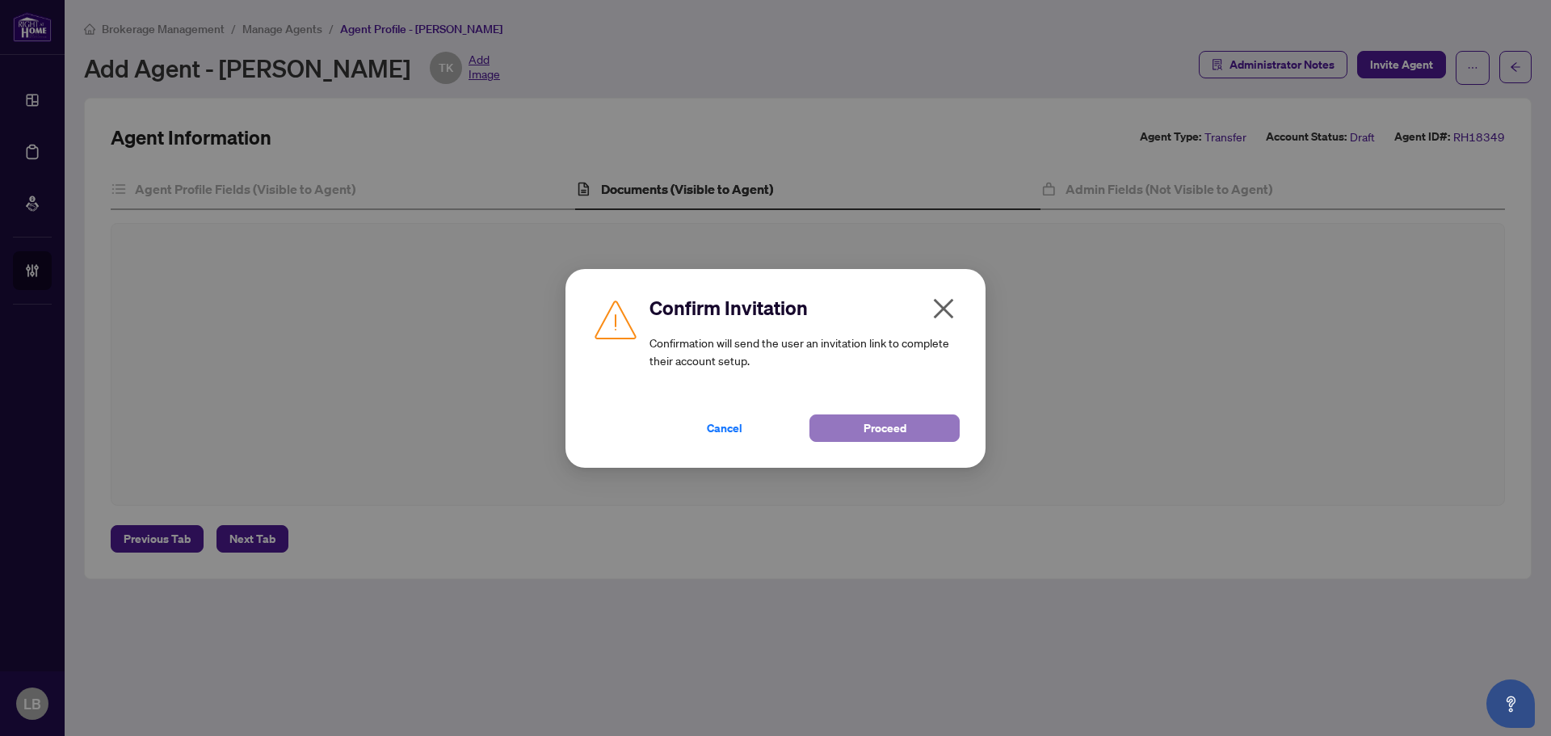
click at [859, 431] on button "Proceed" at bounding box center [885, 427] width 150 height 27
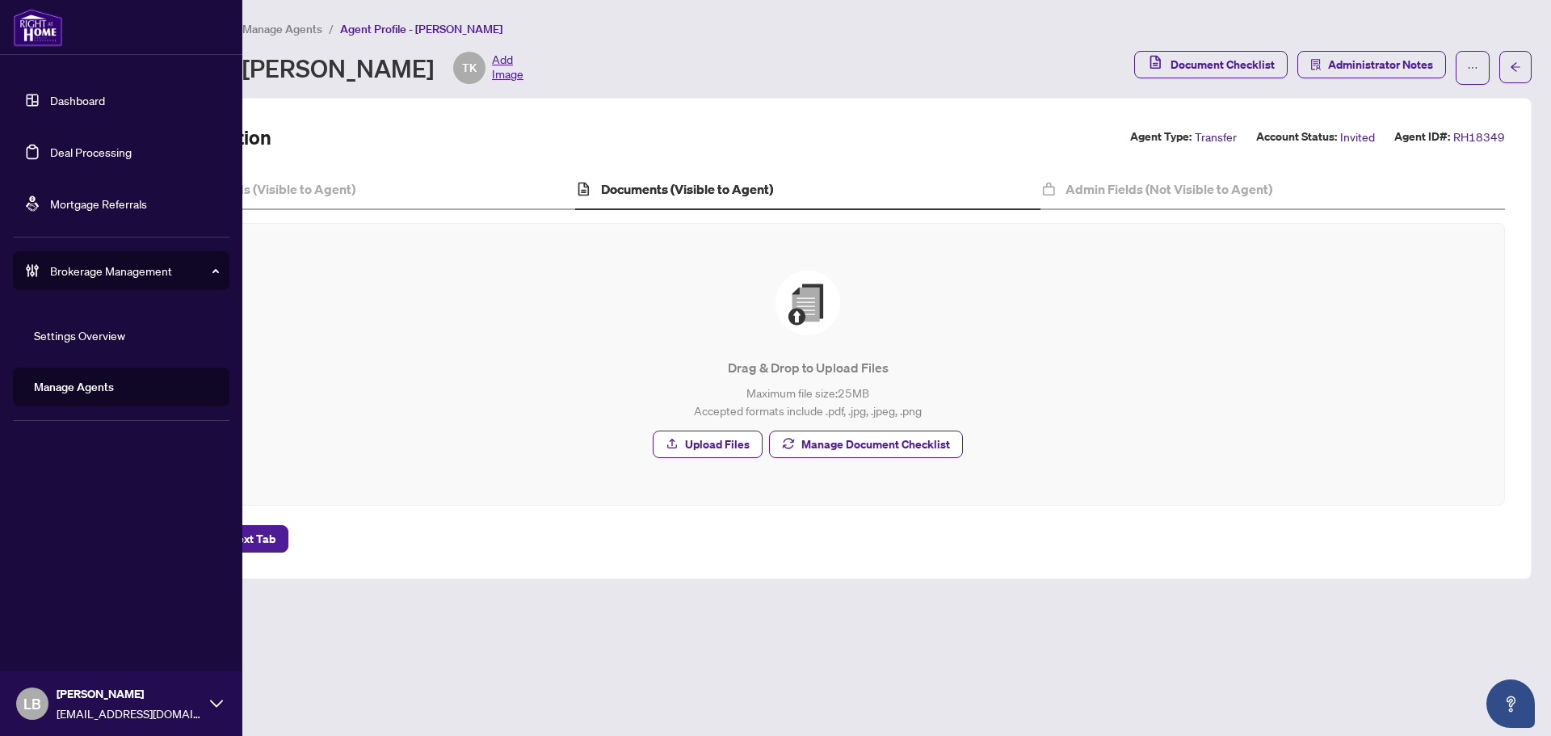
click at [50, 99] on link "Dashboard" at bounding box center [77, 100] width 55 height 15
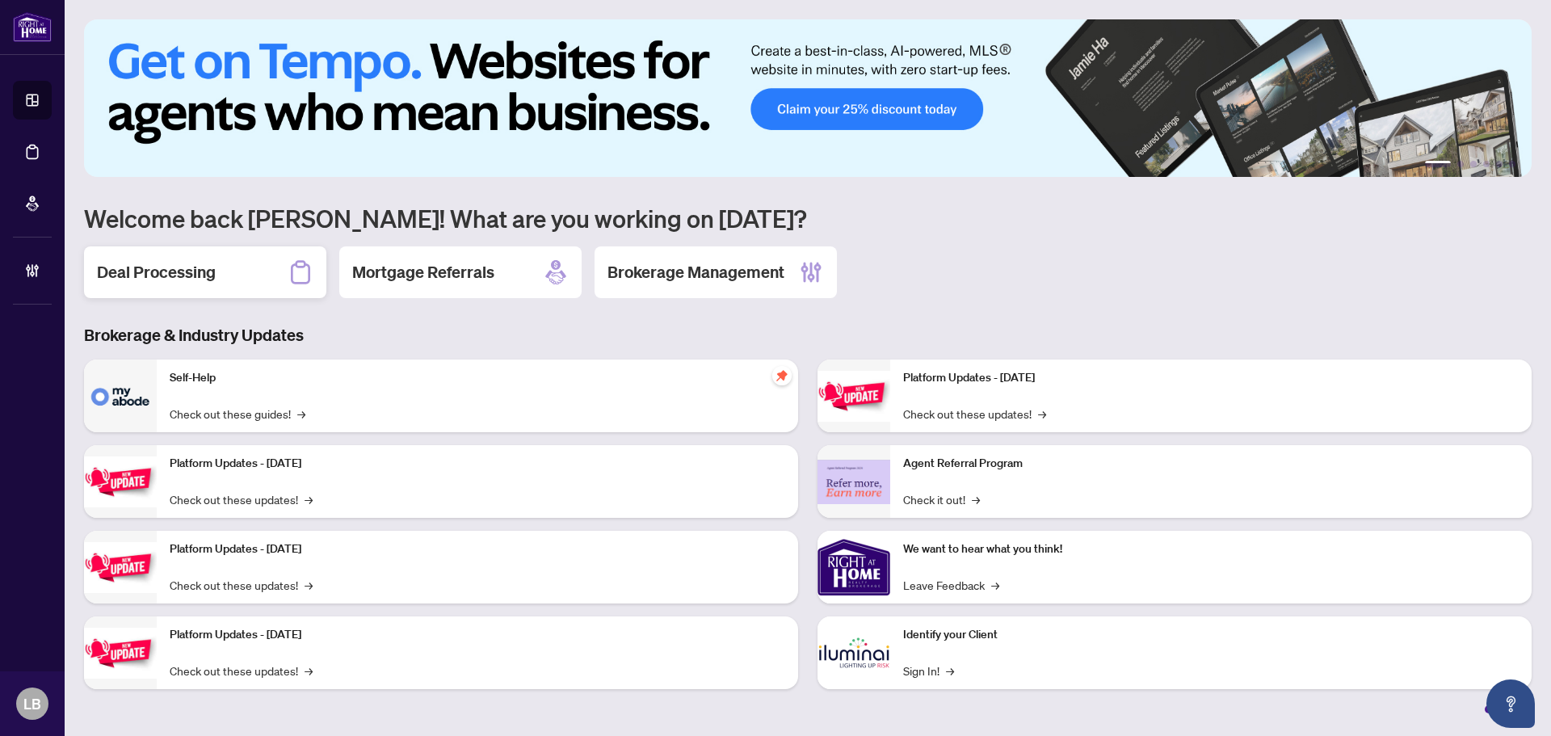
click at [238, 273] on div "Deal Processing" at bounding box center [205, 272] width 242 height 52
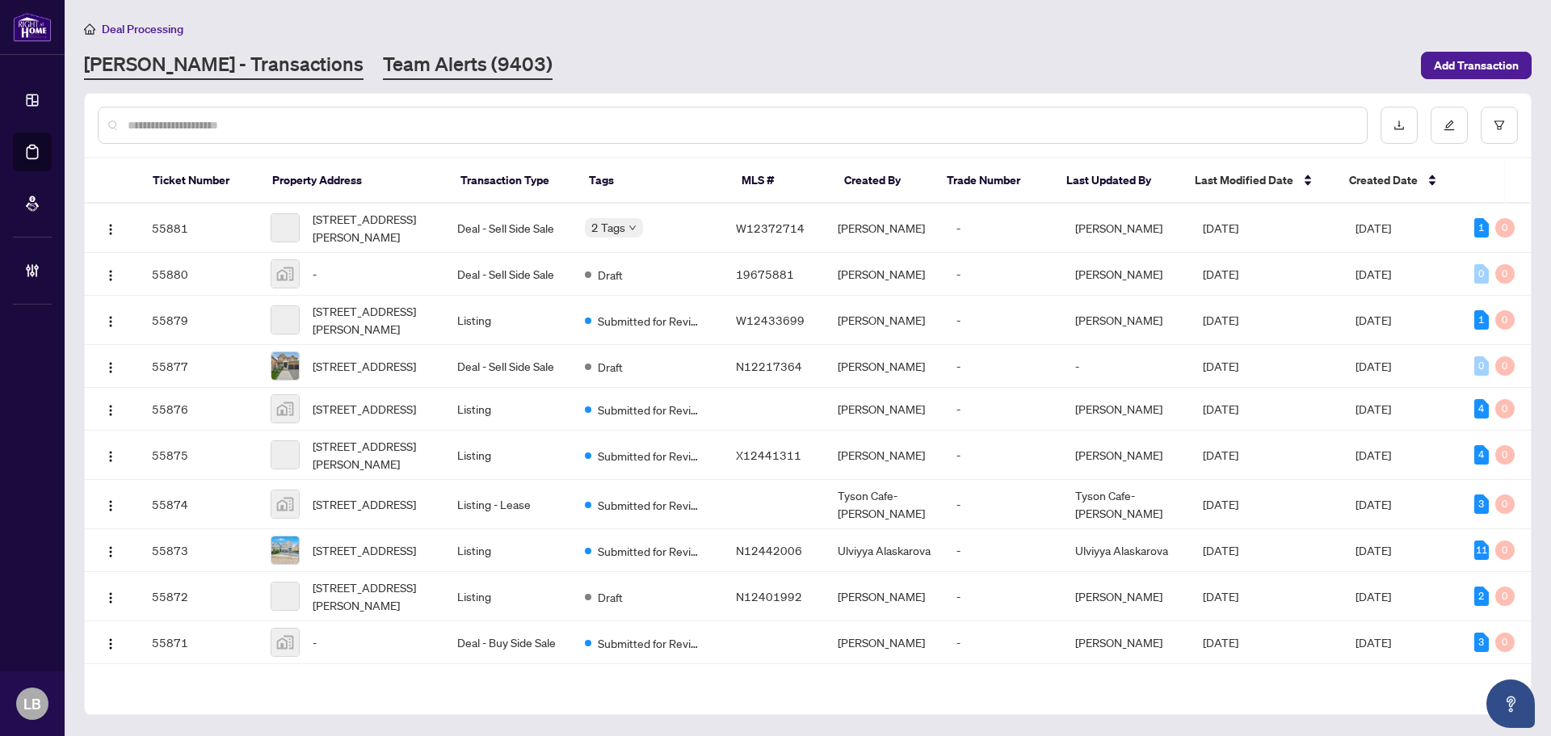
click at [383, 61] on link "Team Alerts (9403)" at bounding box center [468, 65] width 170 height 29
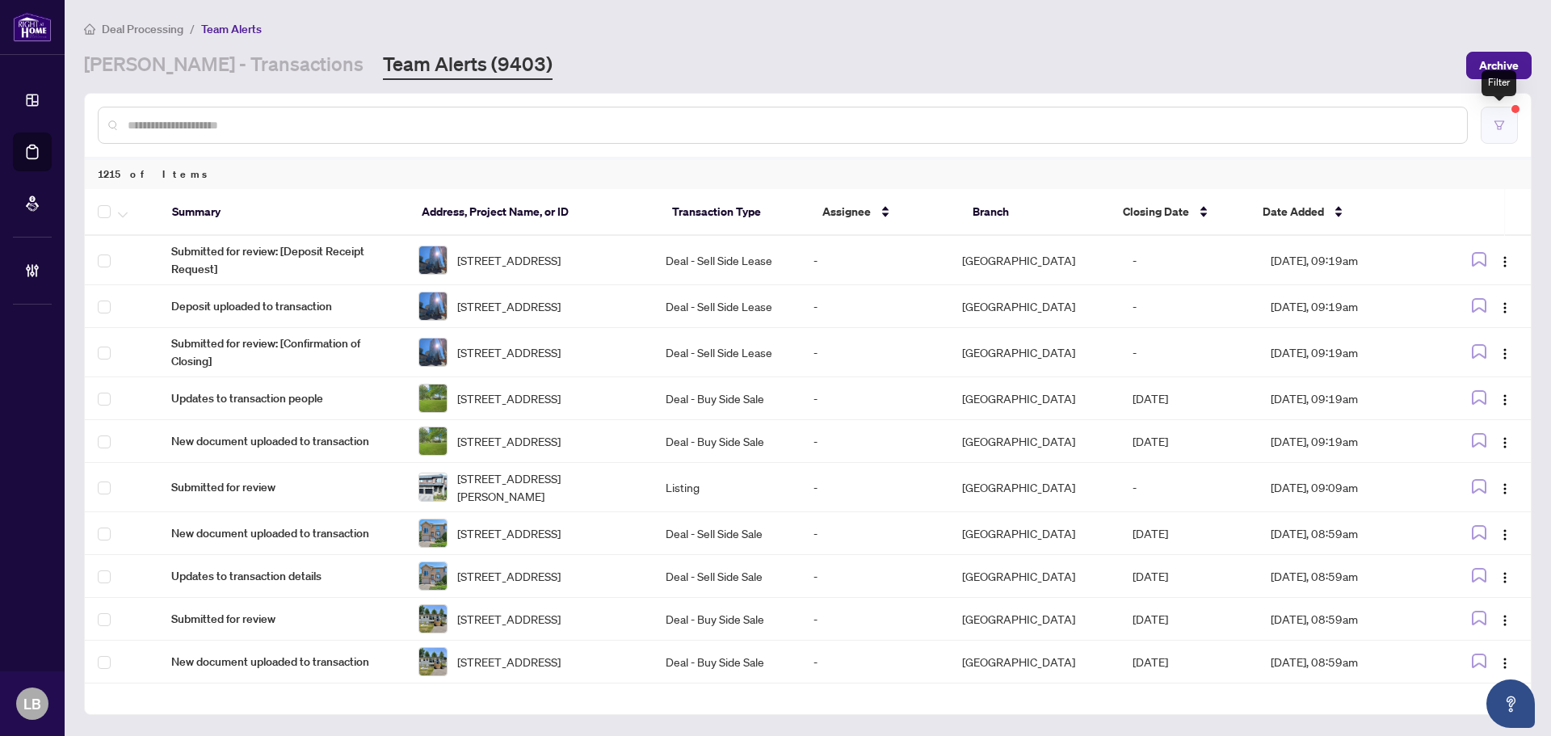
click at [1507, 119] on button "button" at bounding box center [1499, 125] width 37 height 37
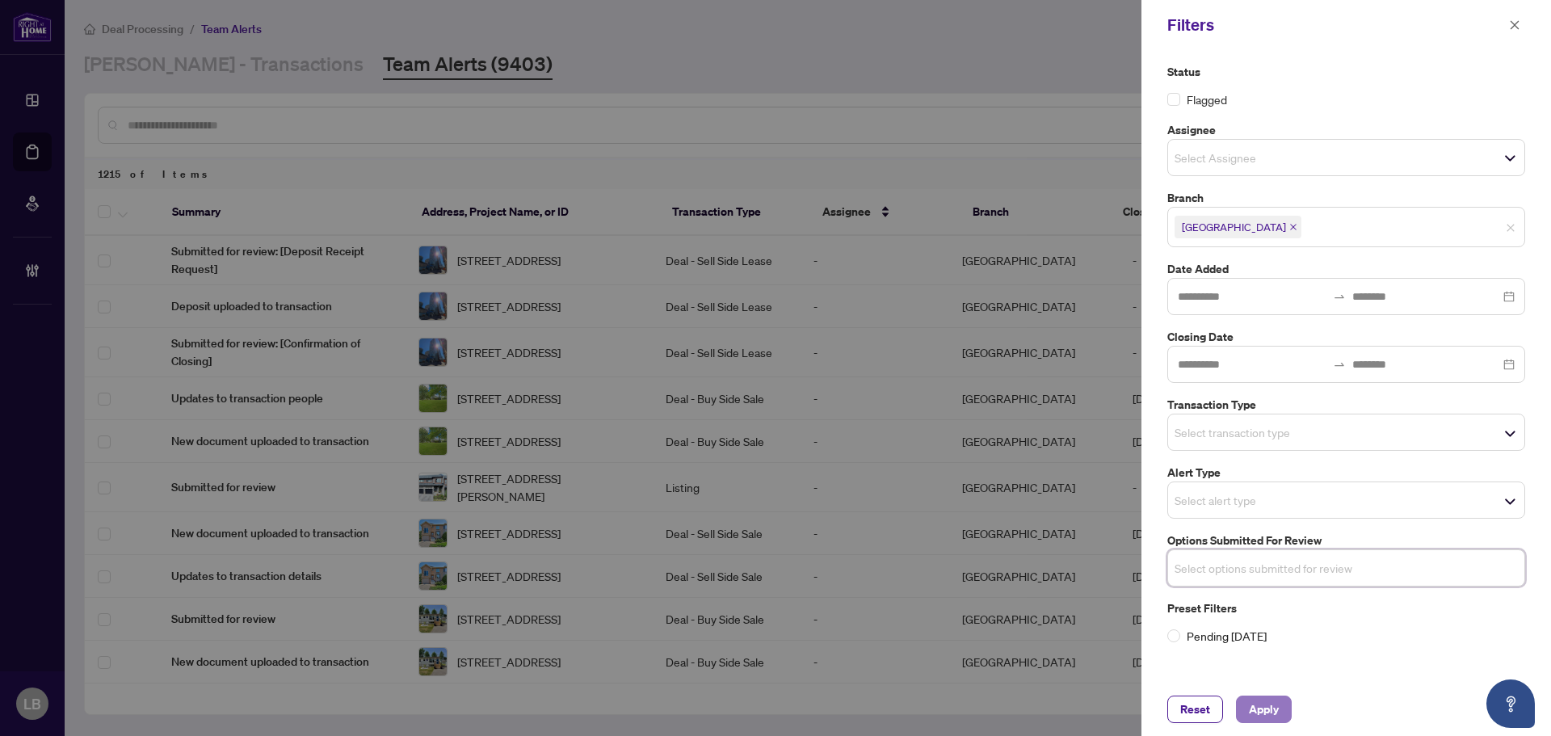
click at [1270, 705] on span "Apply" at bounding box center [1264, 709] width 30 height 26
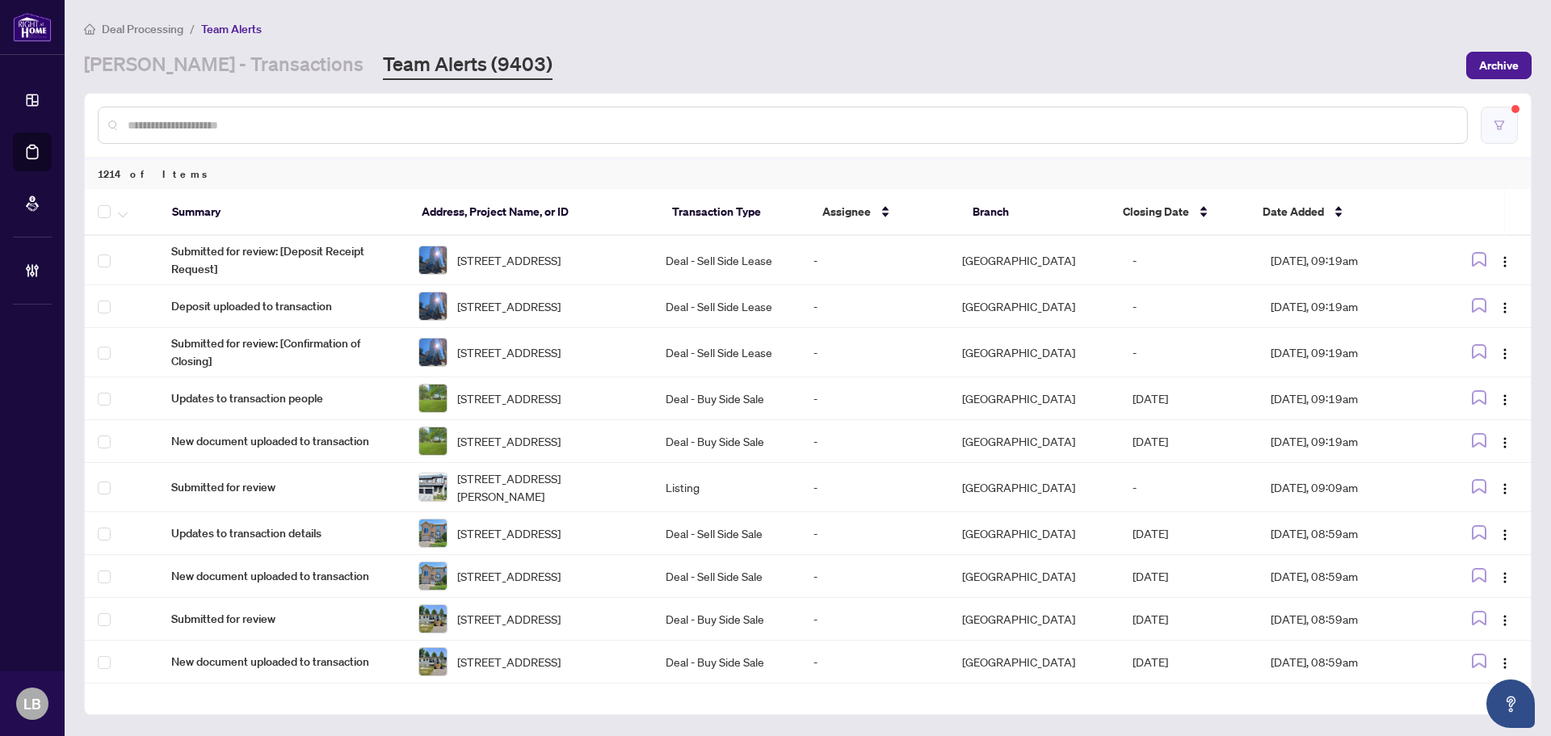
click at [1503, 127] on icon "filter" at bounding box center [1499, 125] width 11 height 11
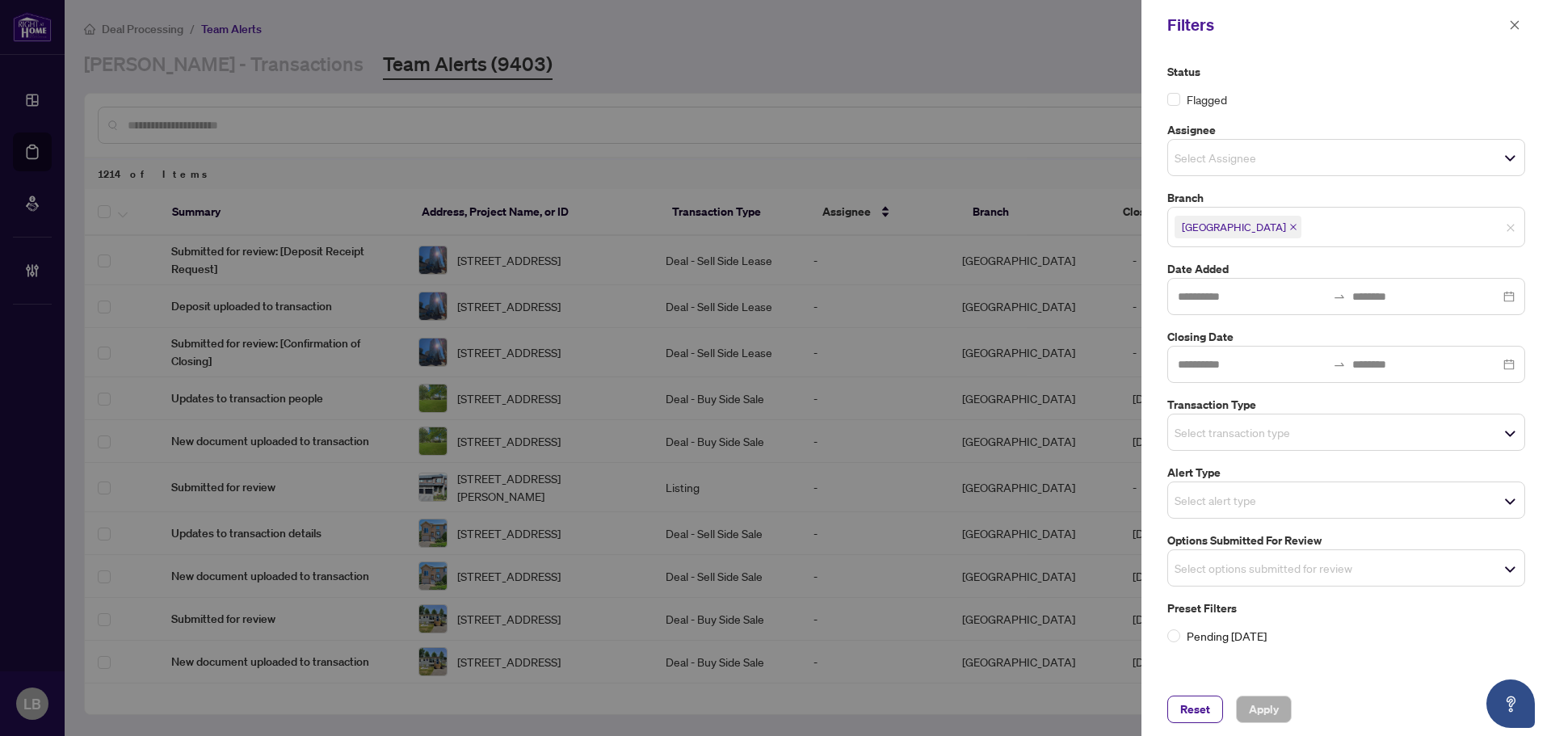
click at [1253, 576] on input "search" at bounding box center [1231, 567] width 113 height 19
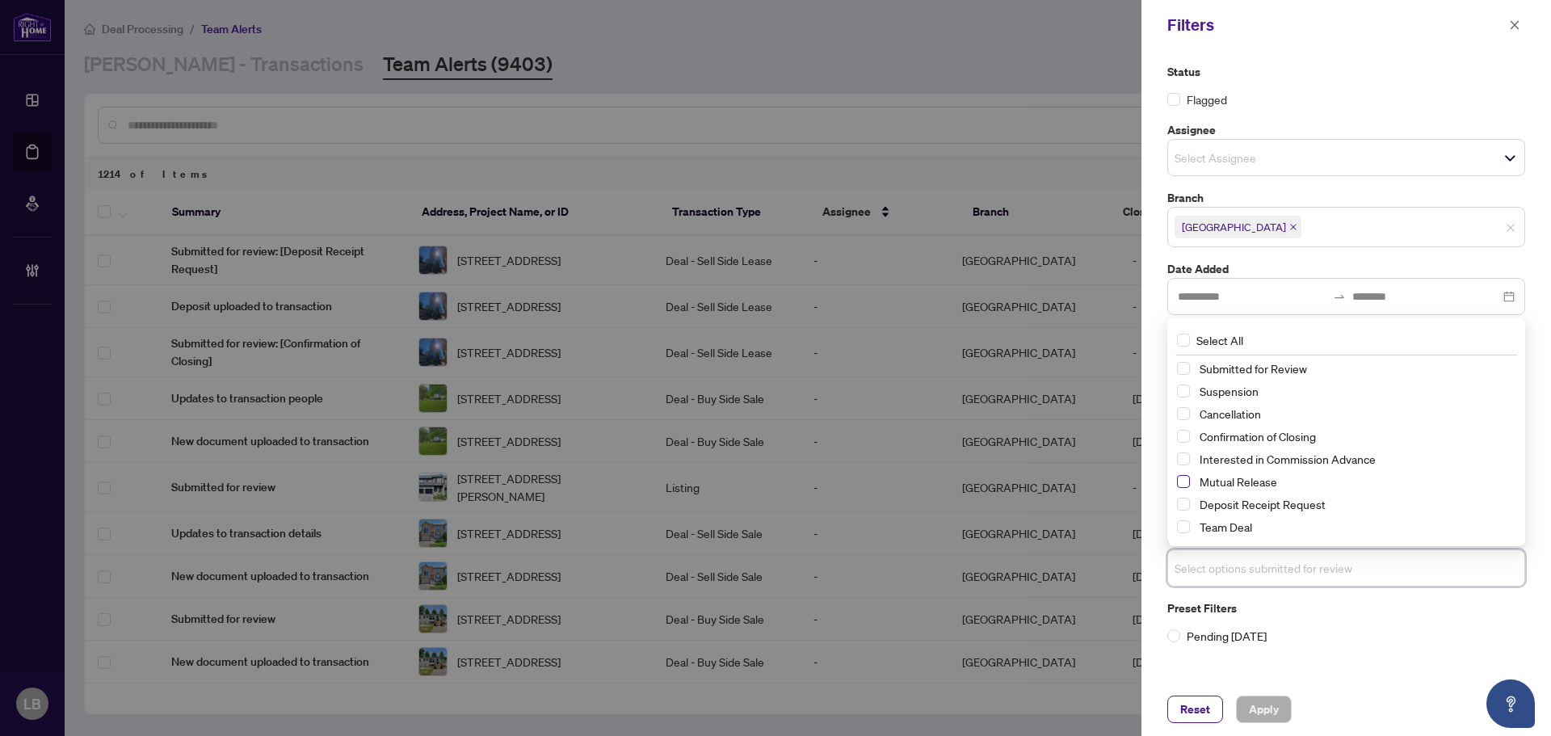
click at [1184, 483] on span "Select Mutual Release" at bounding box center [1183, 481] width 13 height 13
click at [1185, 414] on span "Select Cancellation" at bounding box center [1183, 414] width 13 height 13
click at [1182, 395] on span "Select Suspension" at bounding box center [1183, 391] width 13 height 13
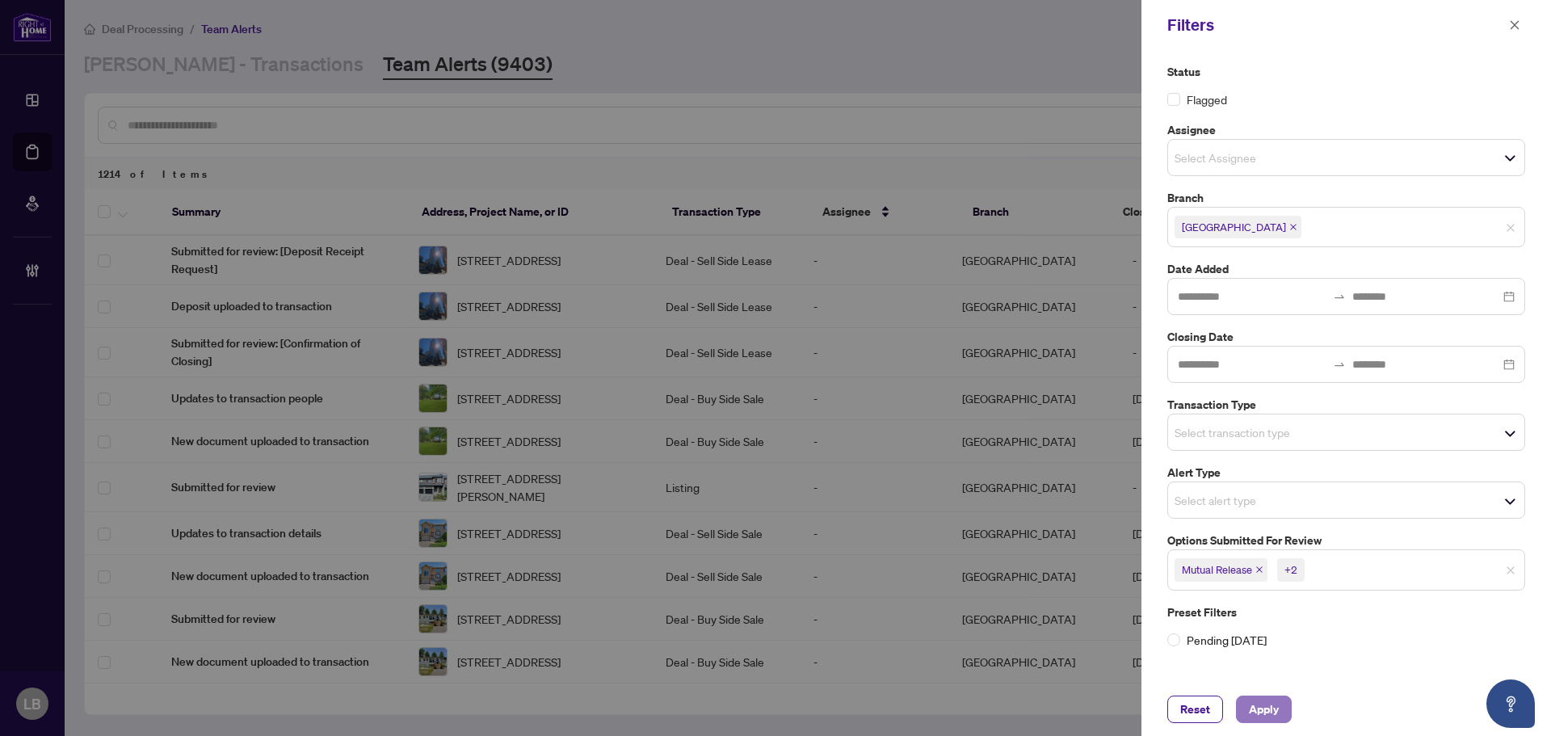
click at [1257, 707] on span "Apply" at bounding box center [1264, 709] width 30 height 26
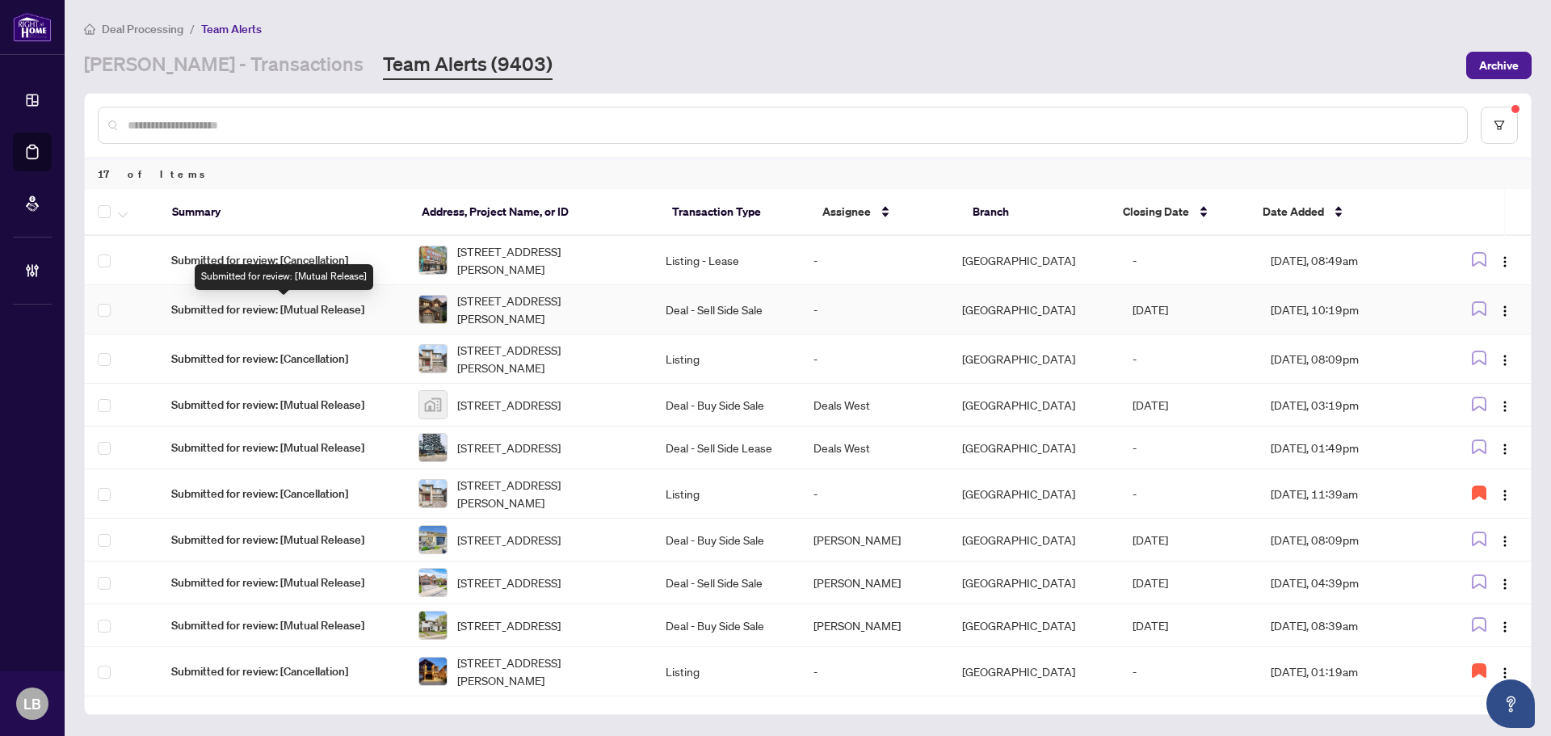
click at [330, 306] on span "Submitted for review: [Mutual Release]" at bounding box center [281, 310] width 221 height 18
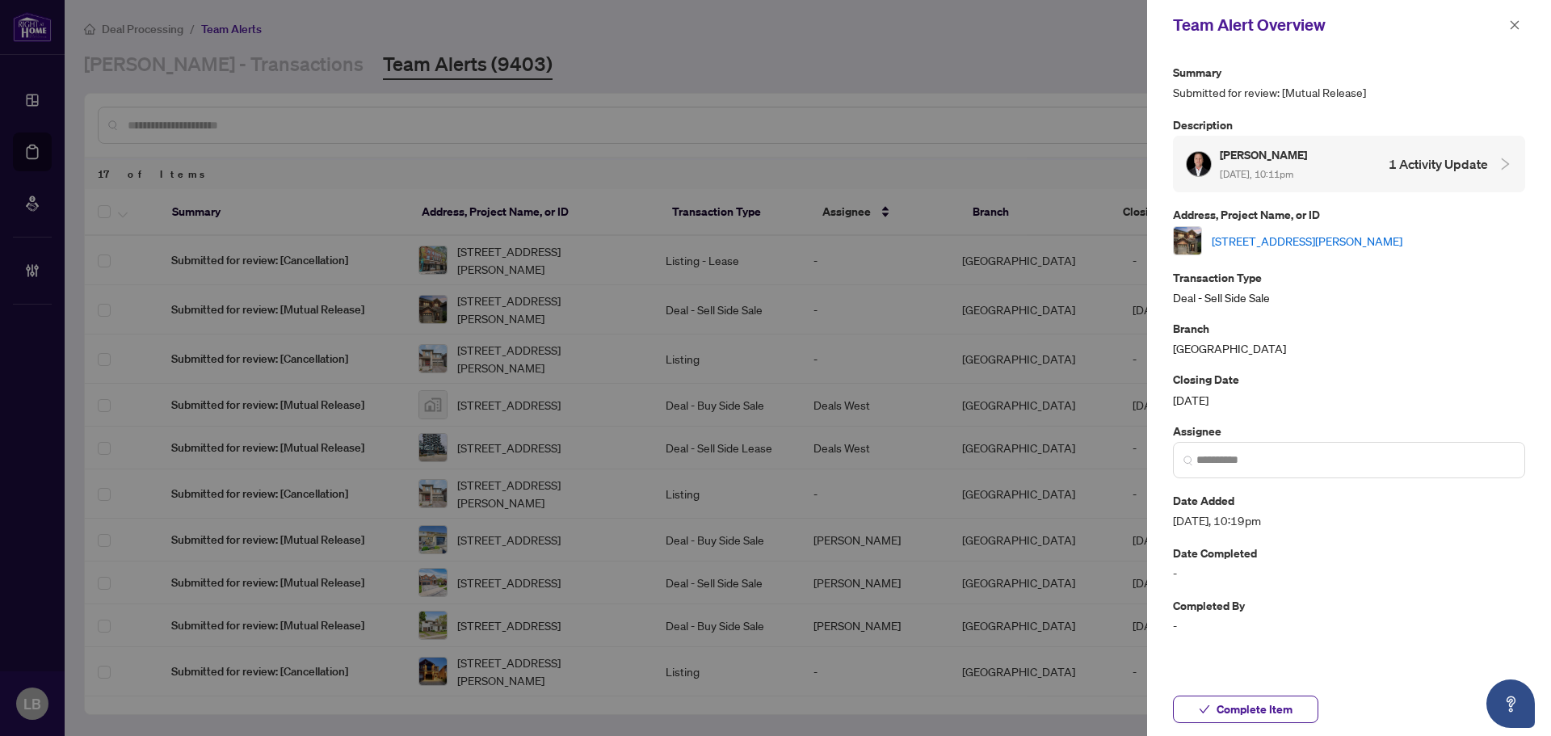
click at [1288, 237] on link "[STREET_ADDRESS][PERSON_NAME]" at bounding box center [1307, 241] width 191 height 18
click at [1520, 23] on icon "close" at bounding box center [1514, 24] width 11 height 11
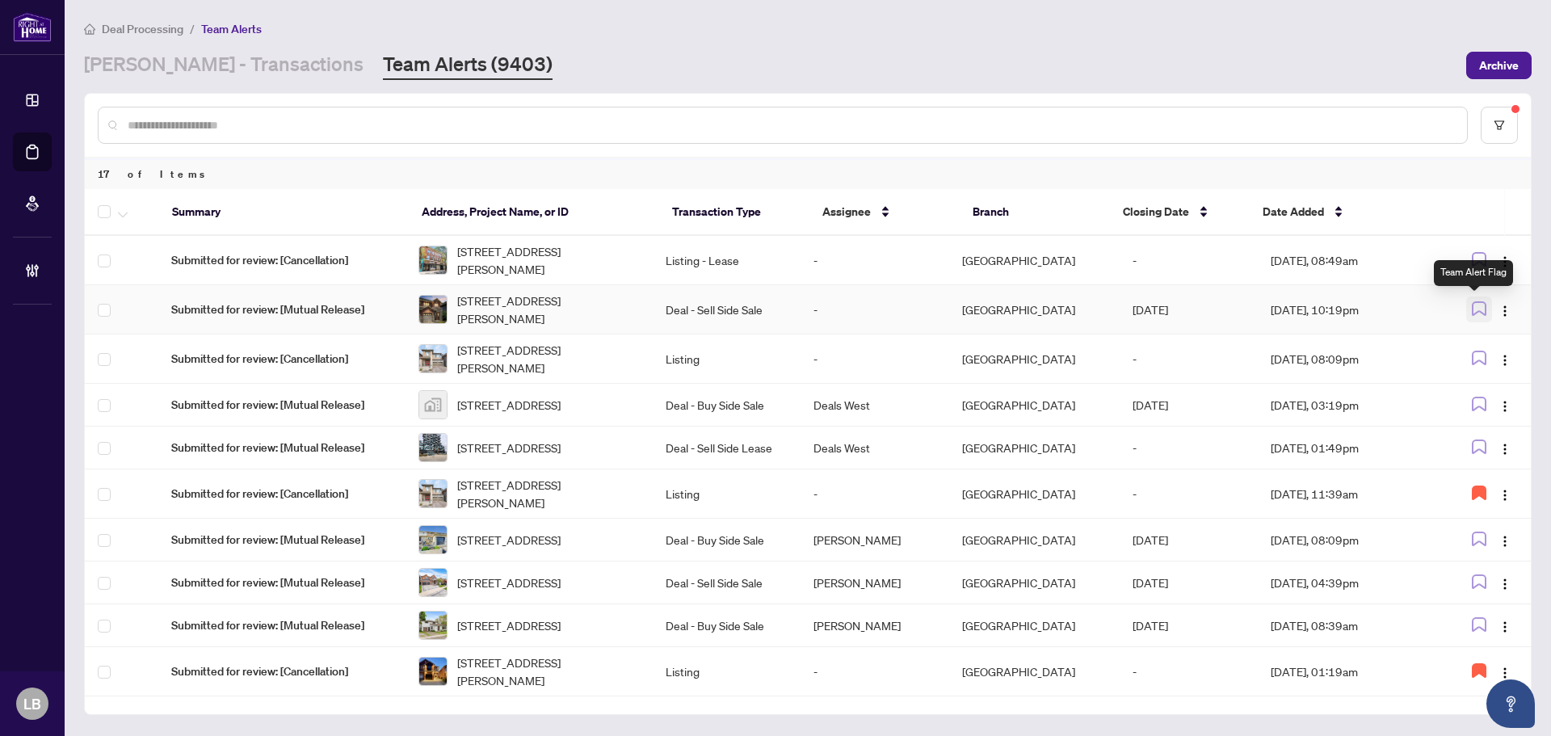
click at [1478, 310] on icon "button" at bounding box center [1479, 308] width 15 height 15
click at [204, 72] on link "RAHR - Transactions" at bounding box center [224, 65] width 280 height 29
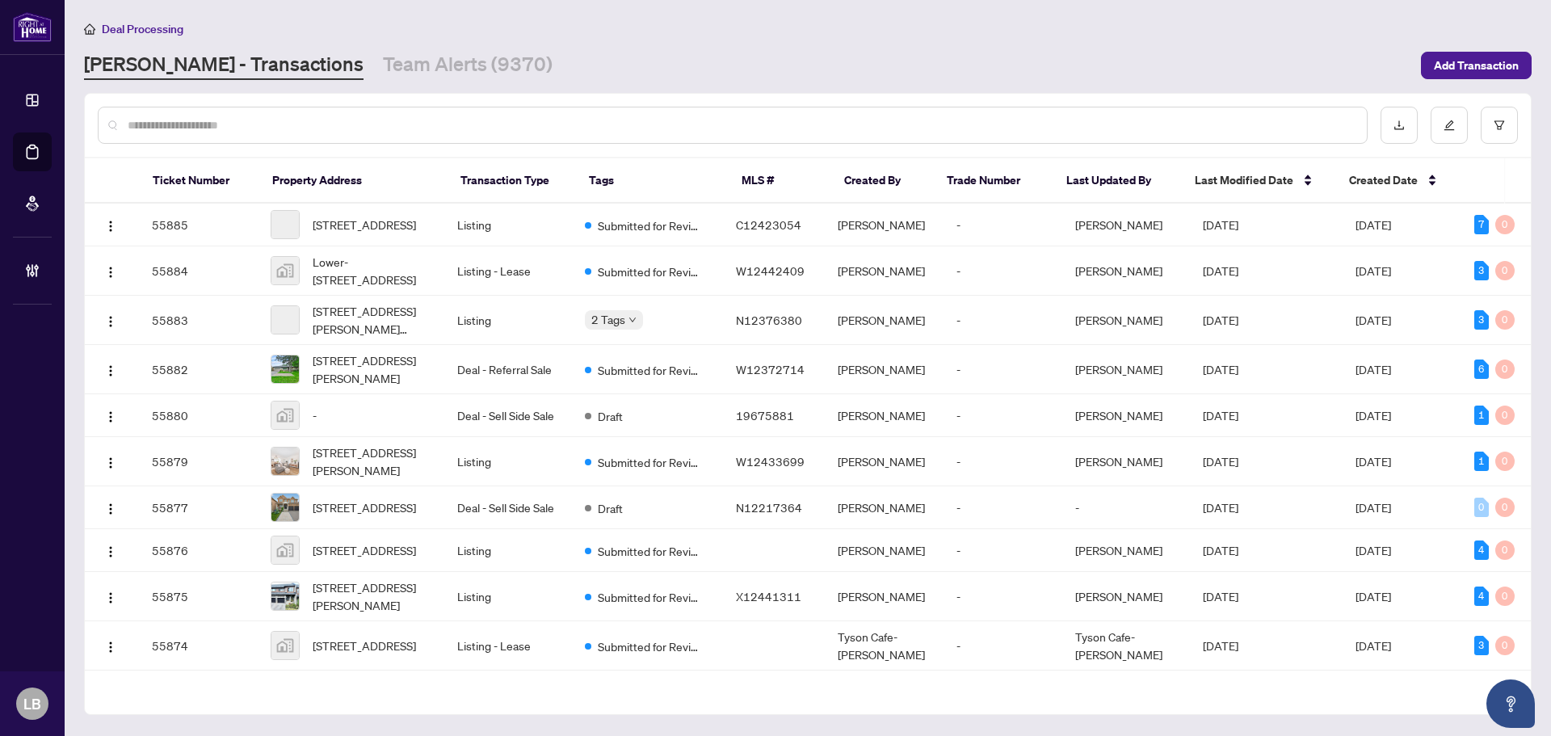
click at [184, 119] on input "text" at bounding box center [741, 125] width 1226 height 18
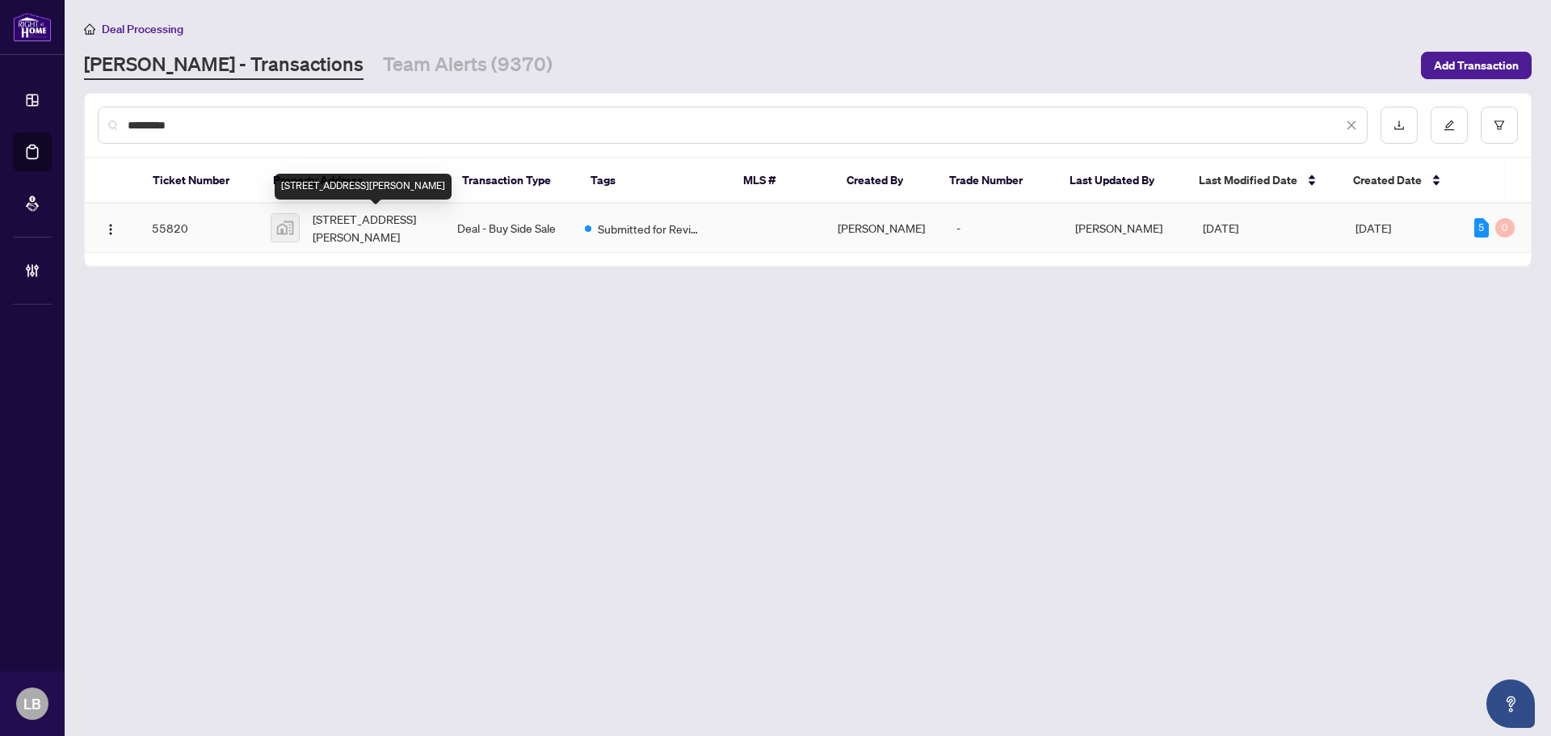
type input "*********"
click at [410, 225] on span "430 Queen Mary Drive, Oakville, ON, Canada" at bounding box center [372, 228] width 119 height 36
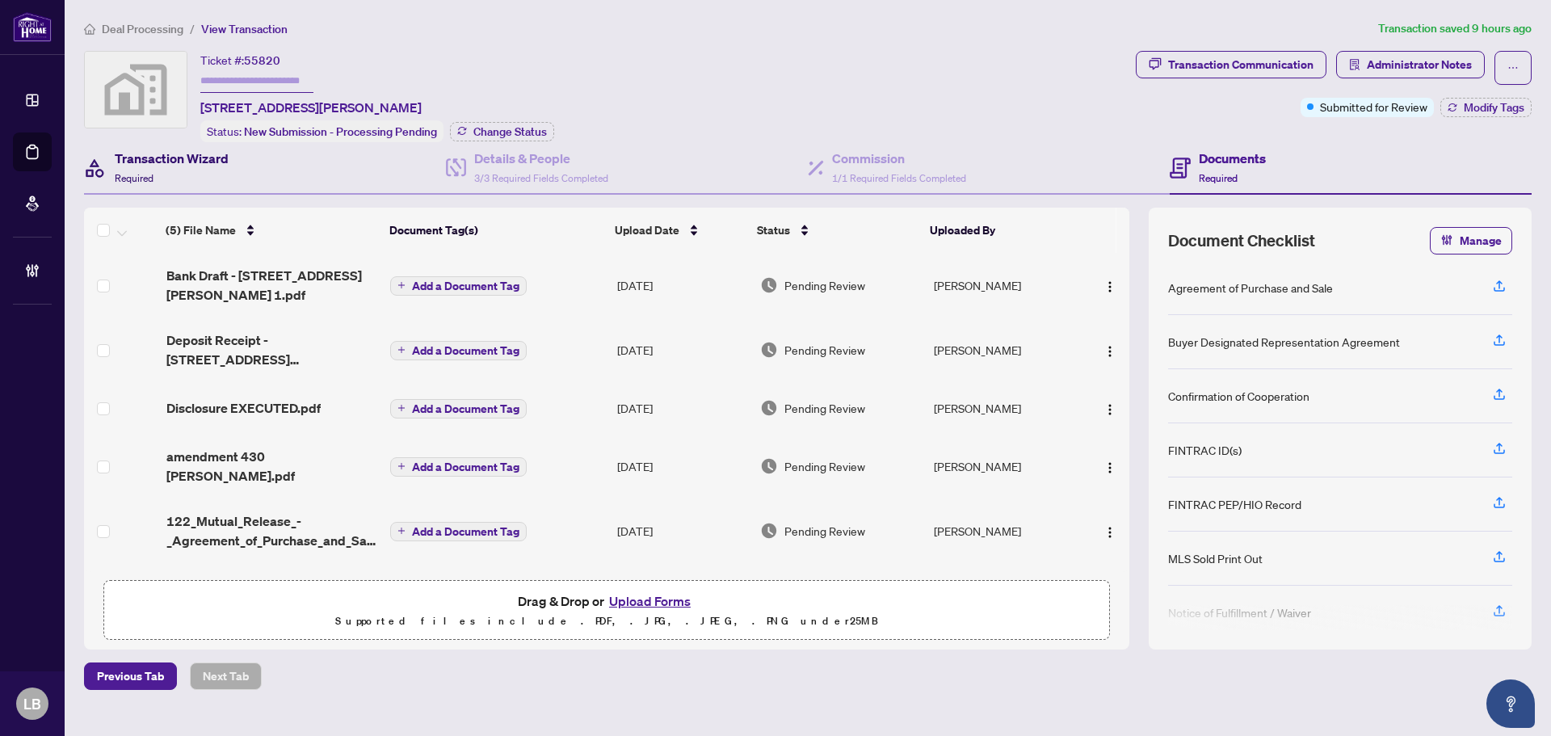
click at [157, 169] on div "Transaction Wizard Required" at bounding box center [172, 168] width 114 height 38
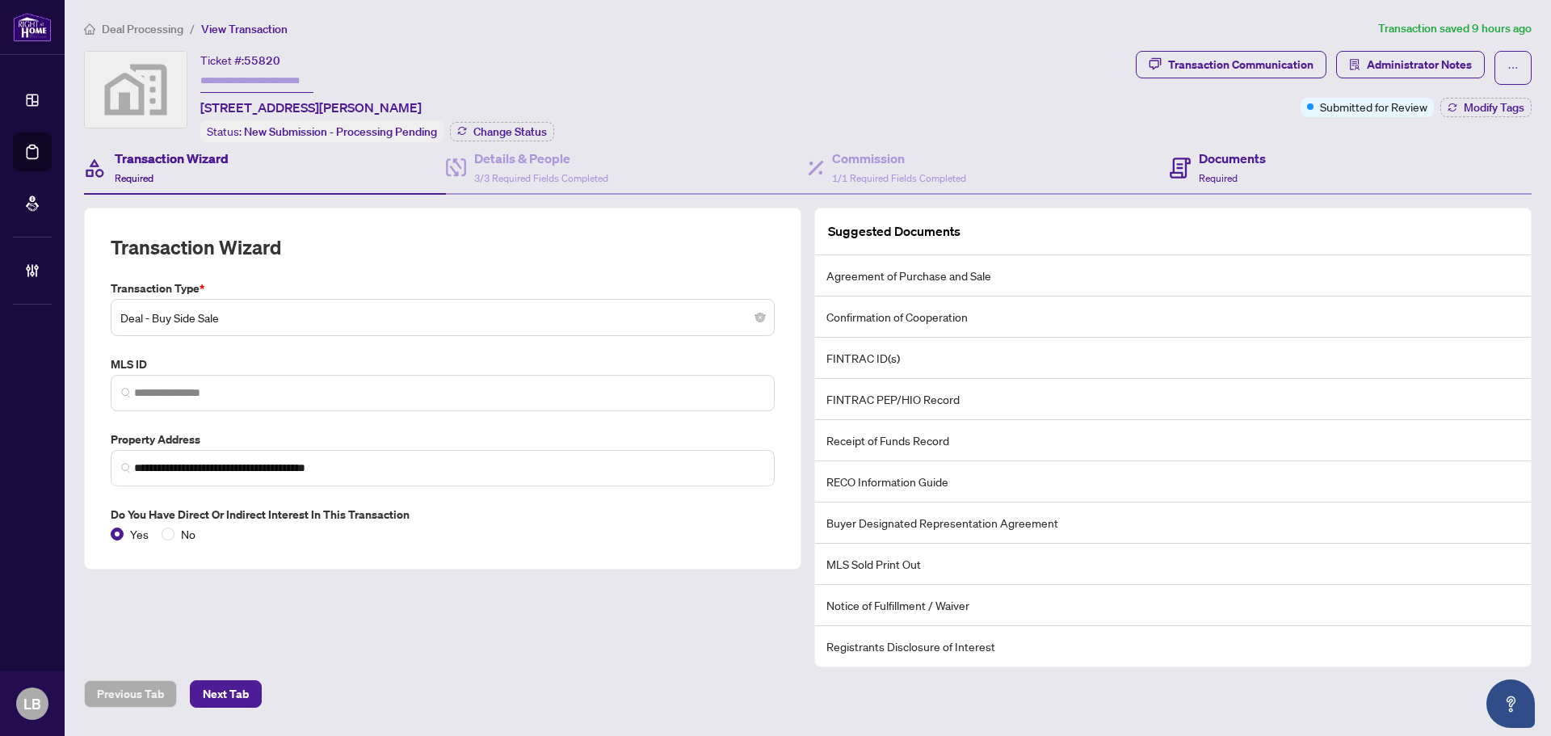
click at [1214, 145] on div "Documents Required" at bounding box center [1351, 168] width 362 height 53
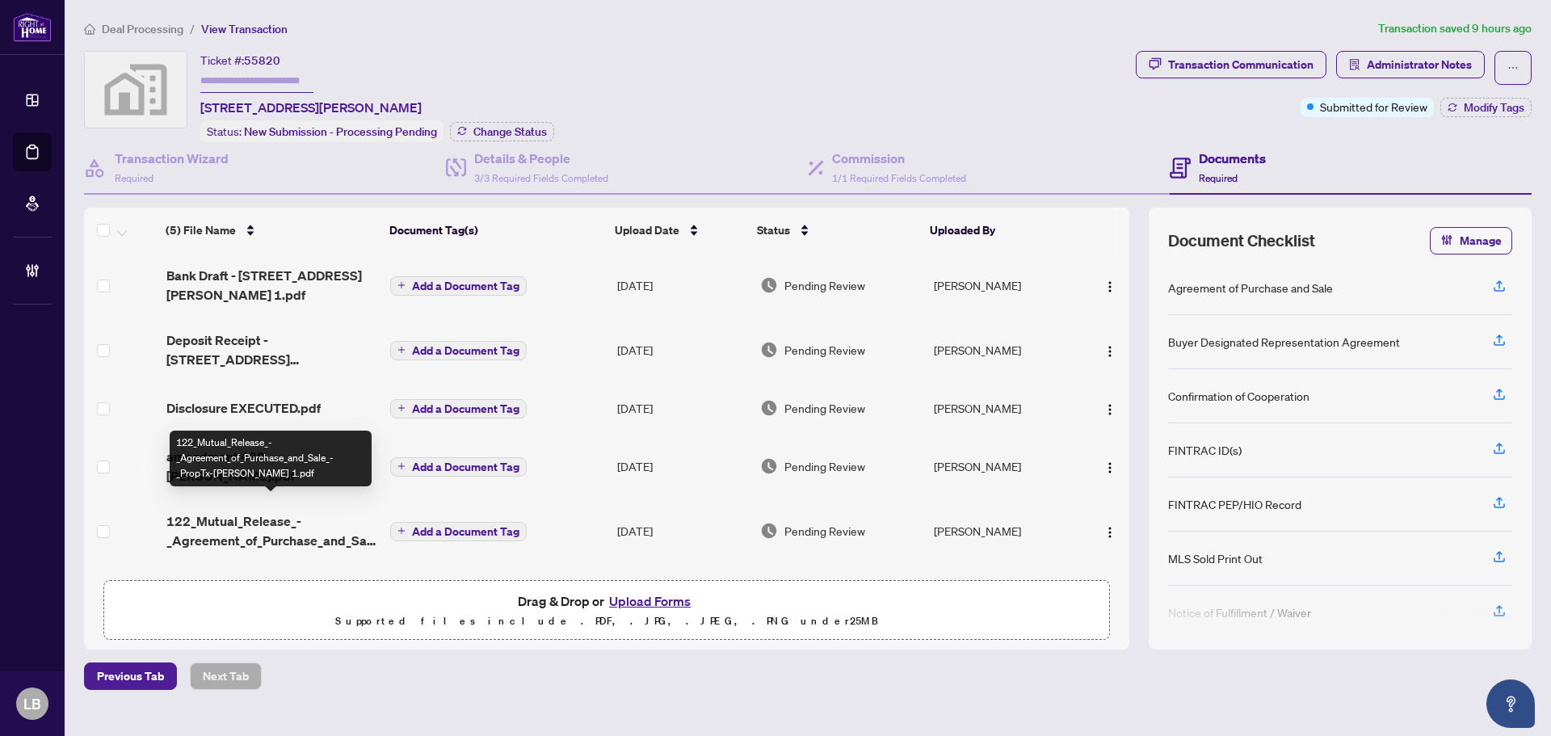
click at [221, 516] on span "122_Mutual_Release_-_Agreement_of_Purchase_and_Sale_-_PropTx-OREA 1.pdf" at bounding box center [272, 530] width 212 height 39
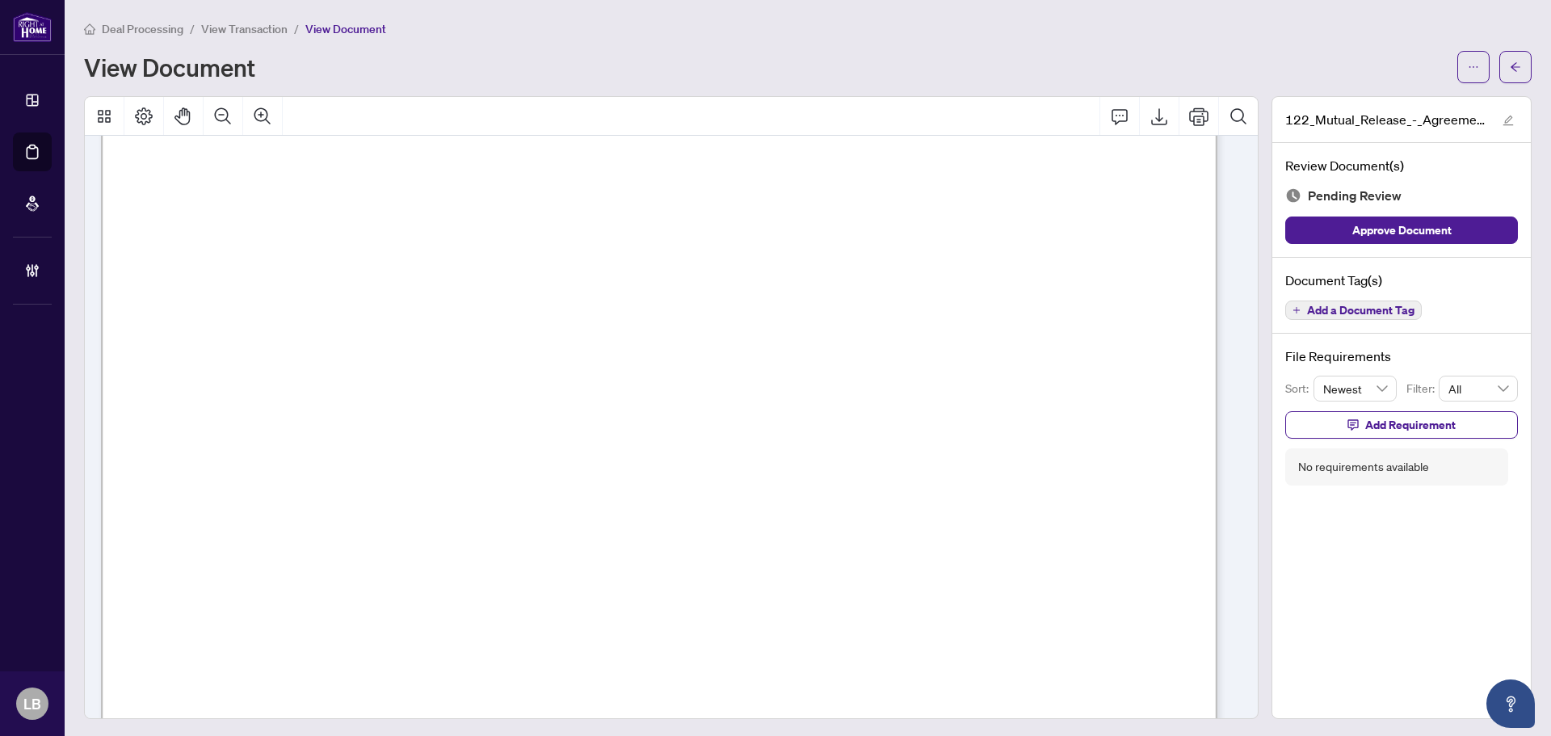
scroll to position [81, 0]
drag, startPoint x: 1501, startPoint y: 63, endPoint x: 843, endPoint y: 15, distance: 660.2
click at [1510, 63] on icon "arrow-left" at bounding box center [1515, 66] width 11 height 11
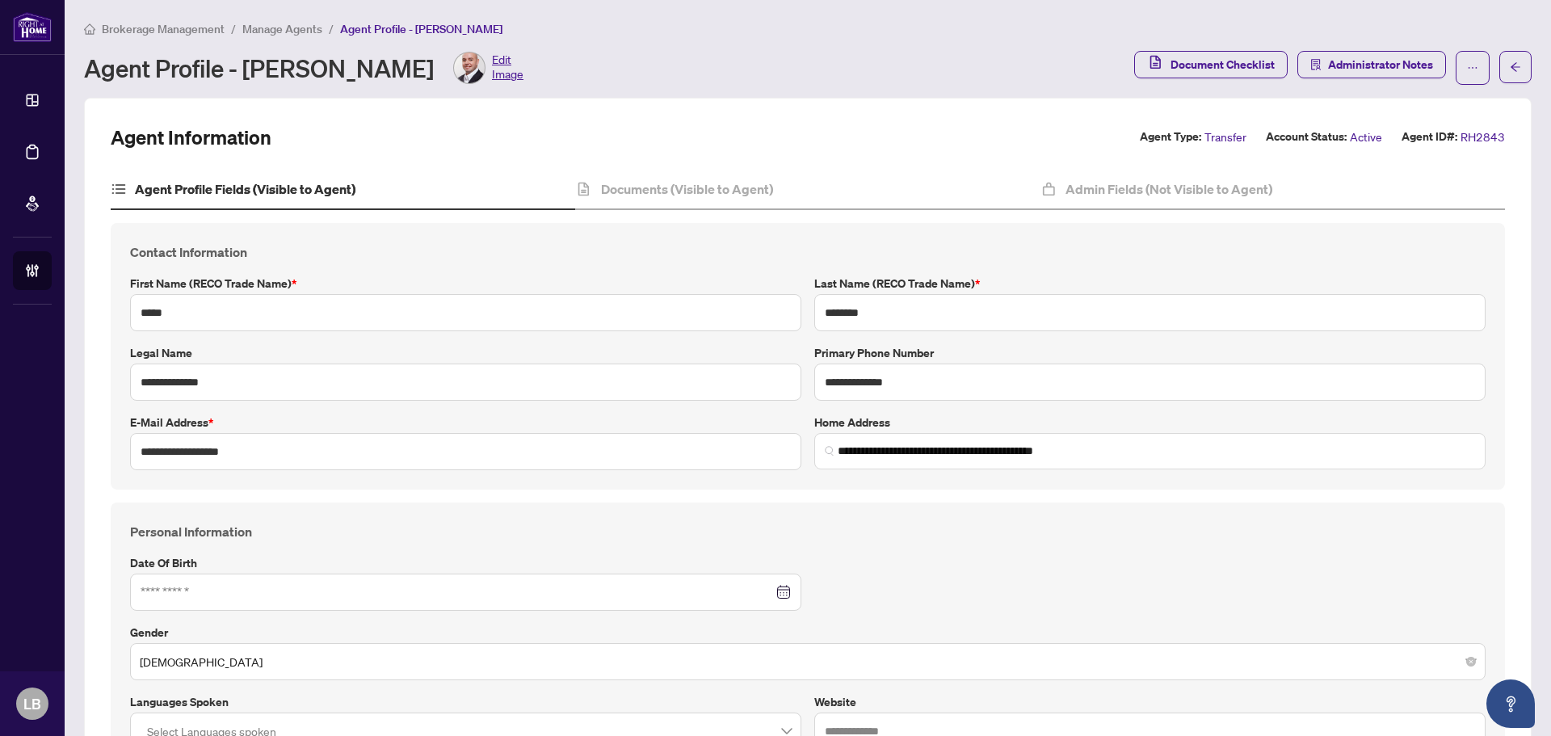
type input "**********"
type input "****"
type input "**********"
click at [730, 187] on h4 "Documents (Visible to Agent)" at bounding box center [687, 188] width 172 height 19
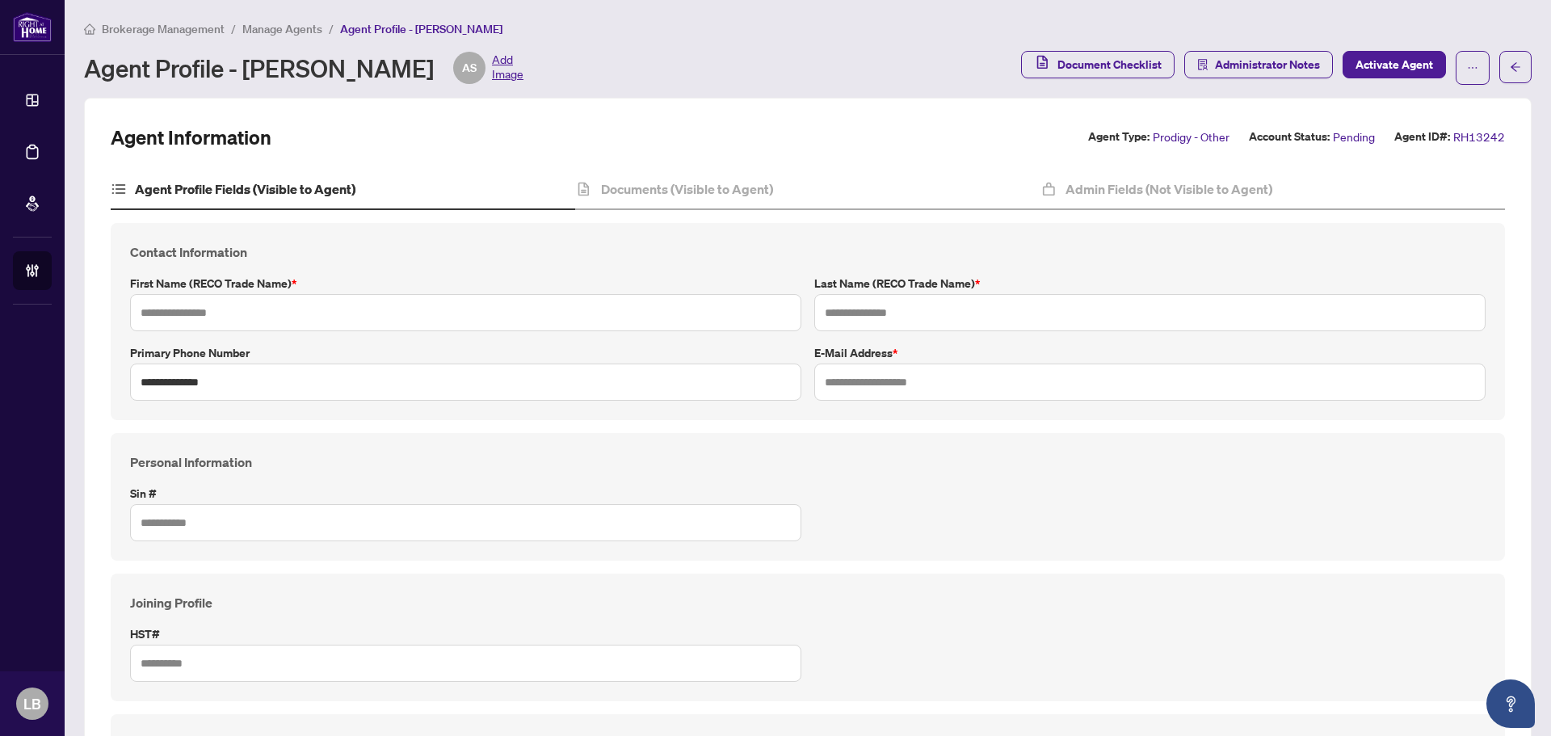
type input "***"
type input "******"
type input "**********"
type input "*********"
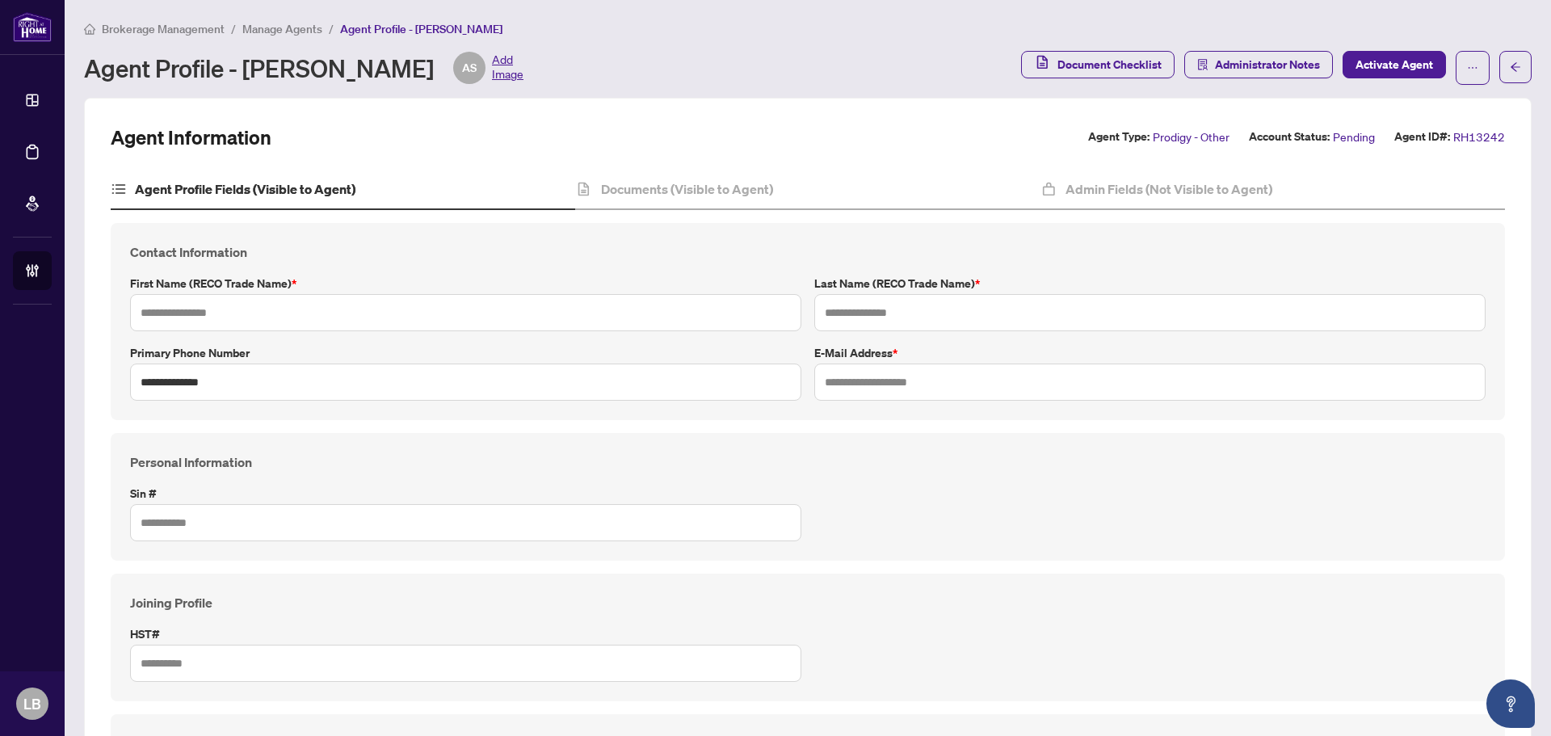
type input "*******"
type input "****"
type input "**********"
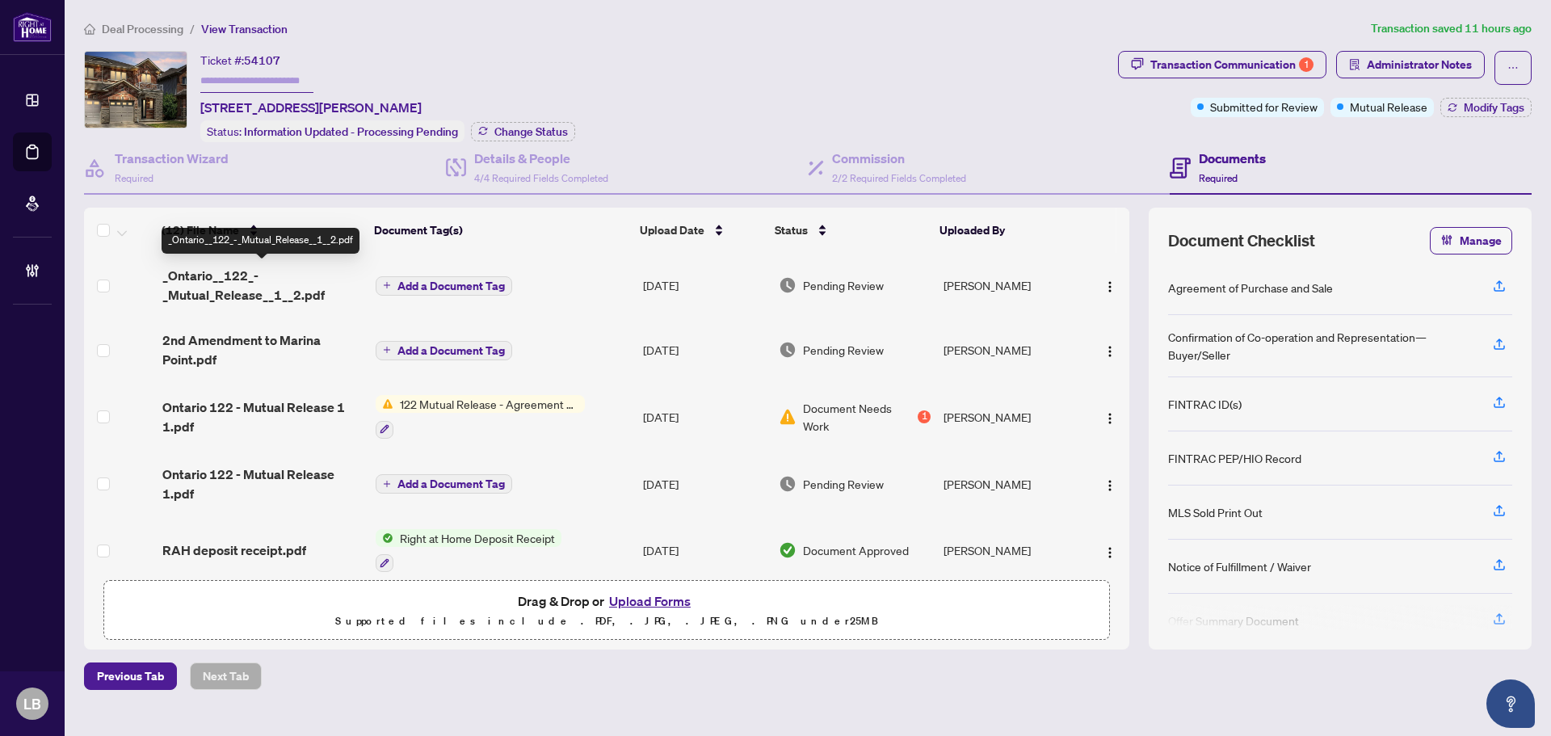
click at [229, 278] on span "_Ontario__122_-_Mutual_Release__1__2.pdf" at bounding box center [262, 285] width 200 height 39
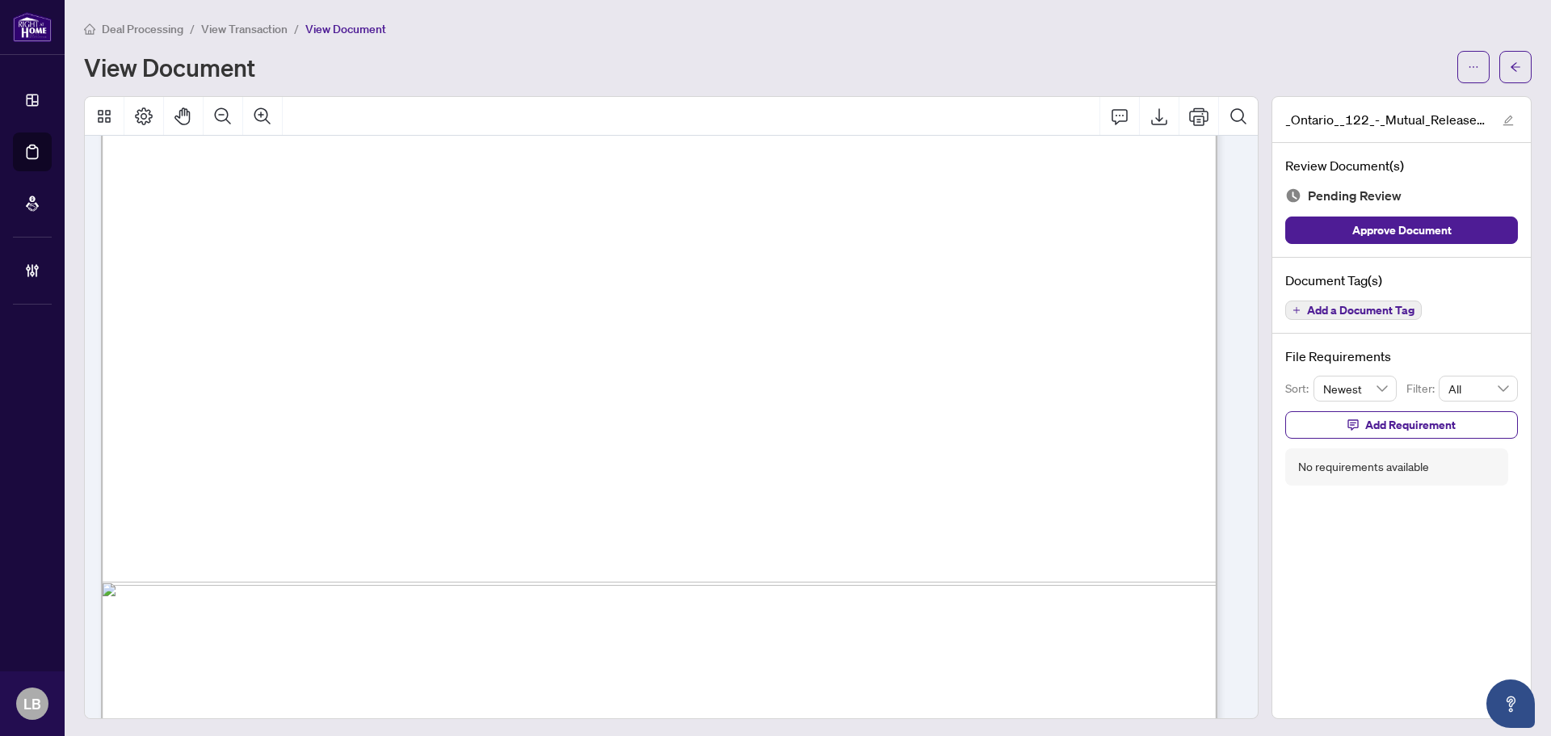
scroll to position [814, 0]
click at [1468, 63] on icon "ellipsis" at bounding box center [1473, 66] width 11 height 11
click at [1387, 102] on span "Download" at bounding box center [1403, 102] width 123 height 18
click at [1510, 68] on icon "arrow-left" at bounding box center [1515, 66] width 11 height 11
